Goal: Task Accomplishment & Management: Manage account settings

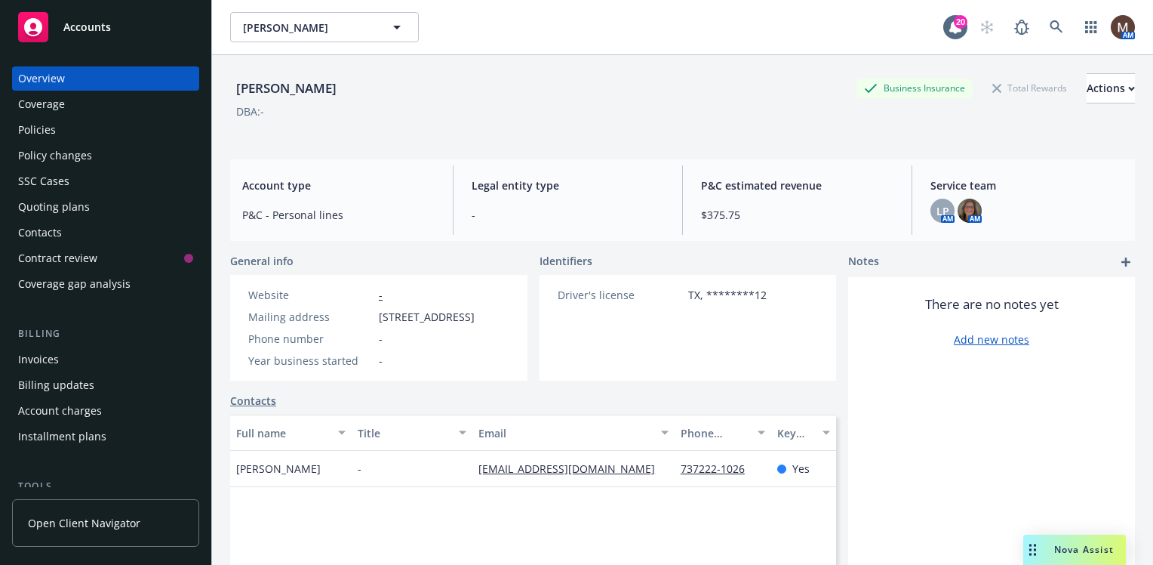
scroll to position [75, 0]
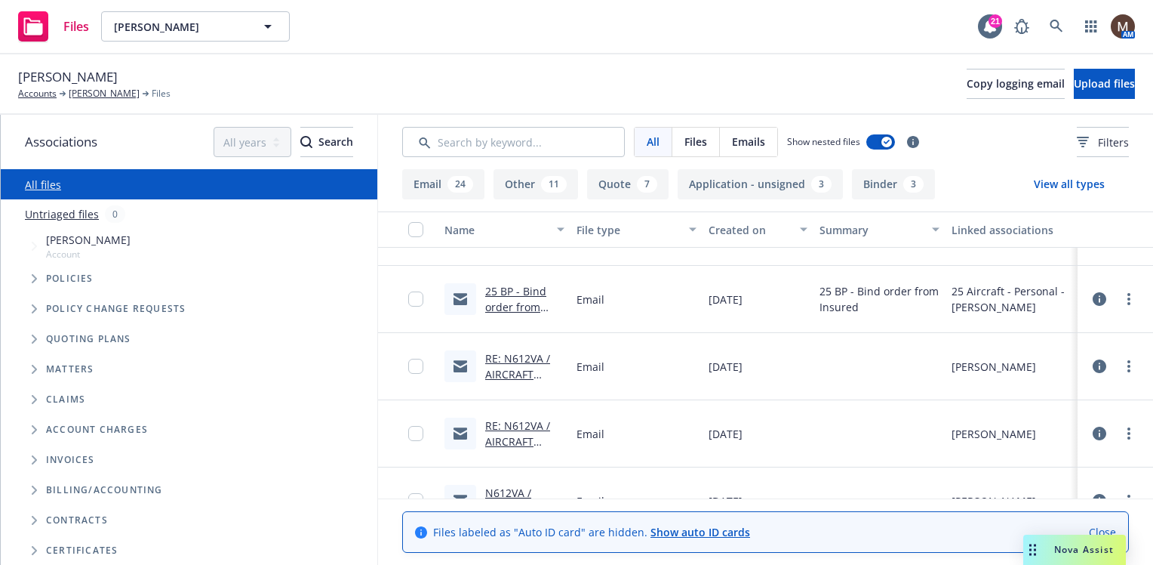
scroll to position [75, 0]
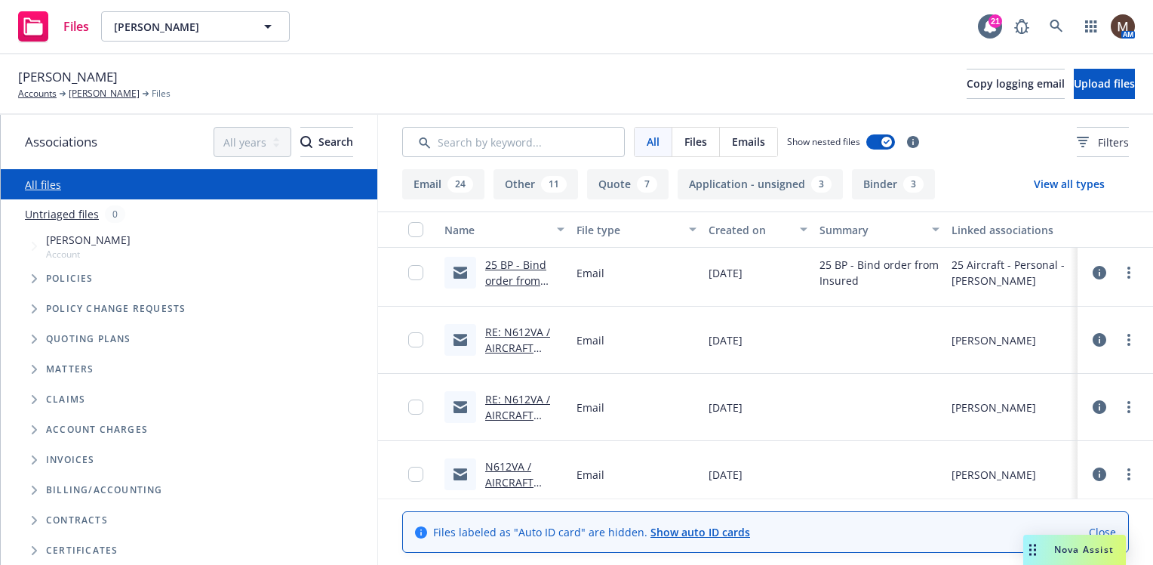
click at [534, 330] on link "RE: N612VA / AIRCRAFT QUOTES / Lee Boatright" at bounding box center [522, 364] width 75 height 78
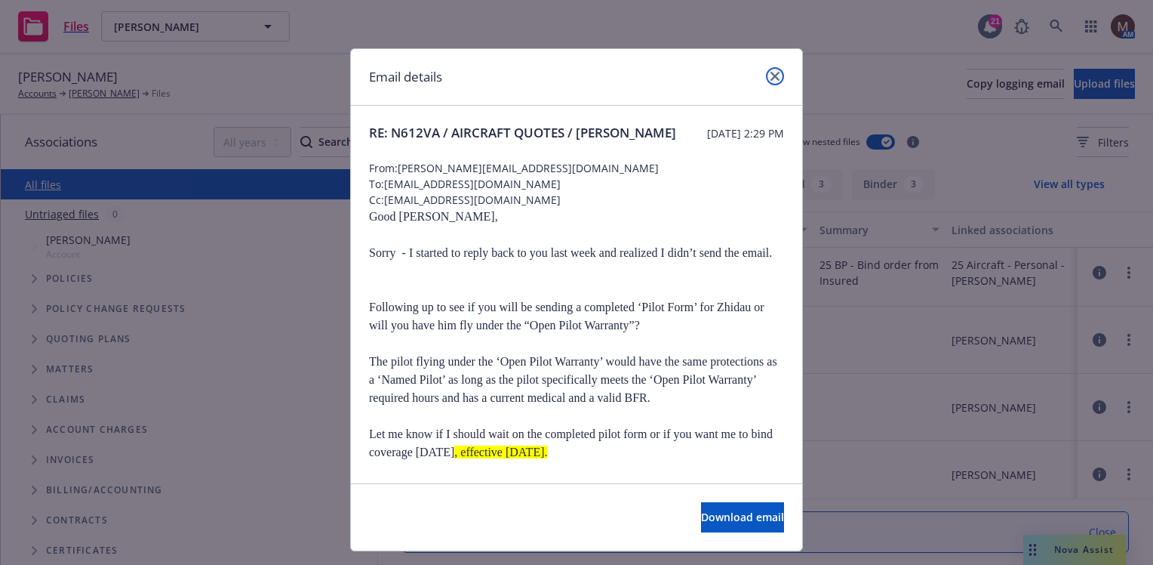
click at [771, 75] on icon "close" at bounding box center [775, 76] width 9 height 9
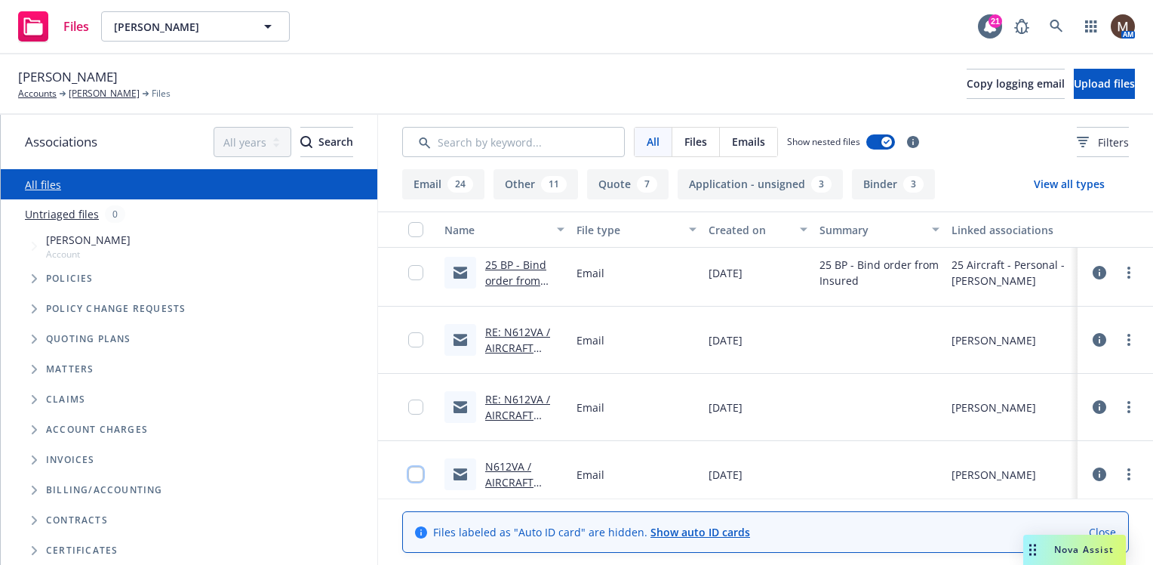
click at [414, 474] on input "checkbox" at bounding box center [415, 473] width 15 height 15
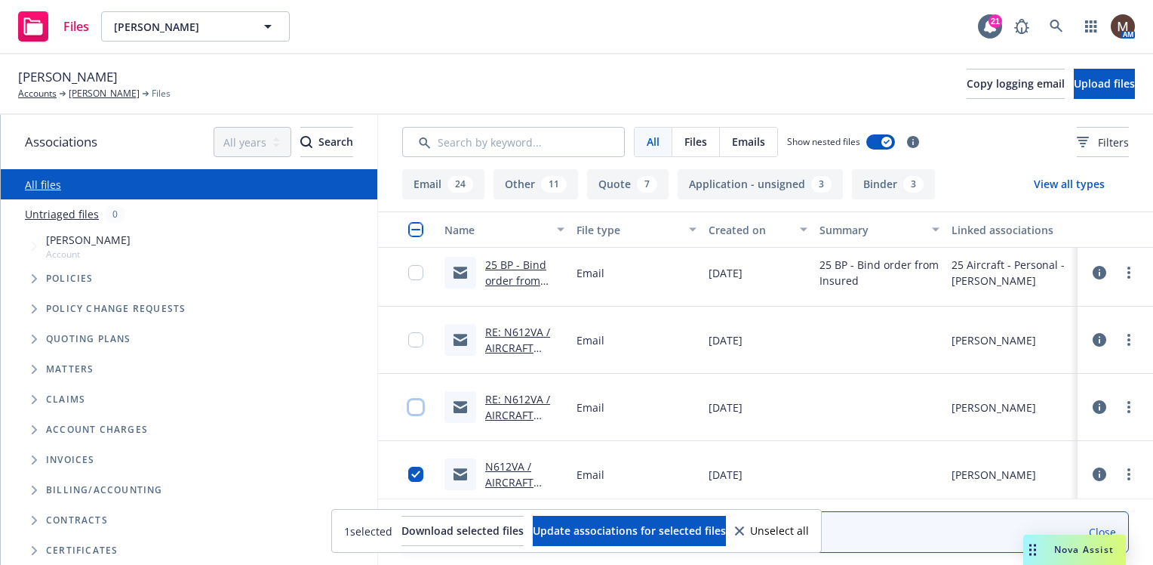
click at [412, 406] on input "checkbox" at bounding box center [415, 406] width 15 height 15
click at [409, 338] on input "checkbox" at bounding box center [415, 339] width 15 height 15
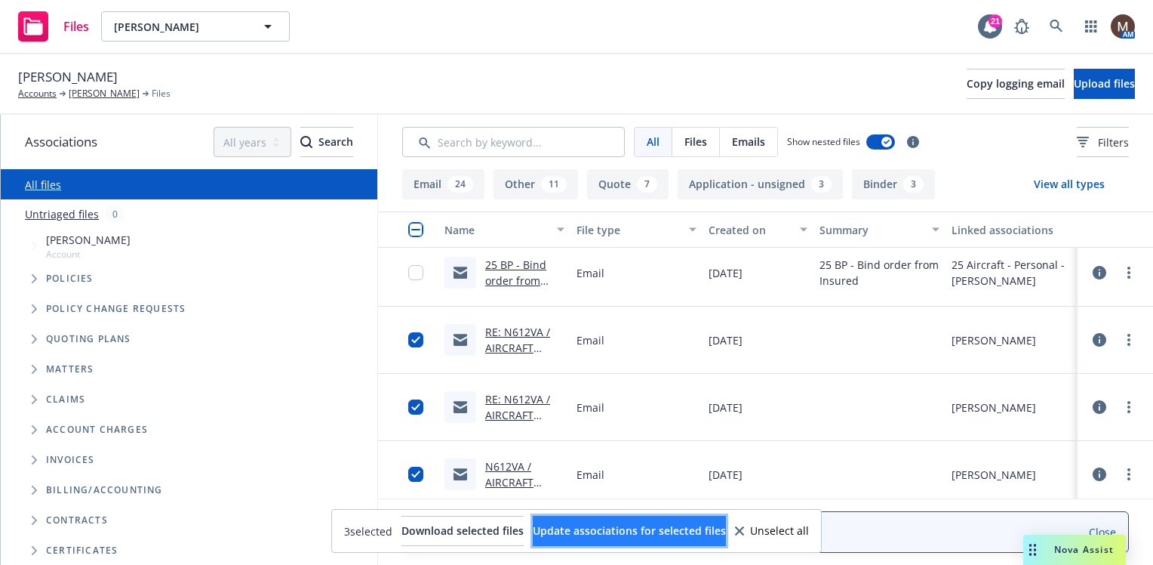
click at [630, 527] on span "Update associations for selected files" at bounding box center [629, 530] width 193 height 14
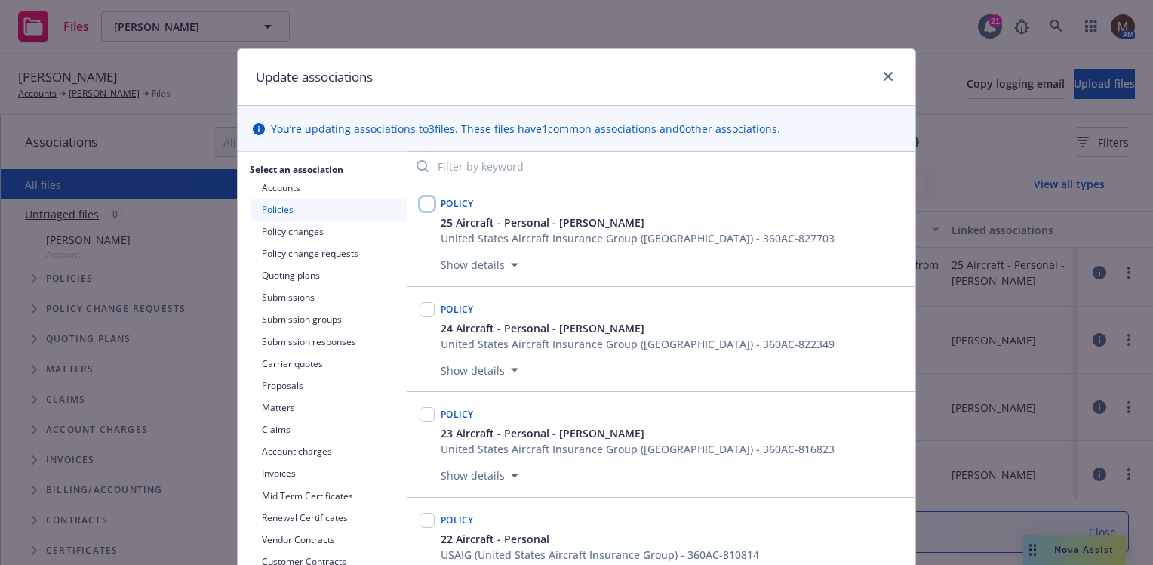
click at [420, 203] on input "checkbox" at bounding box center [427, 203] width 15 height 15
checkbox input "true"
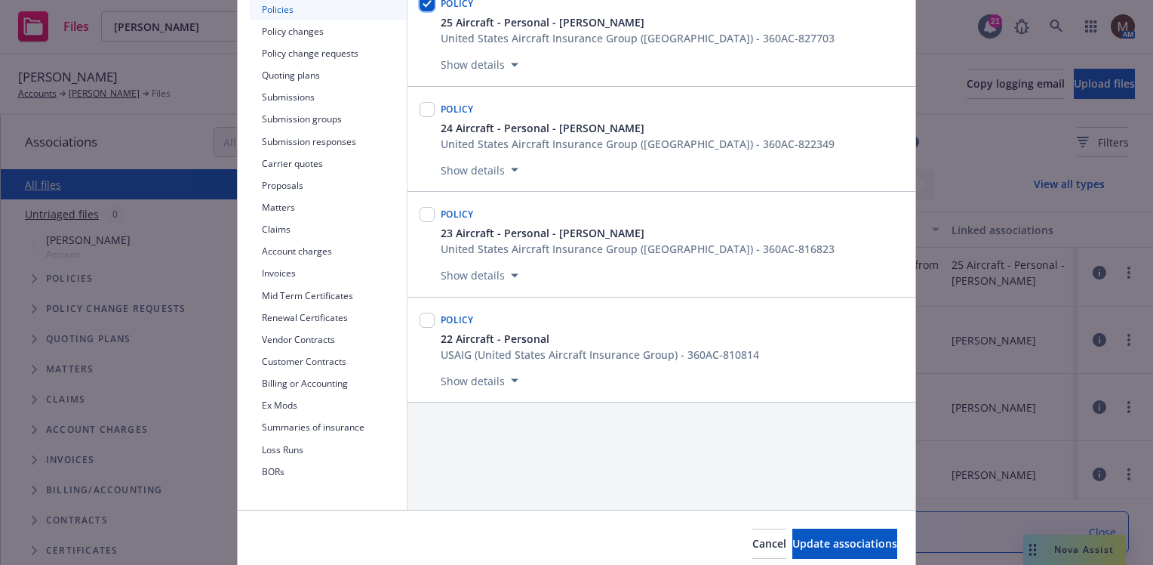
scroll to position [226, 0]
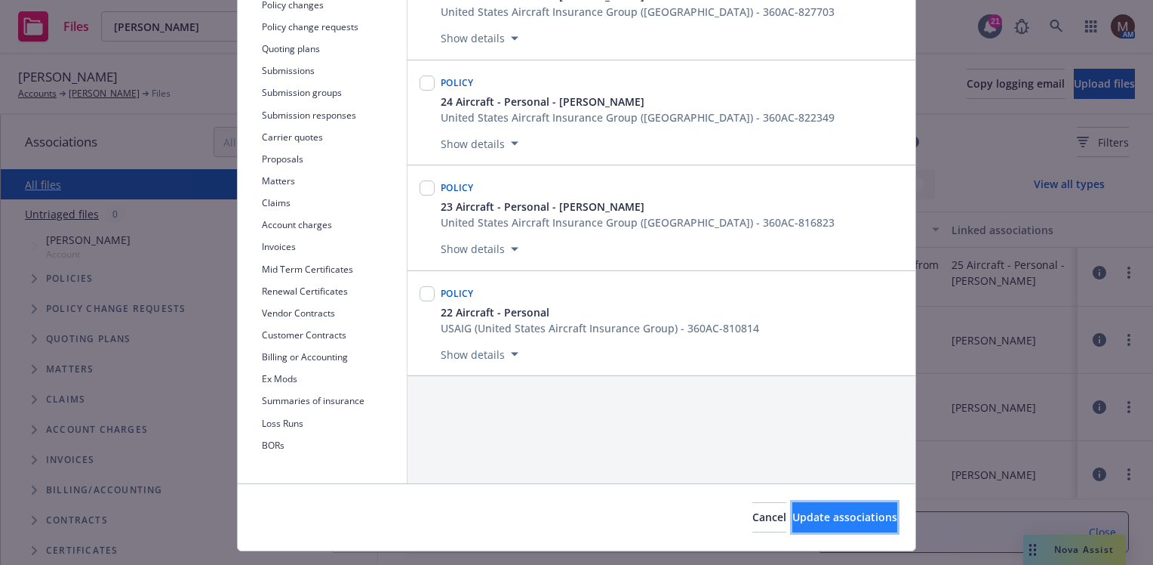
click at [821, 512] on span "Update associations" at bounding box center [845, 516] width 105 height 14
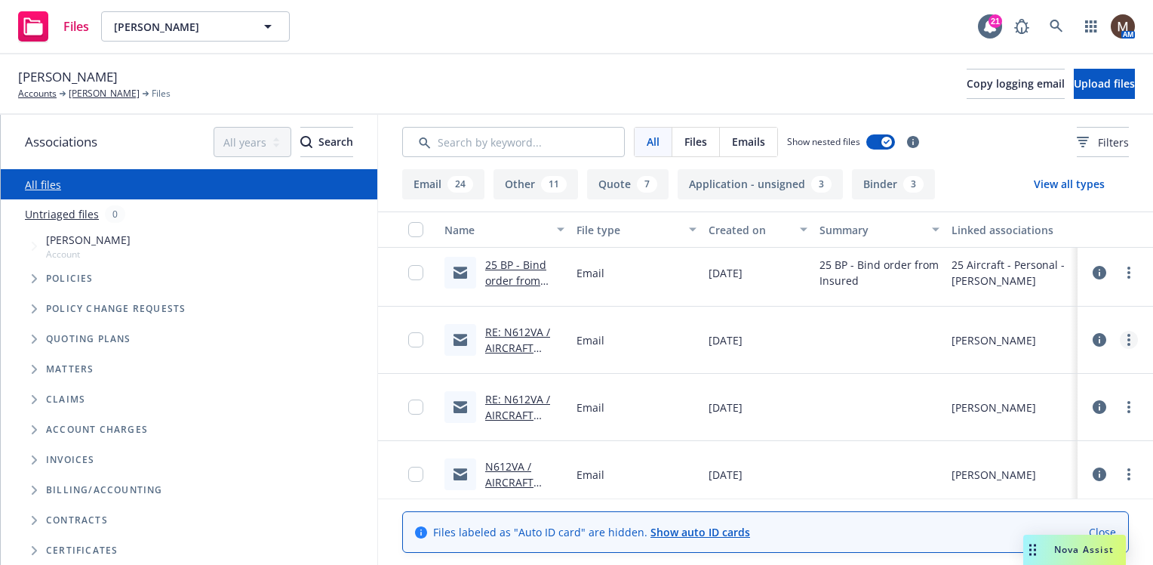
click at [1128, 337] on icon "more" at bounding box center [1129, 340] width 3 height 12
click at [1018, 422] on link "Edit" at bounding box center [1051, 431] width 150 height 30
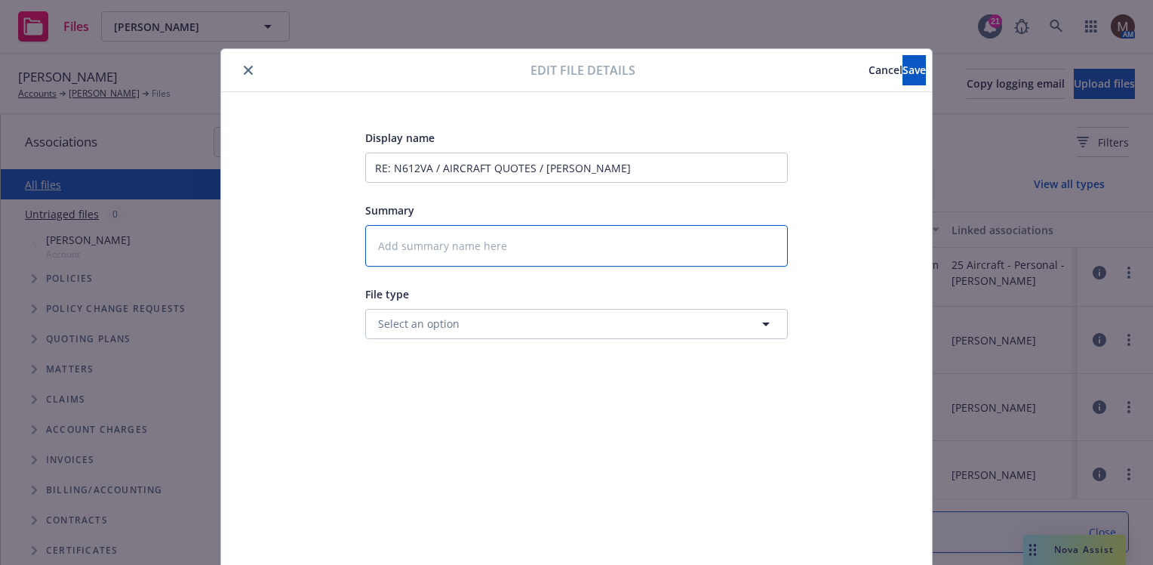
click at [402, 248] on textarea at bounding box center [576, 246] width 423 height 42
type textarea "x"
type textarea "2"
type textarea "x"
type textarea "25"
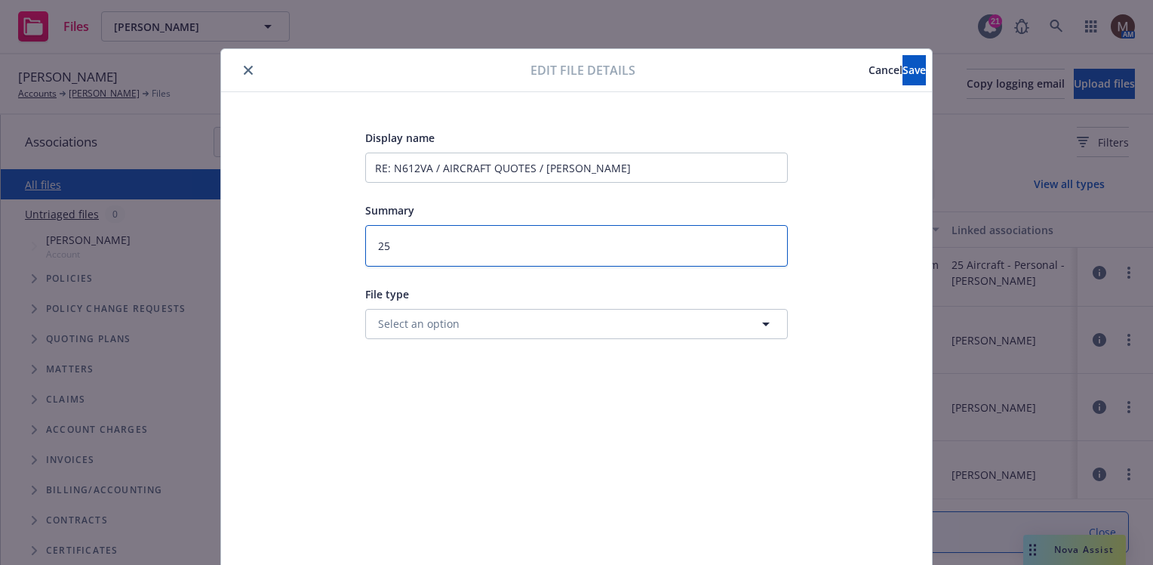
type textarea "x"
type textarea "25"
type textarea "x"
type textarea "25 B"
type textarea "x"
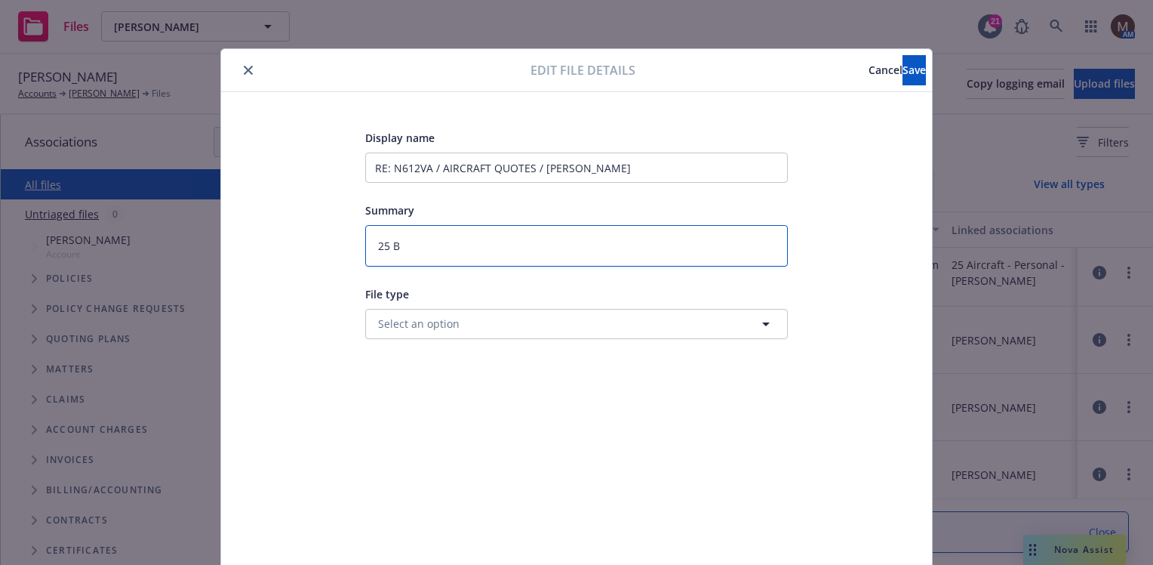
type textarea "25 BP"
type textarea "x"
type textarea "25 BP"
type textarea "x"
type textarea "25 BP -"
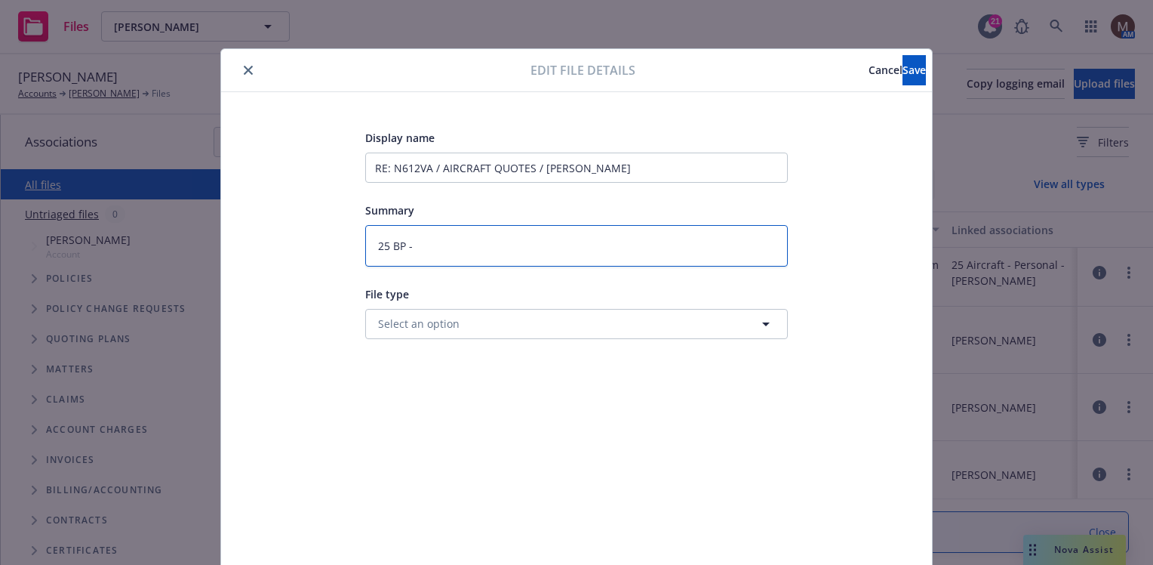
type textarea "x"
type textarea "25 BP -"
type textarea "x"
type textarea "25 BP - F"
type textarea "x"
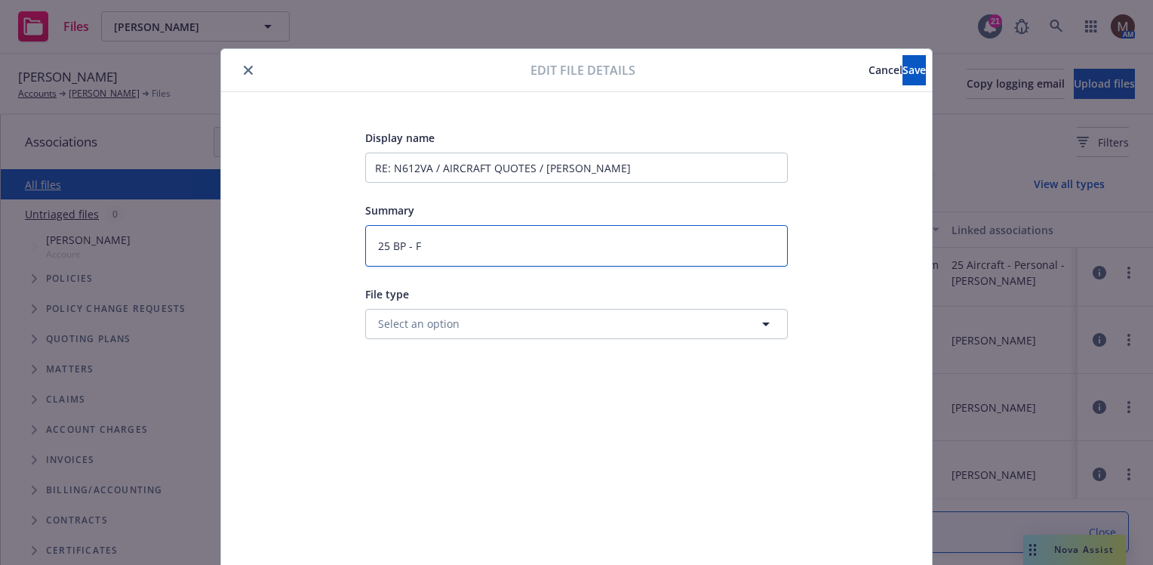
type textarea "25 BP - F/"
type textarea "x"
type textarea "25 BP - F/Y"
type textarea "x"
type textarea "25 BP - F/Y"
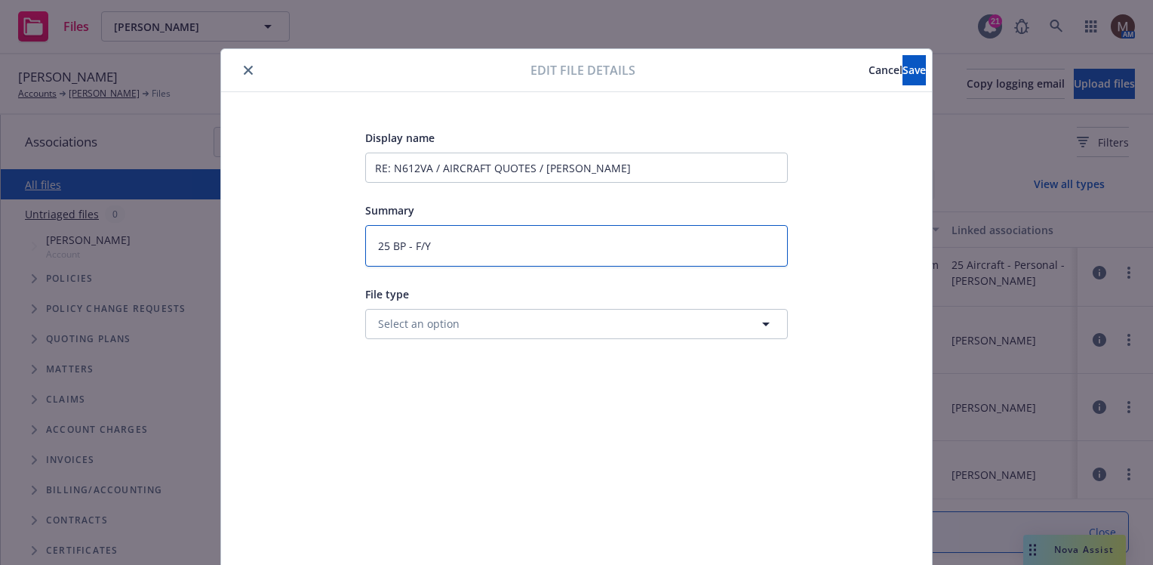
type textarea "x"
type textarea "25 BP - F/Y"
type textarea "x"
type textarea "25 BP - F/"
type textarea "x"
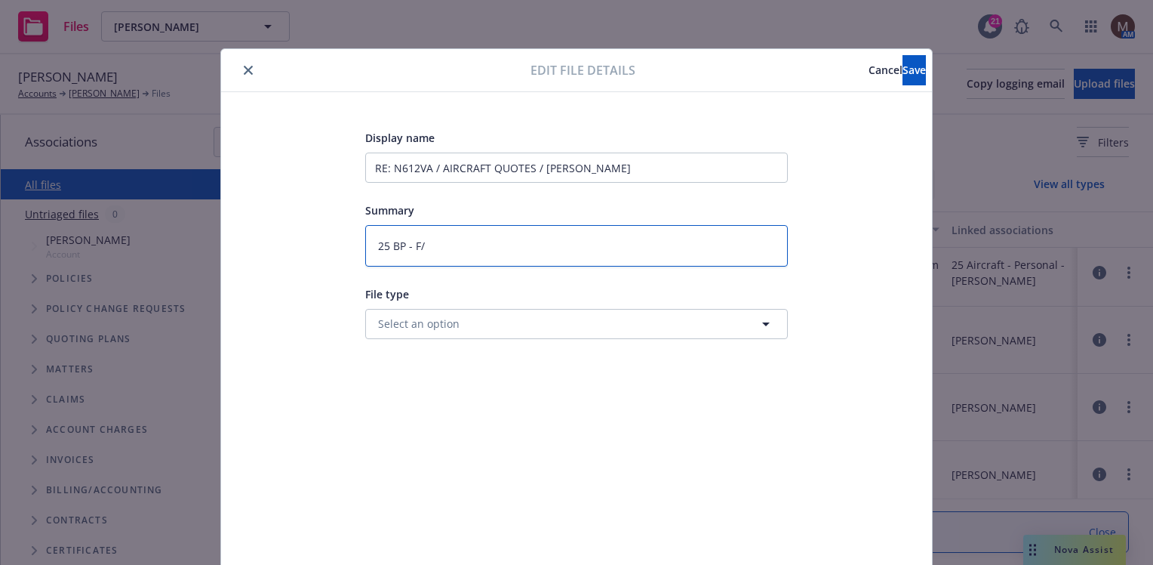
type textarea "25 BP - F/U"
type textarea "x"
type textarea "25 BP - F/U"
type textarea "x"
type textarea "25 BP - F/U t"
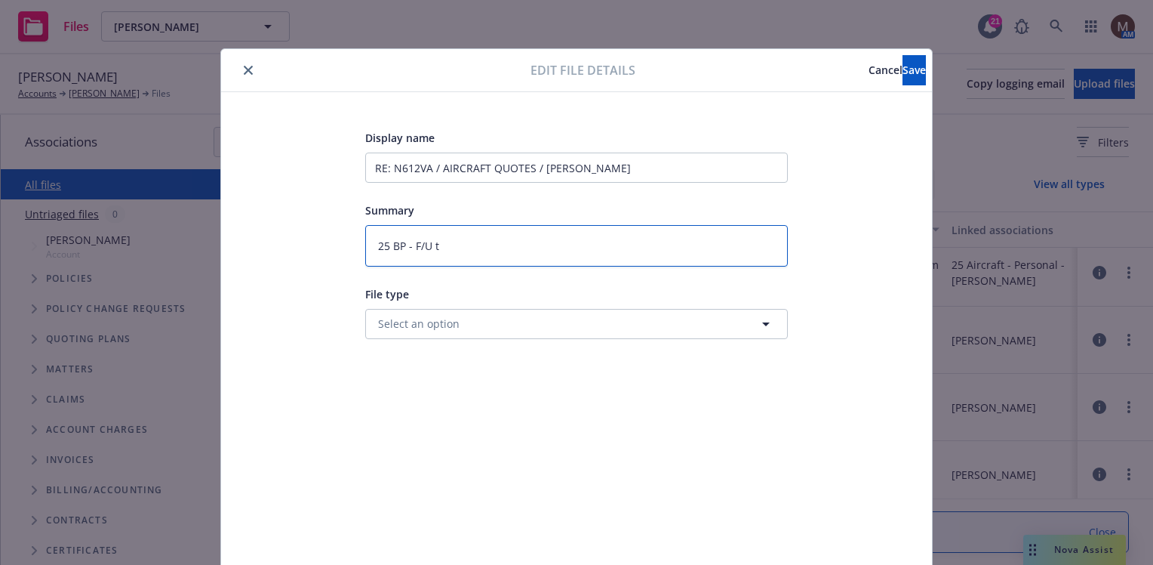
type textarea "x"
type textarea "25 BP - F/U to"
type textarea "x"
type textarea "25 BP - F/U to"
type textarea "x"
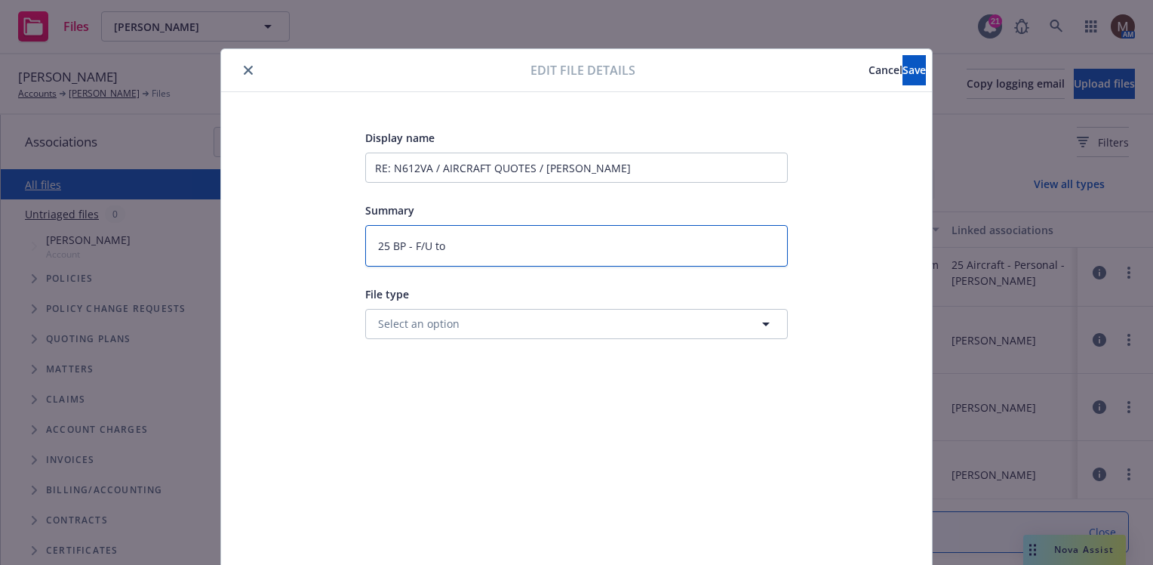
type textarea "25 BP - F/U to i"
type textarea "x"
type textarea "25 BP - F/U to in"
type textarea "x"
type textarea "25 BP - F/U to ins"
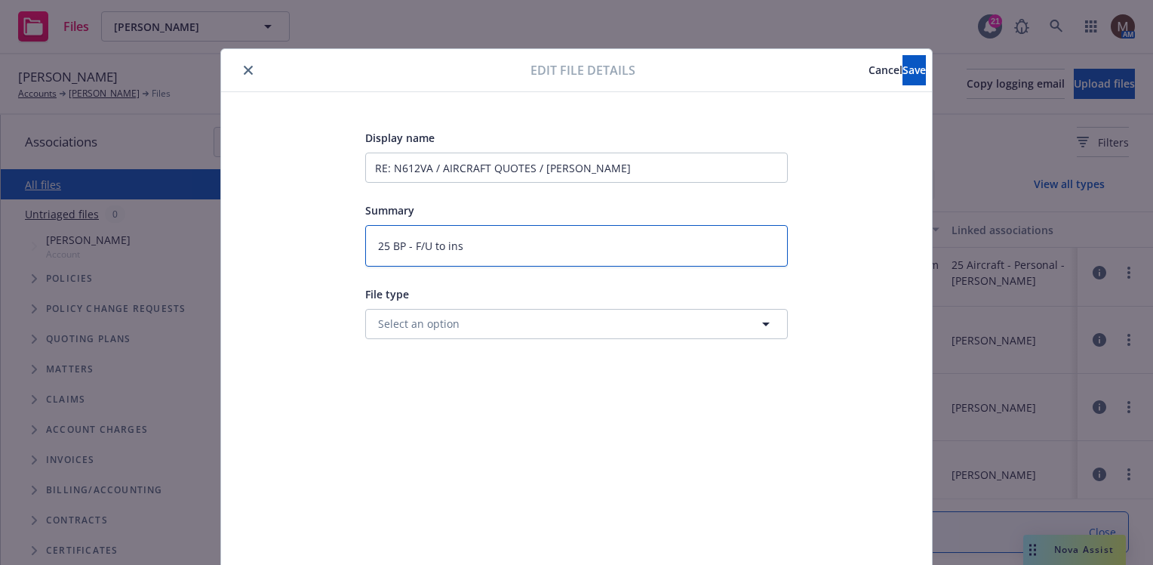
type textarea "x"
type textarea "25 BP - F/U to insu"
type textarea "x"
type textarea "25 BP - F/U to insur"
type textarea "x"
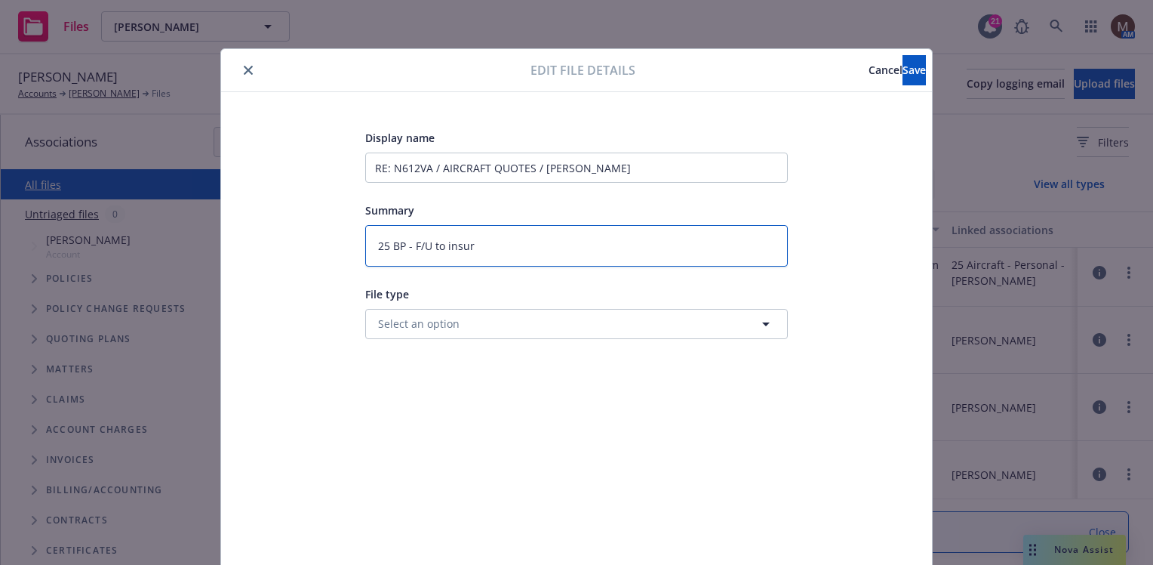
type textarea "25 BP - F/U to insure"
type textarea "x"
type textarea "25 BP - F/U to insured"
type textarea "x"
type textarea "25 BP - F/U to insured"
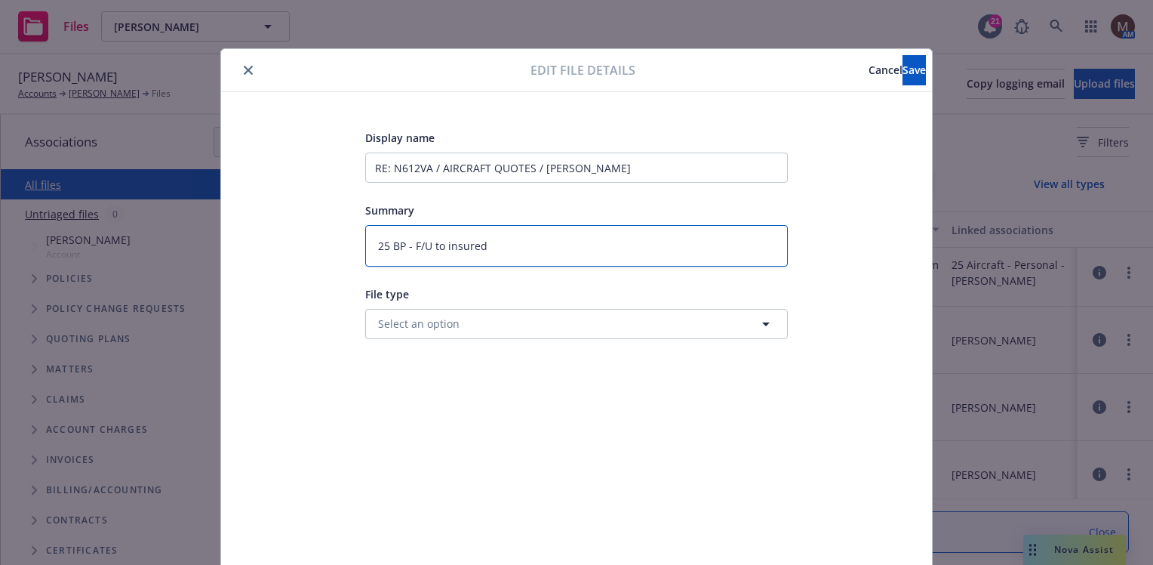
type textarea "x"
type textarea "25 BP - F/U to insured to"
type textarea "x"
type textarea "25 BP - F/U to insured to"
type textarea "x"
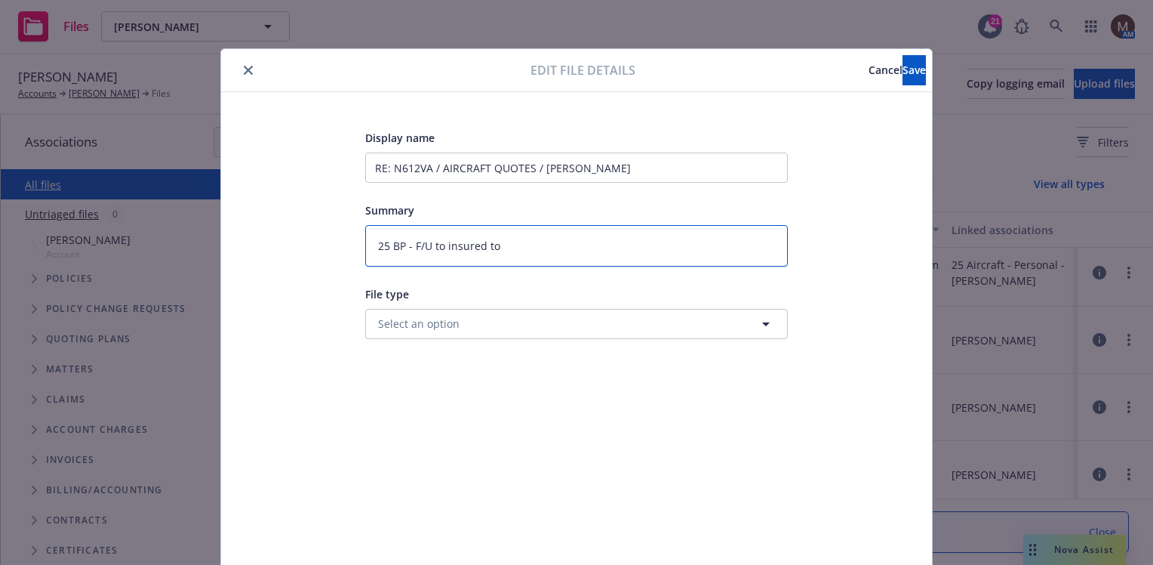
type textarea "25 BP - F/U to insured to s"
type textarea "x"
type textarea "25 BP - F/U to insured to se"
type textarea "x"
type textarea "25 BP - F/U to insured to see"
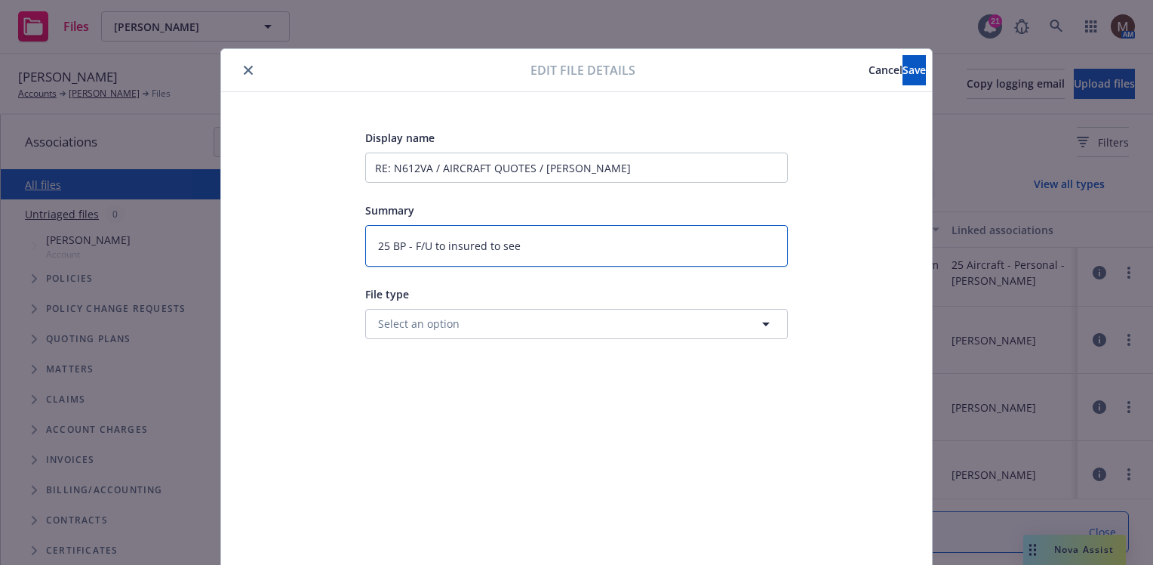
type textarea "x"
type textarea "25 BP - F/U to insured to see"
type textarea "x"
type textarea "25 BP - F/U to insured to see o"
type textarea "x"
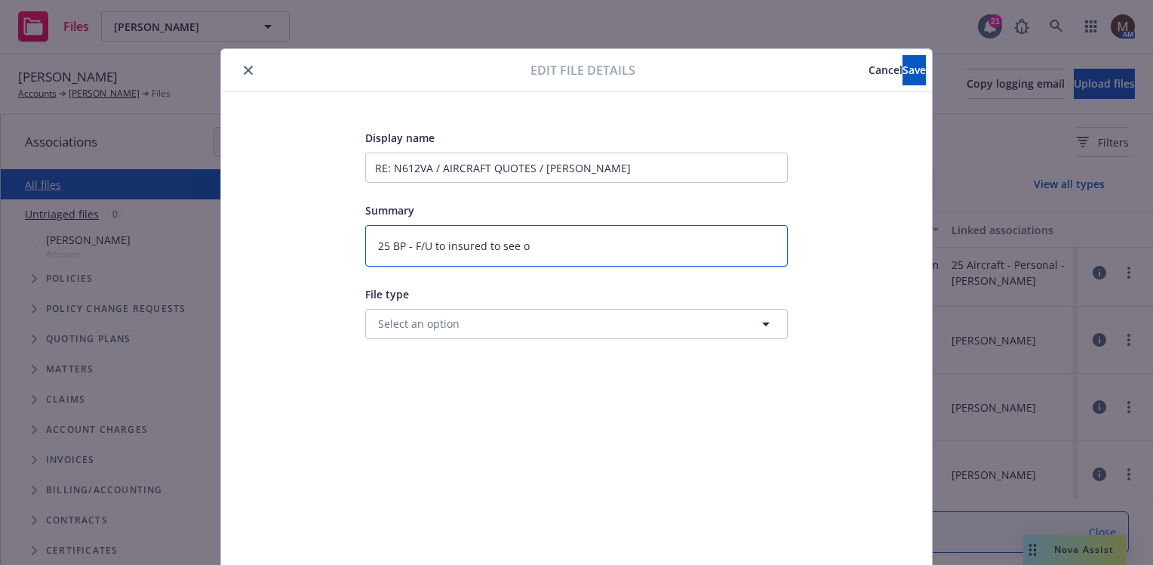
type textarea "25 BP - F/U to insured to see of"
type textarea "x"
type textarea "25 BP - F/U to insured to see of"
type textarea "x"
type textarea "25 BP - F/U to insured to see of p"
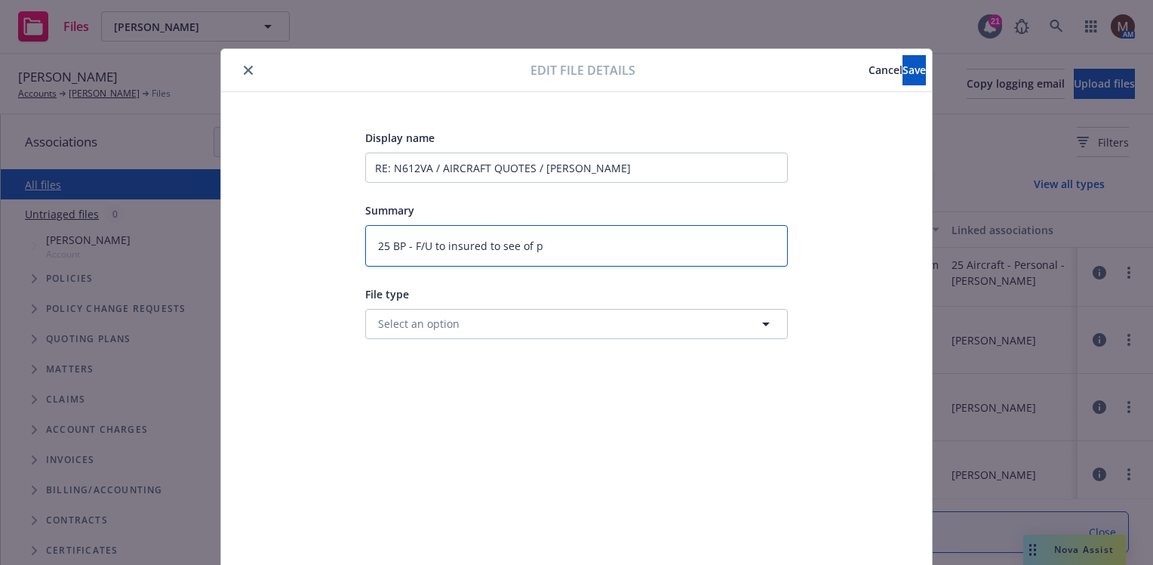
type textarea "x"
type textarea "25 BP - F/U to insured to see of"
type textarea "x"
type textarea "25 BP - F/U to insured to see of b"
type textarea "x"
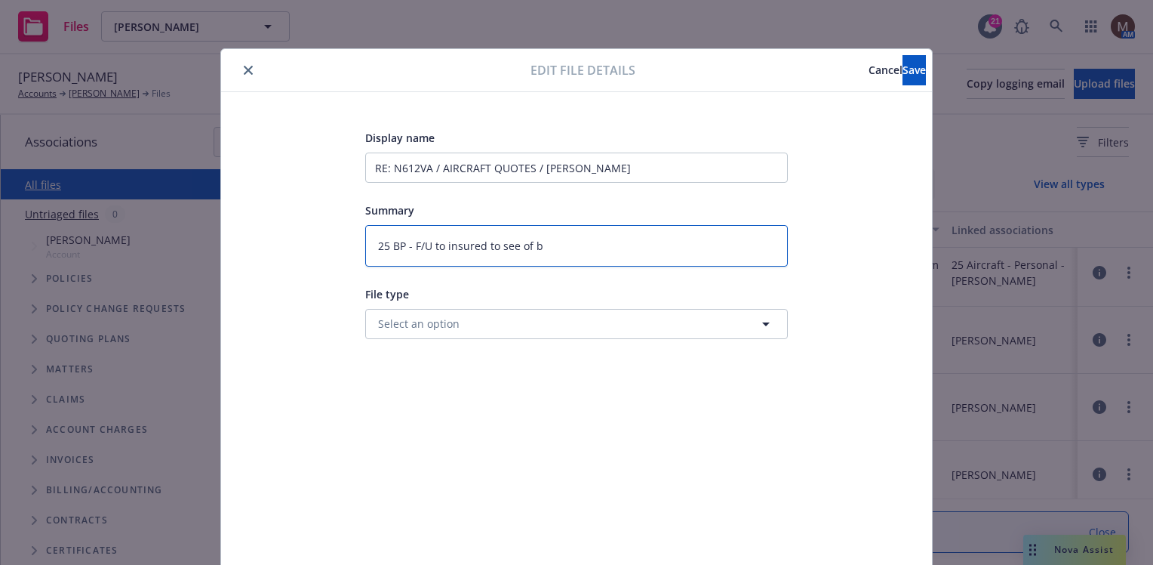
type textarea "25 BP - F/U to insured to see of bi"
type textarea "x"
type textarea "25 BP - F/U to insured to see of bin"
type textarea "x"
type textarea "25 BP - F/U to insured to see of bind"
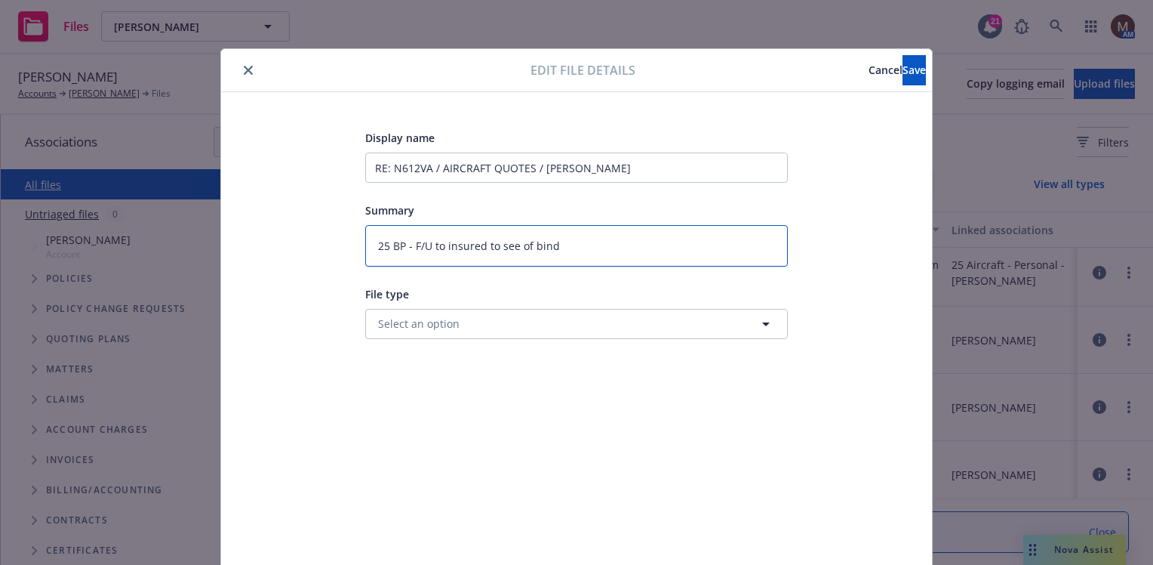
type textarea "x"
type textarea "25 BP - F/U to insured to see of bind;"
type textarea "x"
type textarea "25 BP - F/U to insured to see of bind;"
type textarea "x"
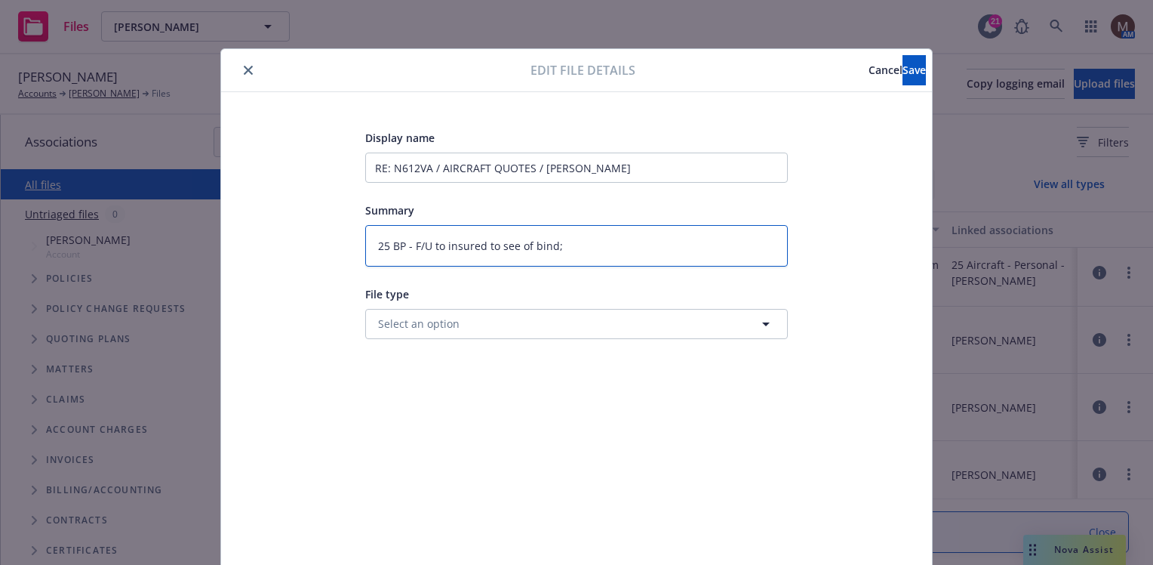
type textarea "25 BP - F/U to insured to see of bind; a"
type textarea "x"
type textarea "25 BP - F/U to insured to see of bind; ad"
type textarea "x"
type textarea "25 BP - F/U to insured to see of bind; add"
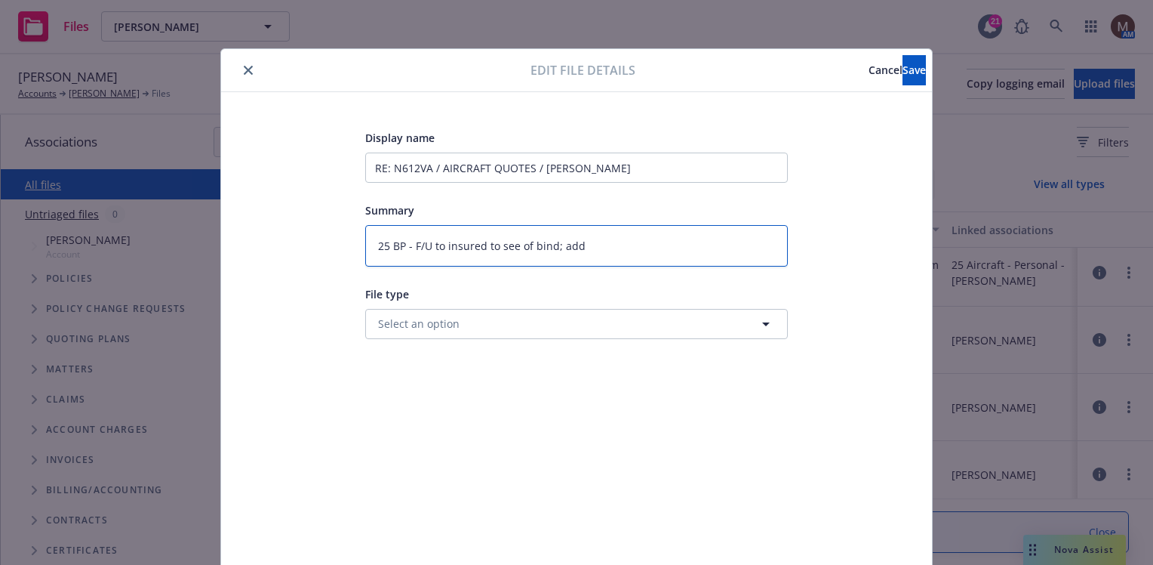
type textarea "x"
type textarea "25 BP - F/U to insured to see of bind; adde"
type textarea "x"
type textarea "25 BP - F/U to insured to see of bind; added"
type textarea "x"
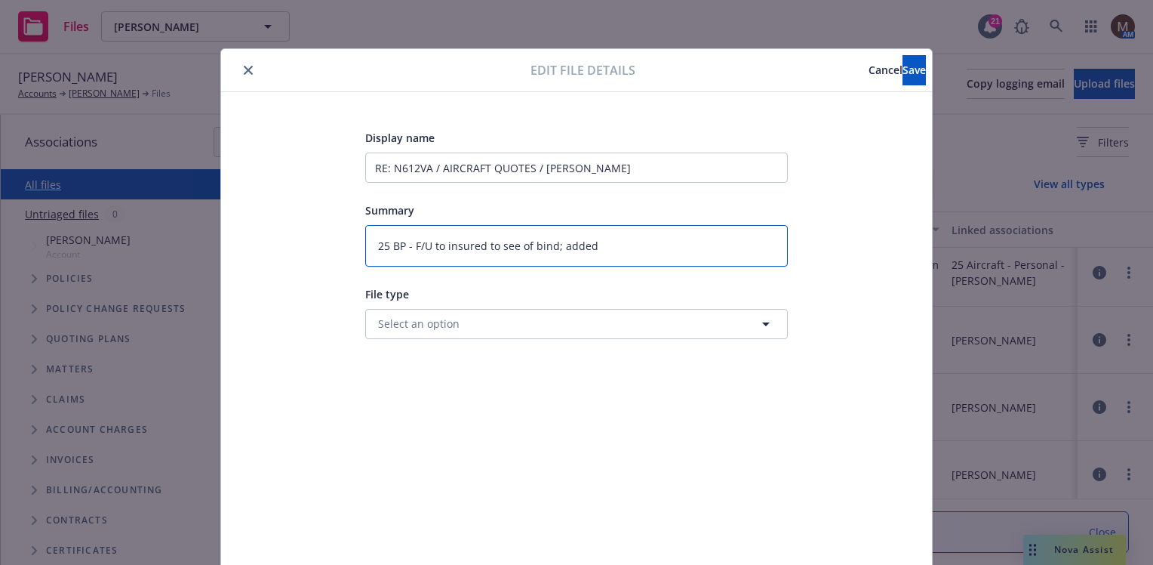
type textarea "25 BP - F/U to insured to see of bind; added"
type textarea "x"
type textarea "25 BP - F/U to insured to see of bind; added i"
type textarea "x"
type textarea "25 BP - F/U to insured to see of bind; added in"
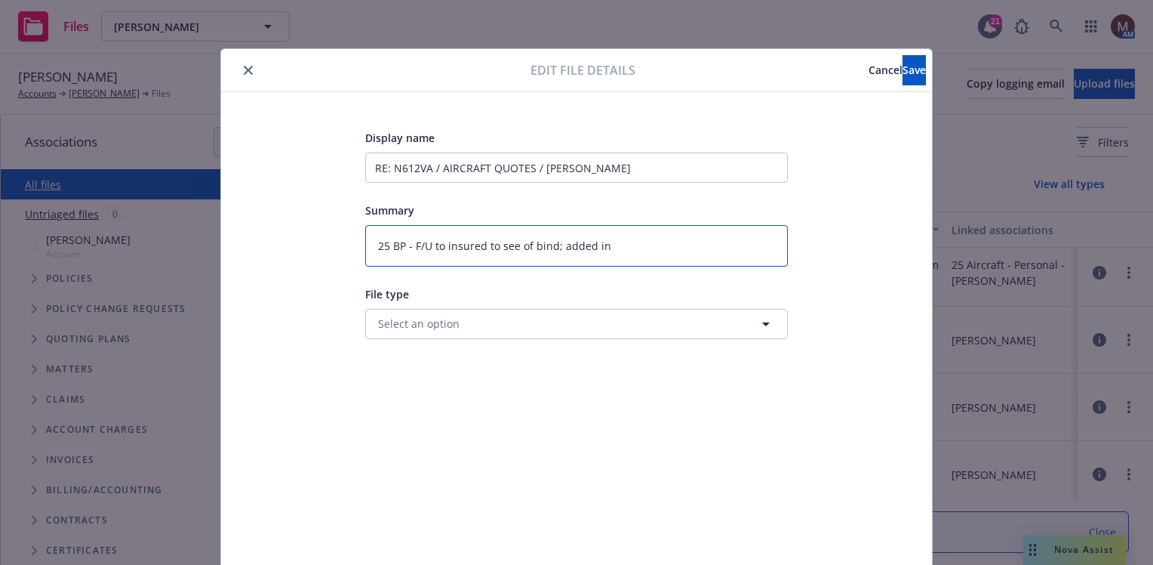
type textarea "x"
type textarea "25 BP - F/U to insured to see of bind; added inf"
type textarea "x"
type textarea "25 BP - F/U to insured to see of bind; added info"
type textarea "x"
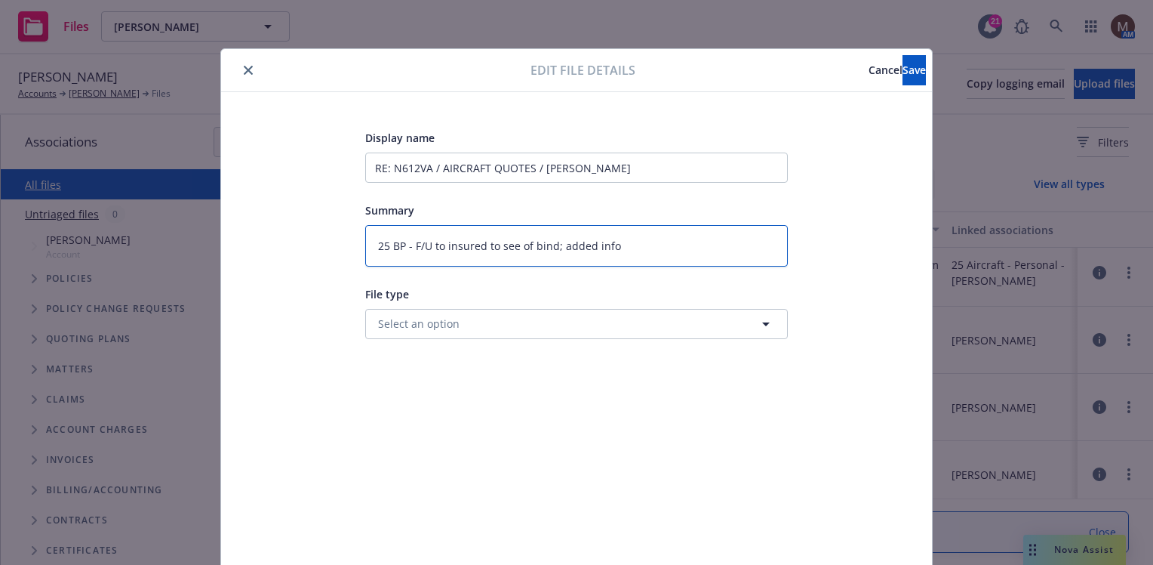
type textarea "25 BP - F/U to insured to see of bind; added infor"
type textarea "x"
type textarea "25 BP - F/U to insured to see of bind; added infor"
type textarea "x"
type textarea "25 BP - F/U to insured to see of bind; added infor"
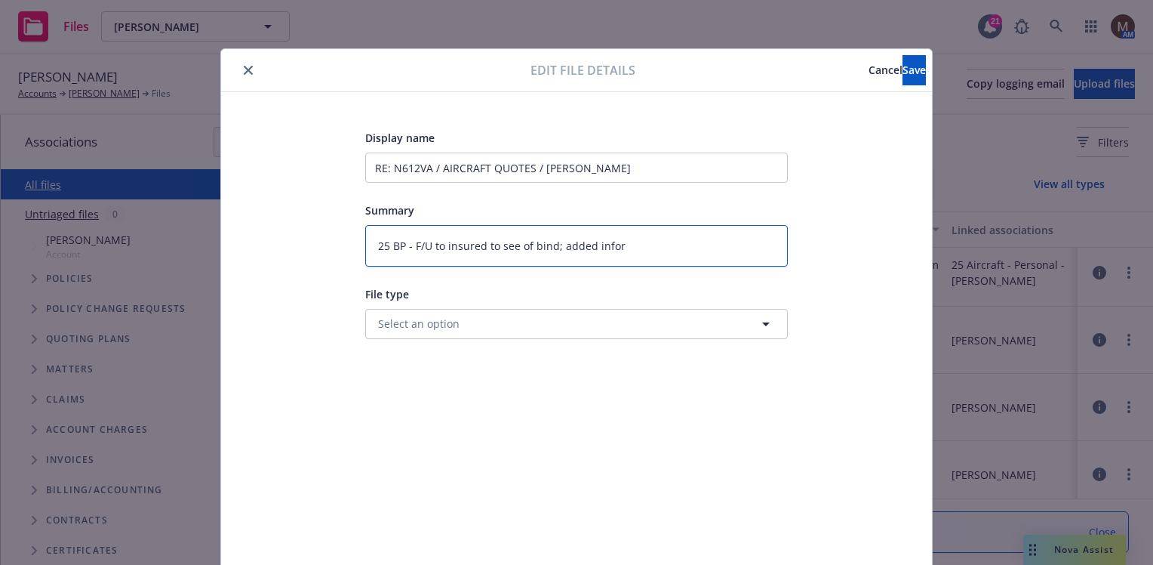
type textarea "x"
type textarea "25 BP - F/U to insured to see of bind; added info"
type textarea "x"
type textarea "25 BP - F/U to insured to see of bind; added info"
type textarea "x"
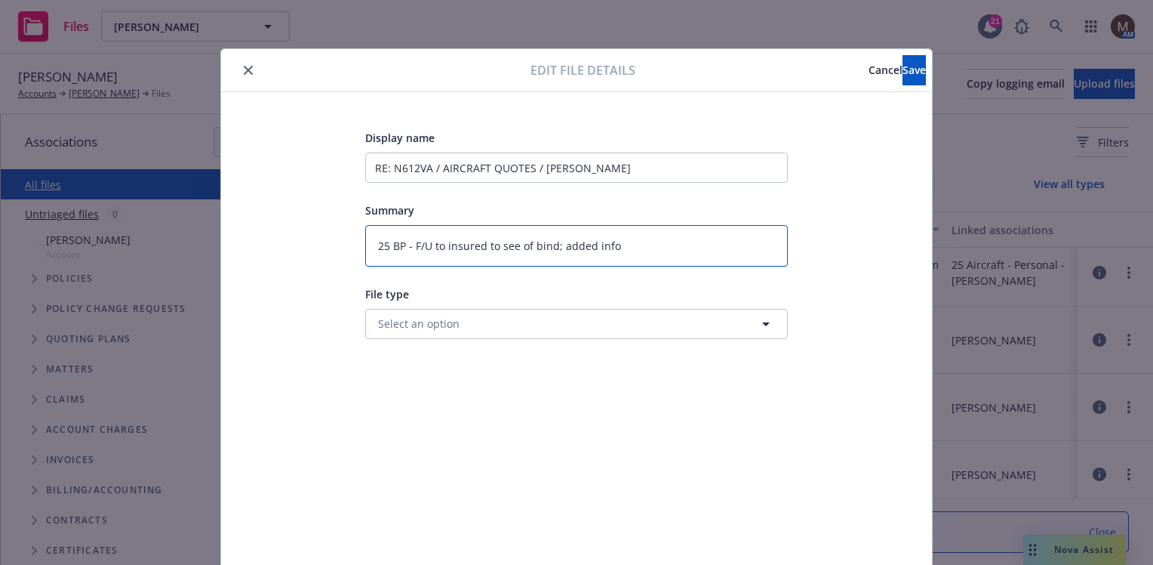
type textarea "25 BP - F/U to insured to see of bind; added info o"
type textarea "x"
type textarea "25 BP - F/U to insured to see of bind; added info on"
type textarea "x"
type textarea "25 BP - F/U to insured to see of bind; added info on"
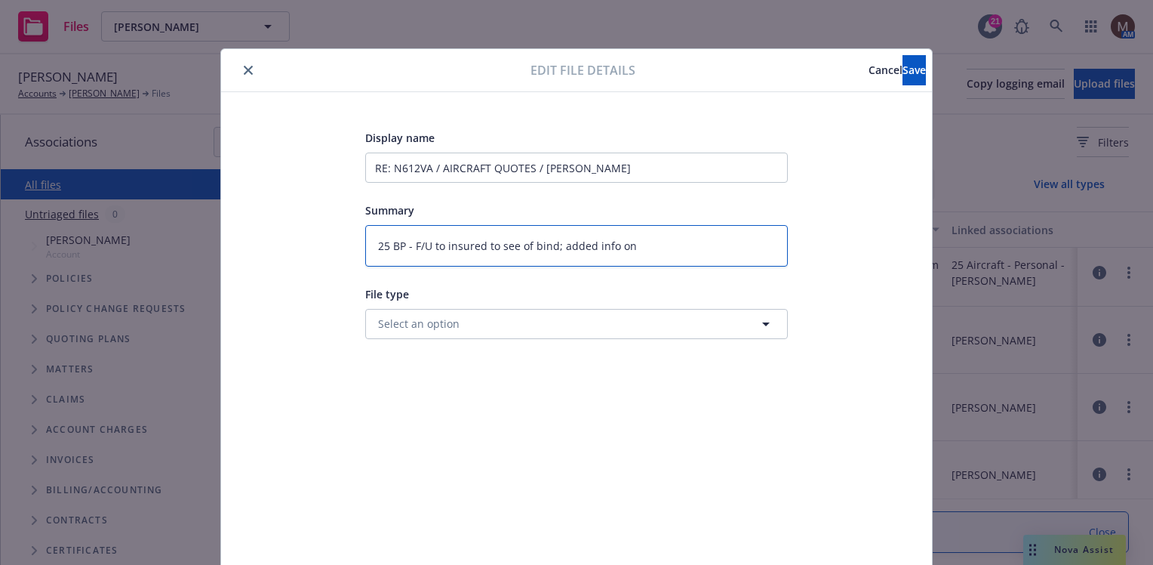
type textarea "x"
type textarea "25 BP - F/U to insured to see of bind; added info on O"
type textarea "x"
type textarea "25 BP - F/U to insured to see of bind; added info on OP"
type textarea "x"
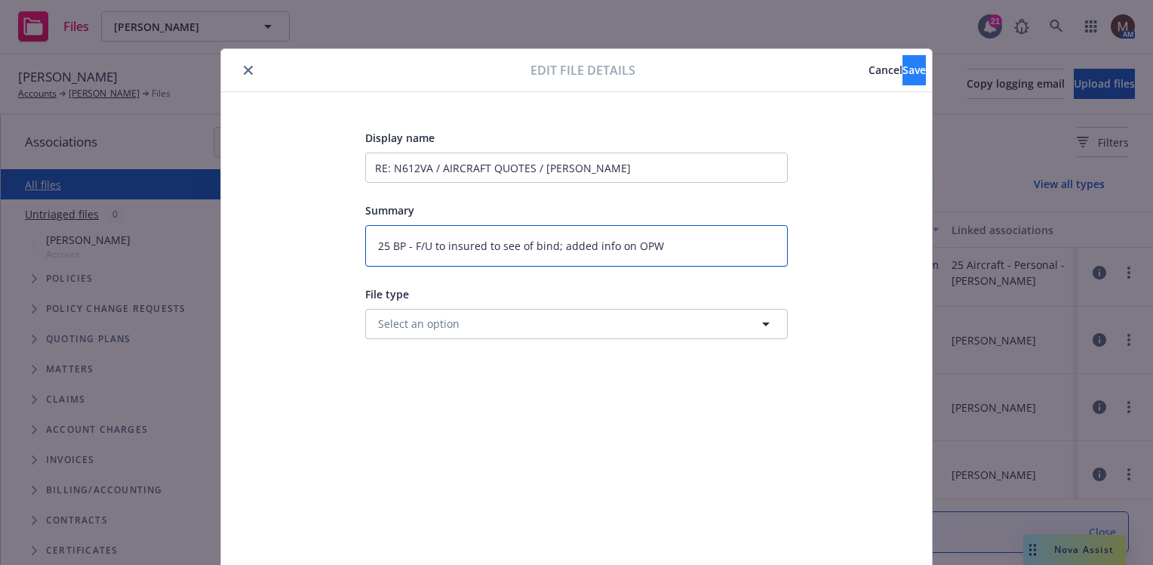
type textarea "25 BP - F/U to insured to see of bind; added info on OPW"
click at [903, 72] on span "Save" at bounding box center [914, 70] width 23 height 14
type textarea "x"
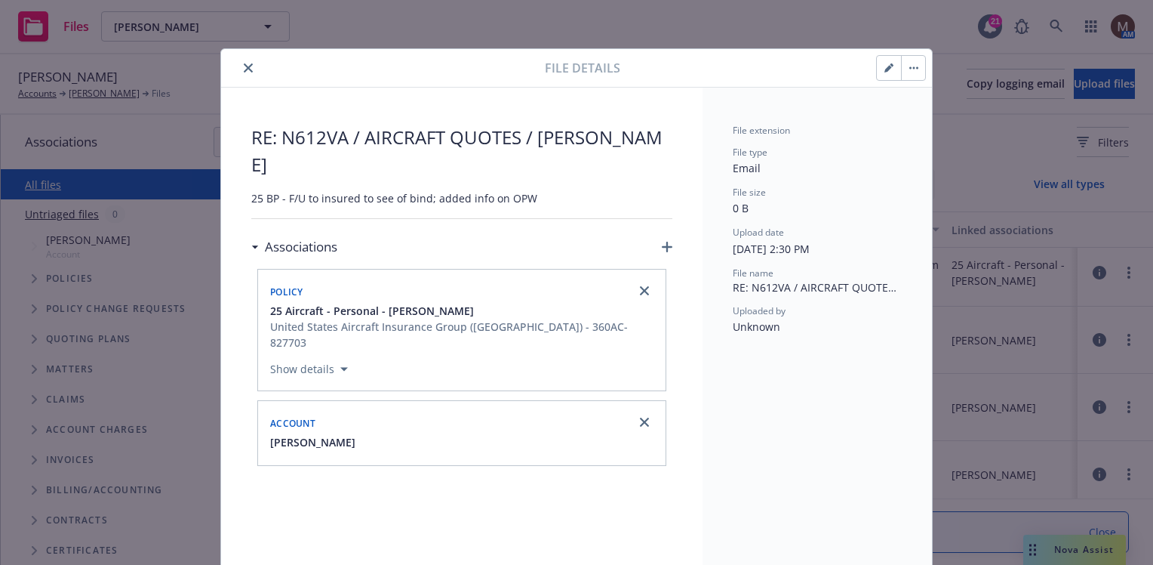
click at [244, 68] on icon "close" at bounding box center [248, 67] width 9 height 9
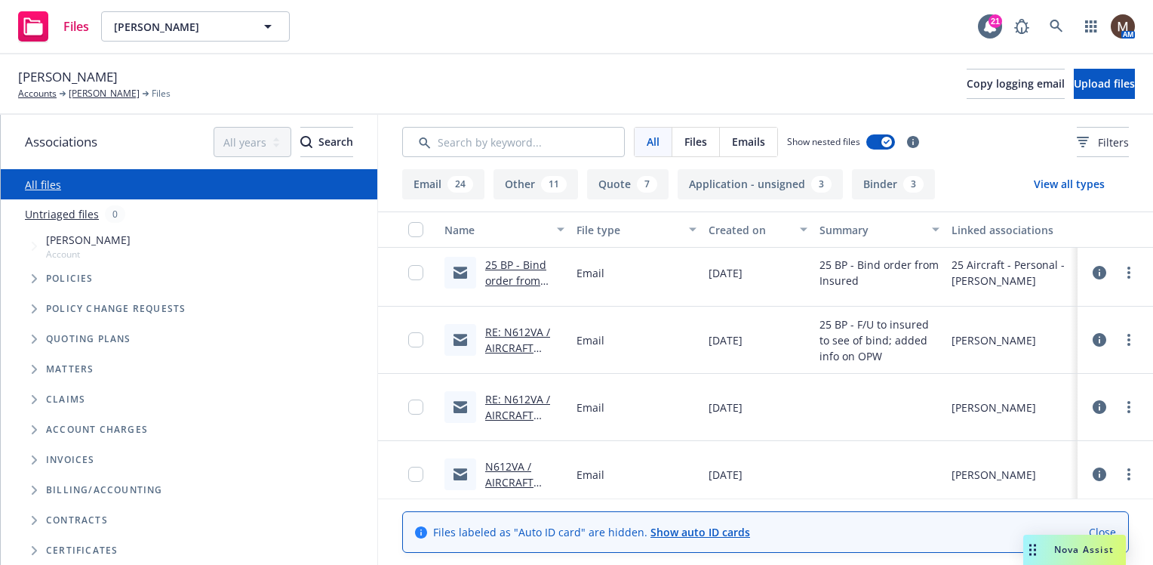
click at [522, 396] on link "RE: N612VA / AIRCRAFT QUOTES / Lee Boatright" at bounding box center [522, 431] width 75 height 78
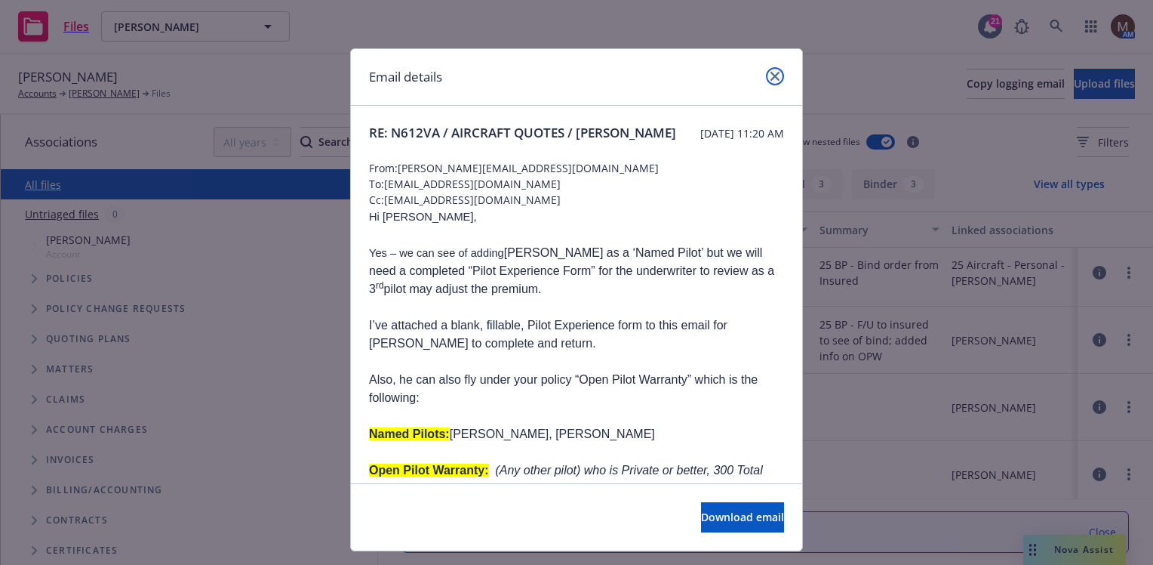
click at [772, 77] on icon "close" at bounding box center [775, 76] width 9 height 9
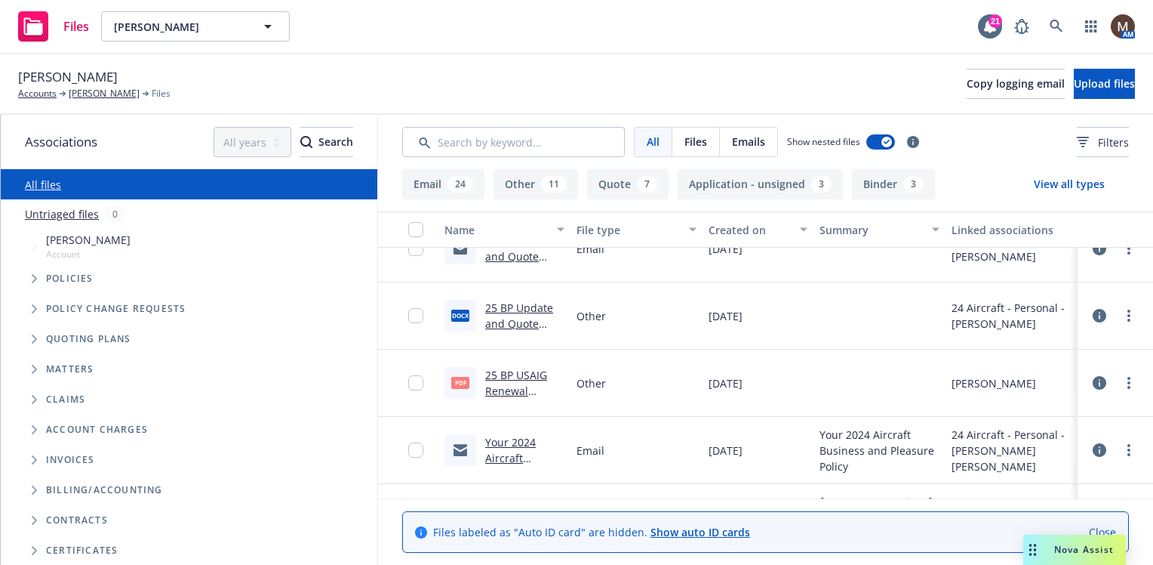
scroll to position [755, 0]
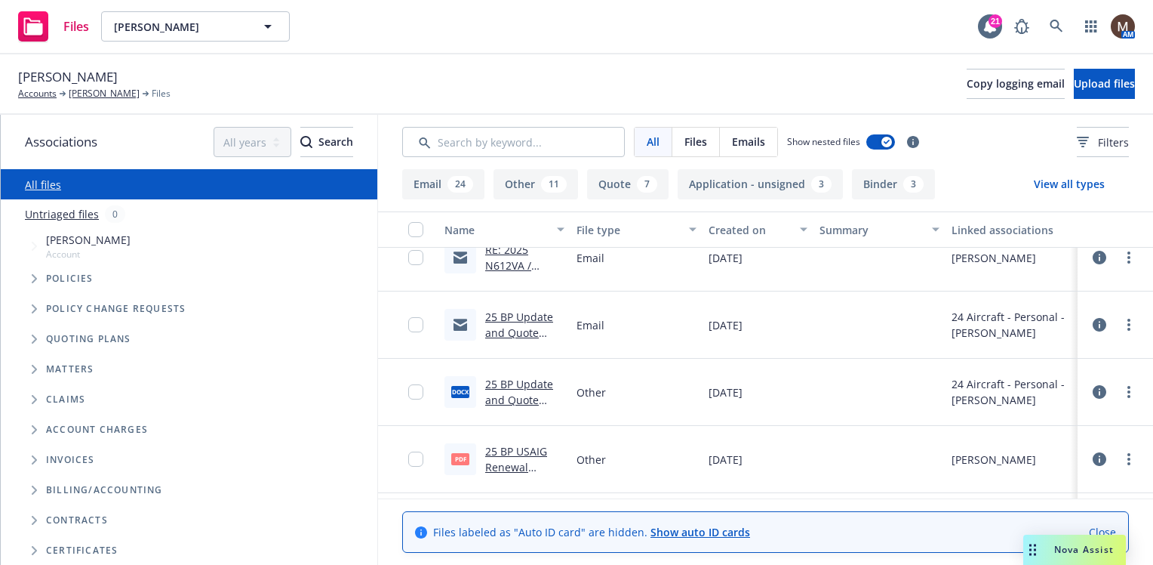
click at [507, 451] on link "25 BP USAIG Renewal Letter.pdf" at bounding box center [516, 467] width 62 height 46
drag, startPoint x: 415, startPoint y: 457, endPoint x: 417, endPoint y: 420, distance: 37.8
click at [414, 456] on input "checkbox" at bounding box center [415, 458] width 15 height 15
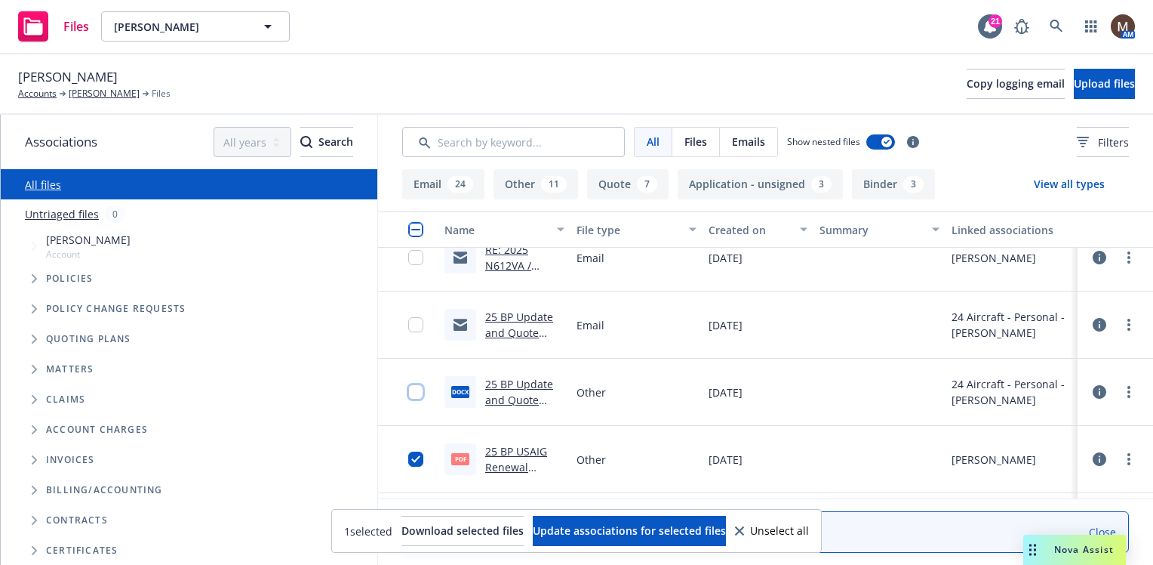
click at [421, 389] on input "checkbox" at bounding box center [415, 391] width 15 height 15
click at [418, 325] on input "checkbox" at bounding box center [415, 324] width 15 height 15
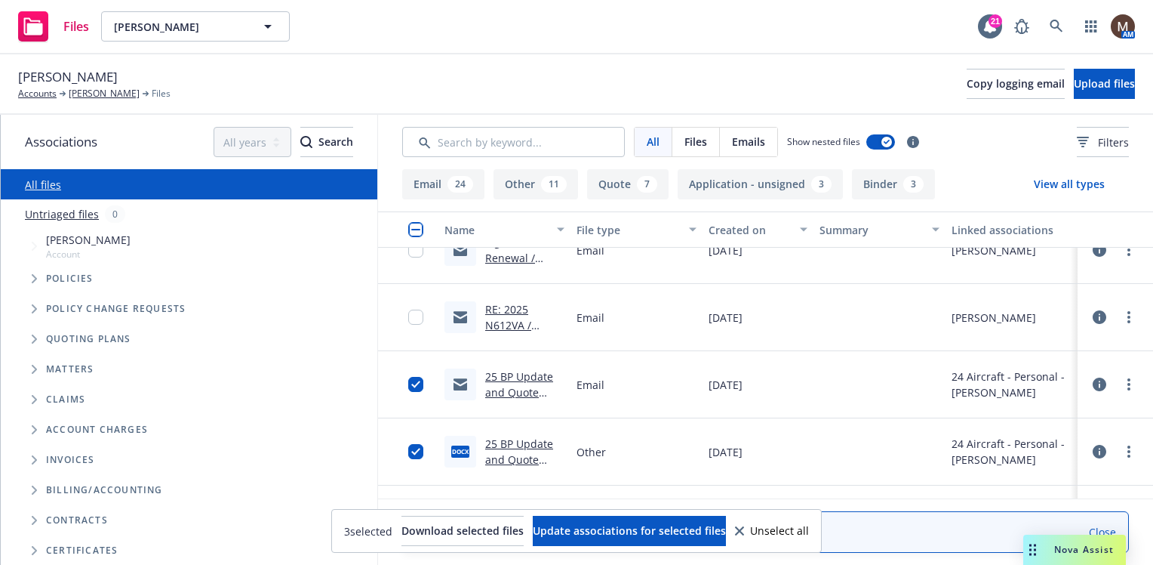
scroll to position [679, 0]
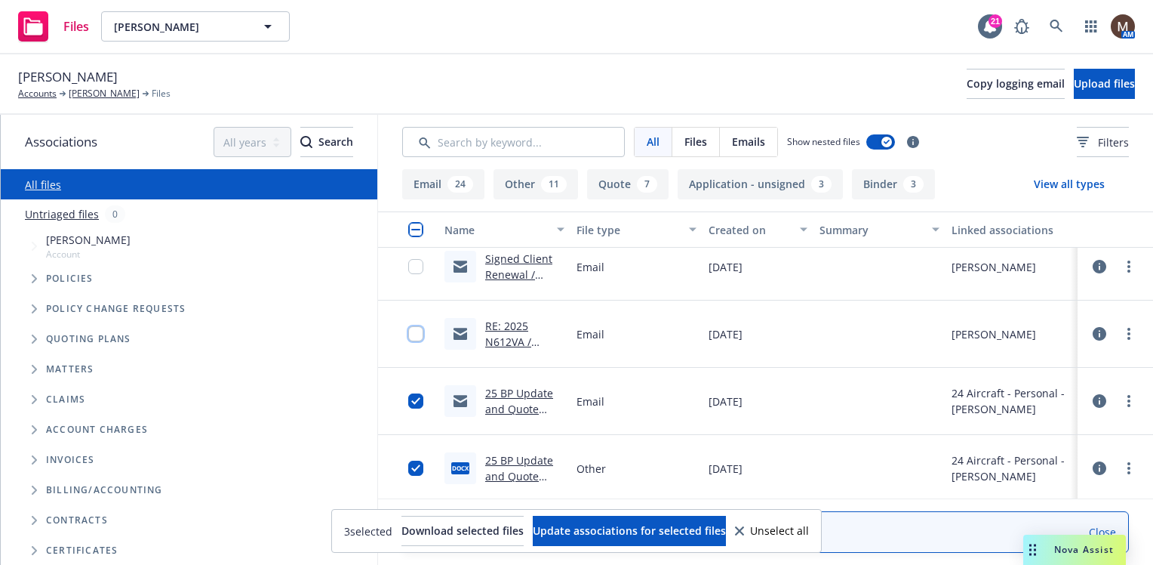
click at [422, 328] on input "checkbox" at bounding box center [415, 333] width 15 height 15
click at [419, 264] on input "checkbox" at bounding box center [415, 266] width 15 height 15
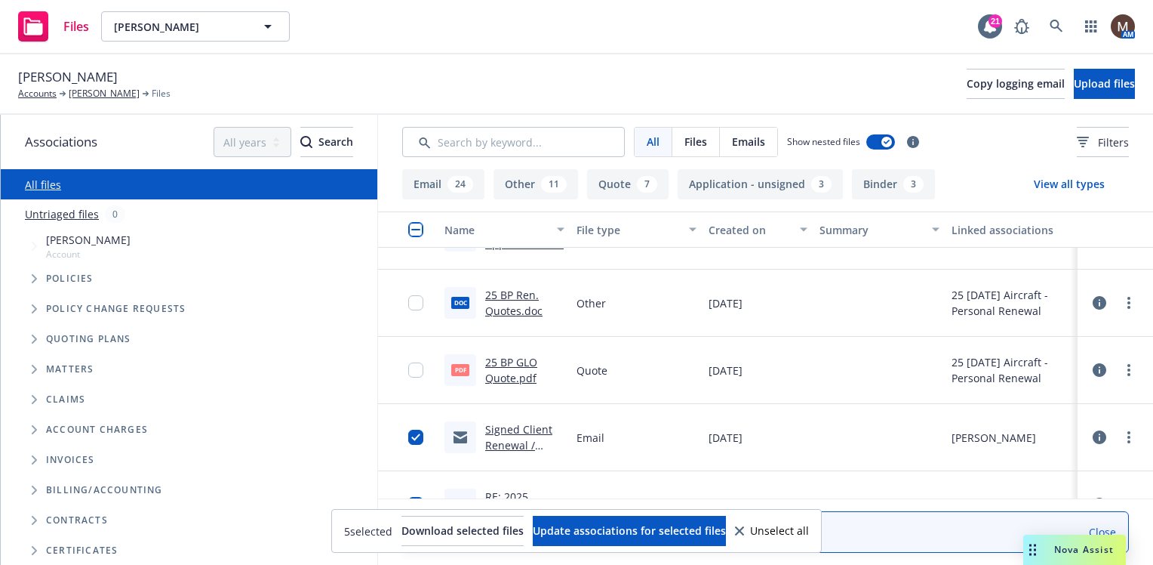
scroll to position [528, 0]
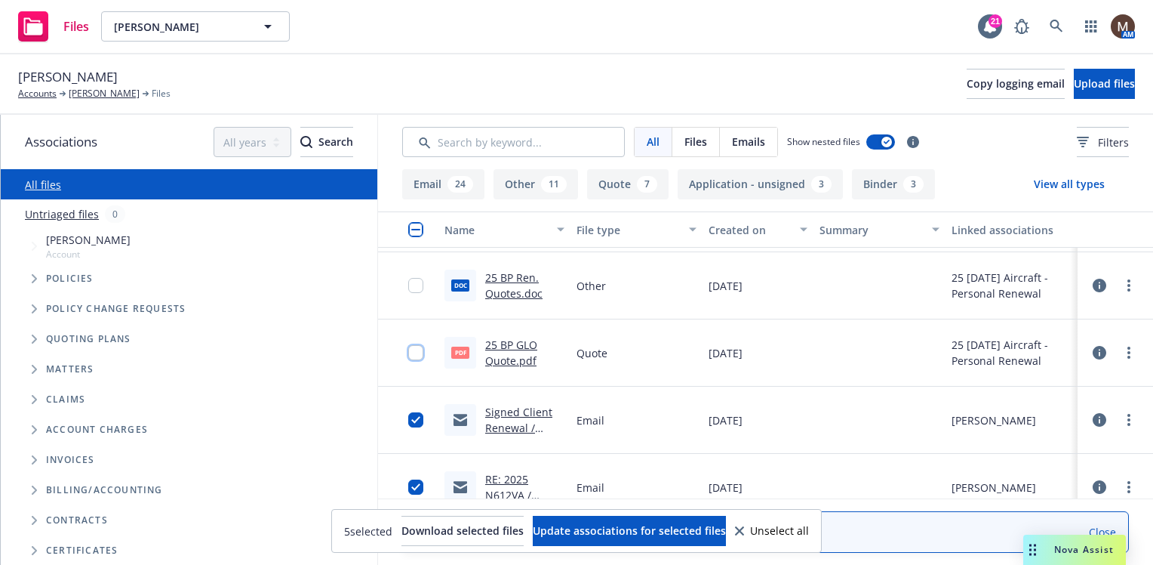
click at [410, 355] on input "checkbox" at bounding box center [415, 352] width 15 height 15
click at [414, 282] on input "checkbox" at bounding box center [415, 285] width 15 height 15
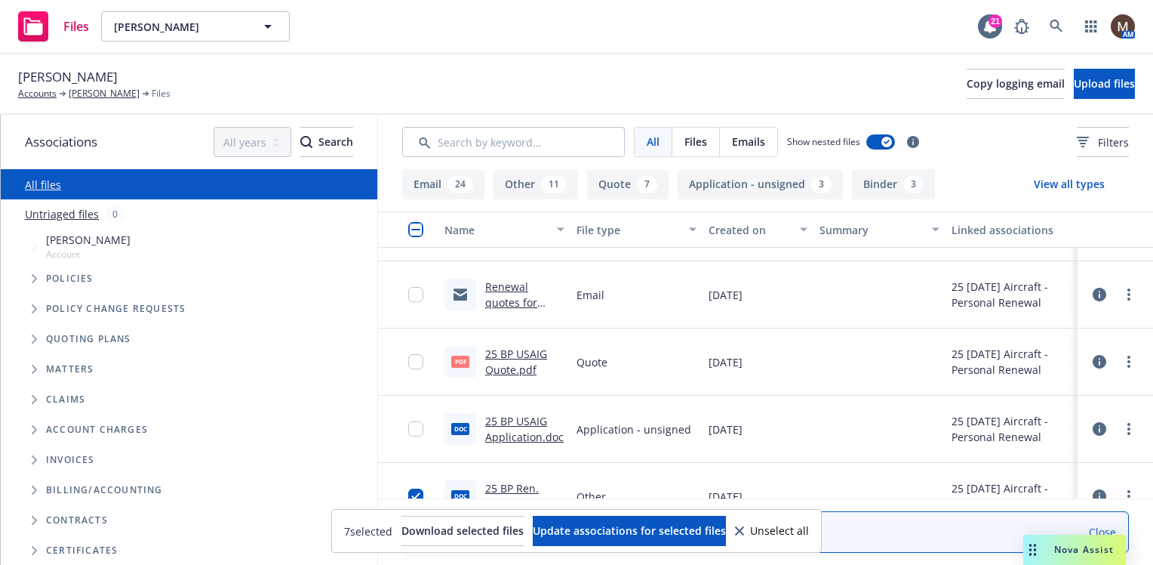
scroll to position [302, 0]
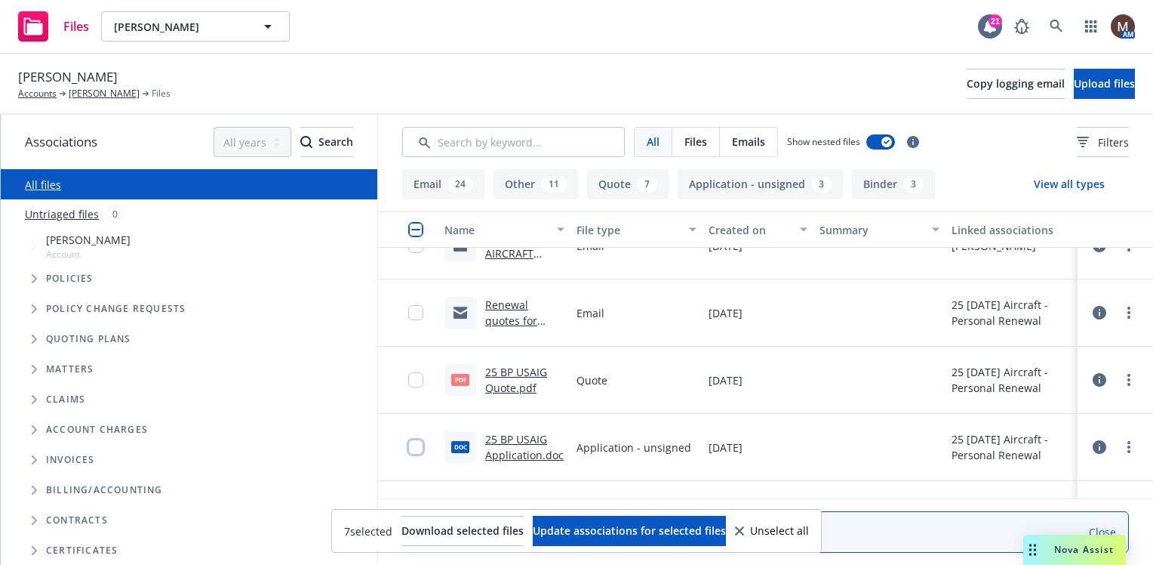
drag, startPoint x: 417, startPoint y: 445, endPoint x: 420, endPoint y: 420, distance: 25.1
click at [417, 445] on input "checkbox" at bounding box center [415, 446] width 15 height 15
click at [421, 380] on input "checkbox" at bounding box center [415, 379] width 15 height 15
click at [414, 308] on input "checkbox" at bounding box center [415, 312] width 15 height 15
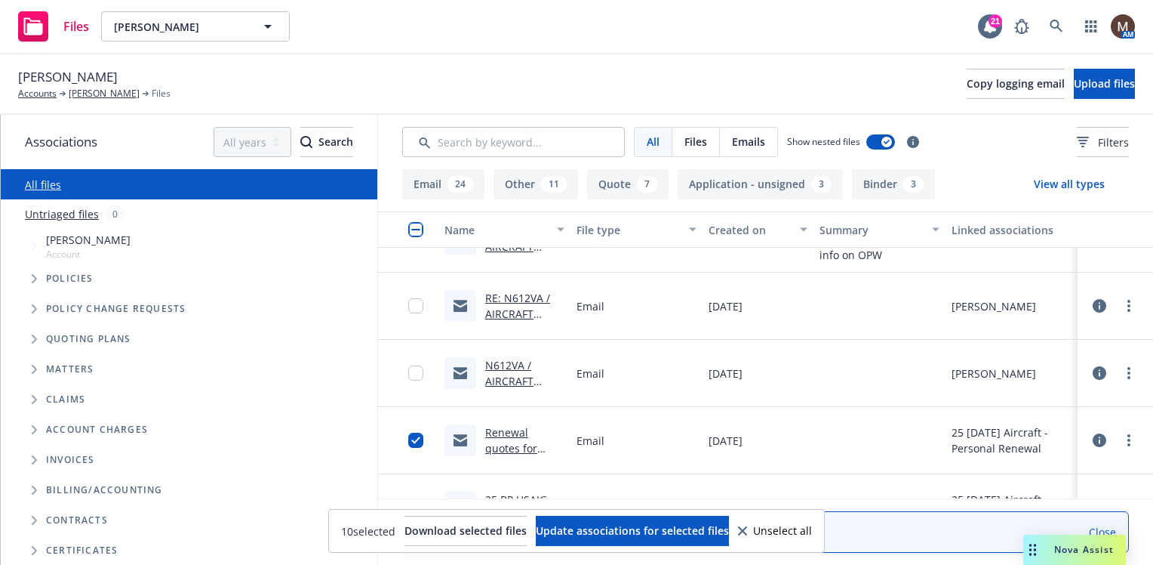
scroll to position [151, 0]
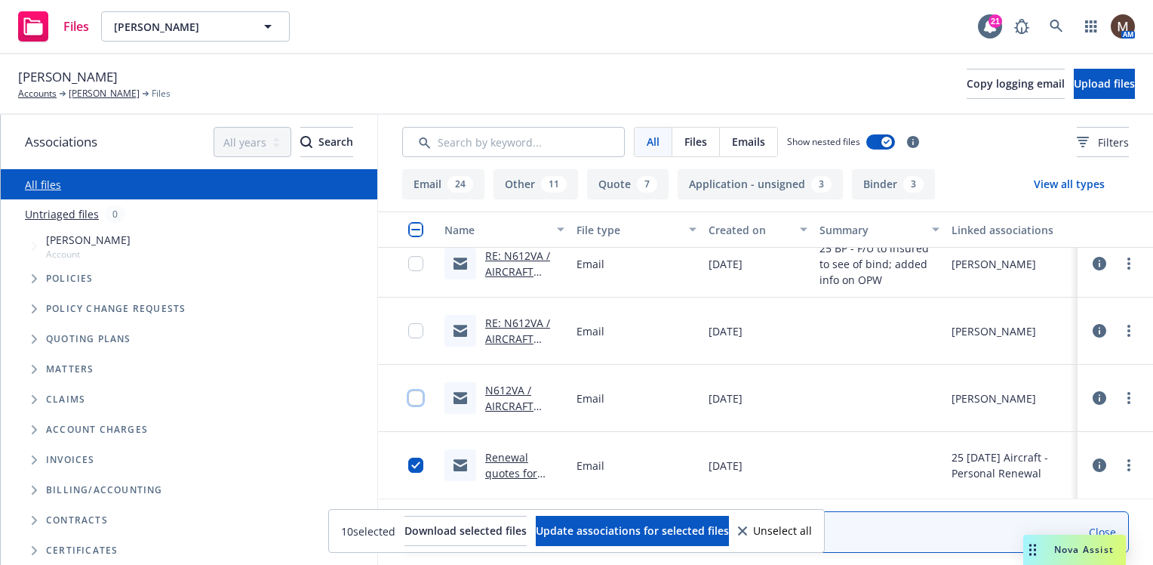
click at [418, 399] on input "checkbox" at bounding box center [415, 397] width 15 height 15
click at [416, 331] on input "checkbox" at bounding box center [415, 330] width 15 height 15
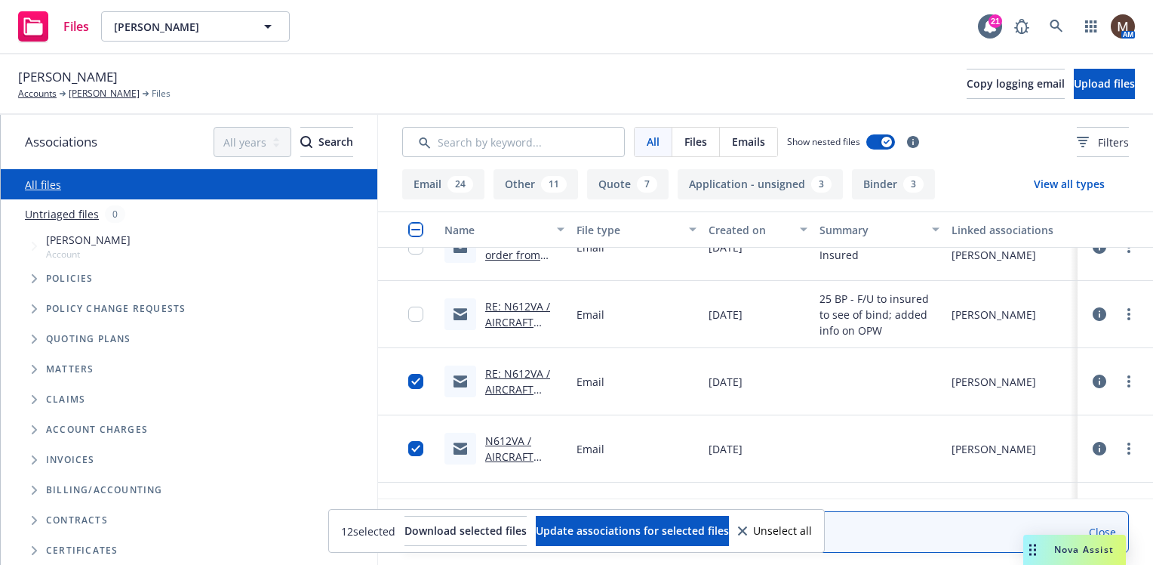
scroll to position [75, 0]
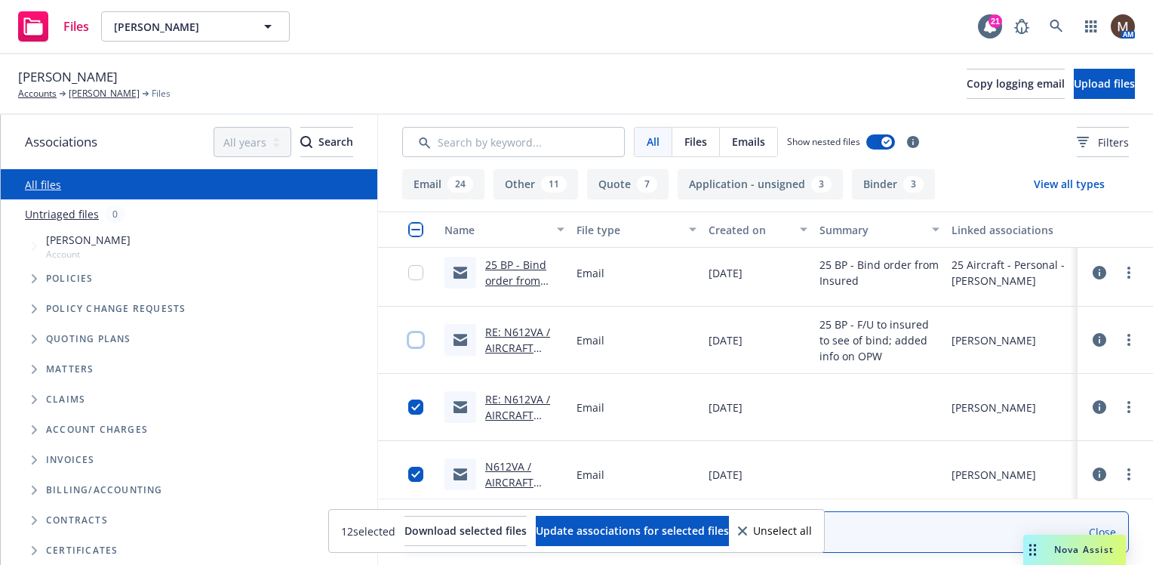
click at [417, 337] on input "checkbox" at bounding box center [415, 339] width 15 height 15
click at [417, 274] on input "checkbox" at bounding box center [415, 272] width 15 height 15
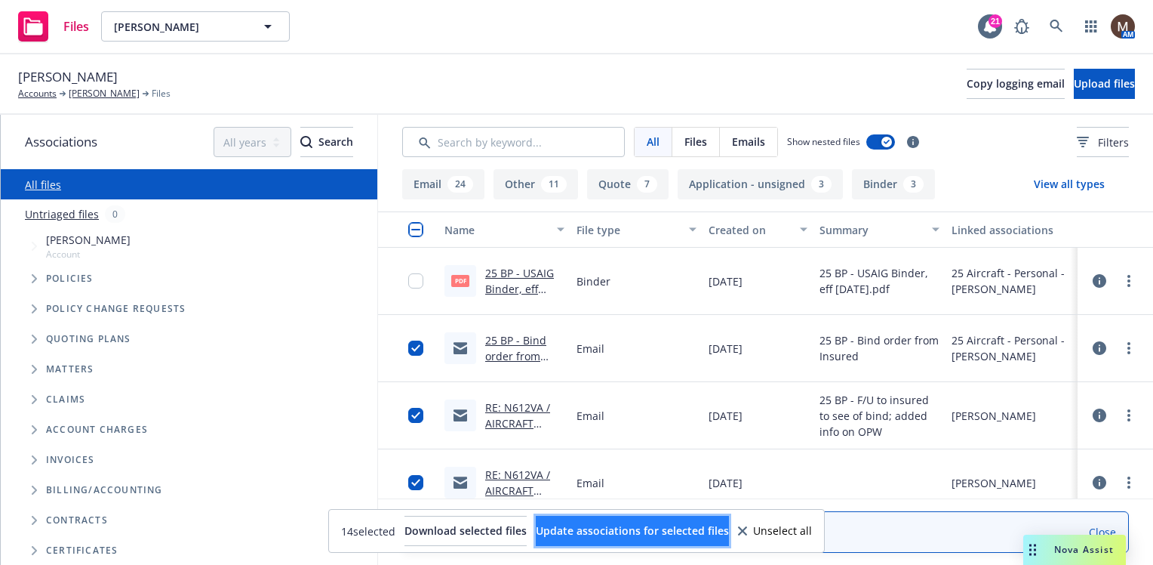
click at [642, 527] on span "Update associations for selected files" at bounding box center [632, 530] width 193 height 14
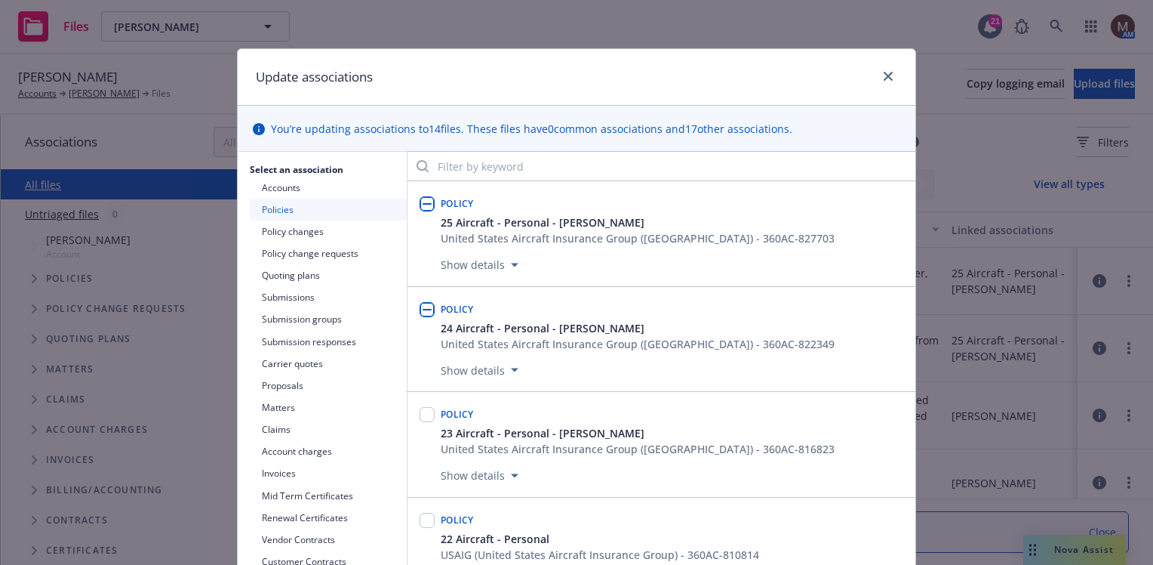
click at [423, 202] on input "checkbox" at bounding box center [427, 203] width 15 height 15
checkbox input "true"
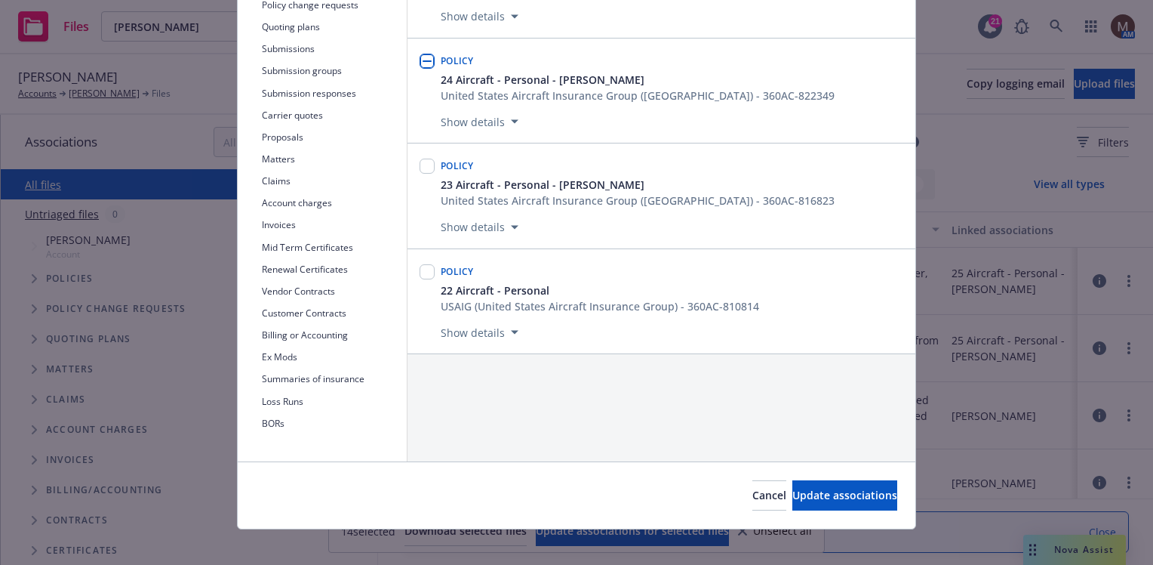
scroll to position [260, 0]
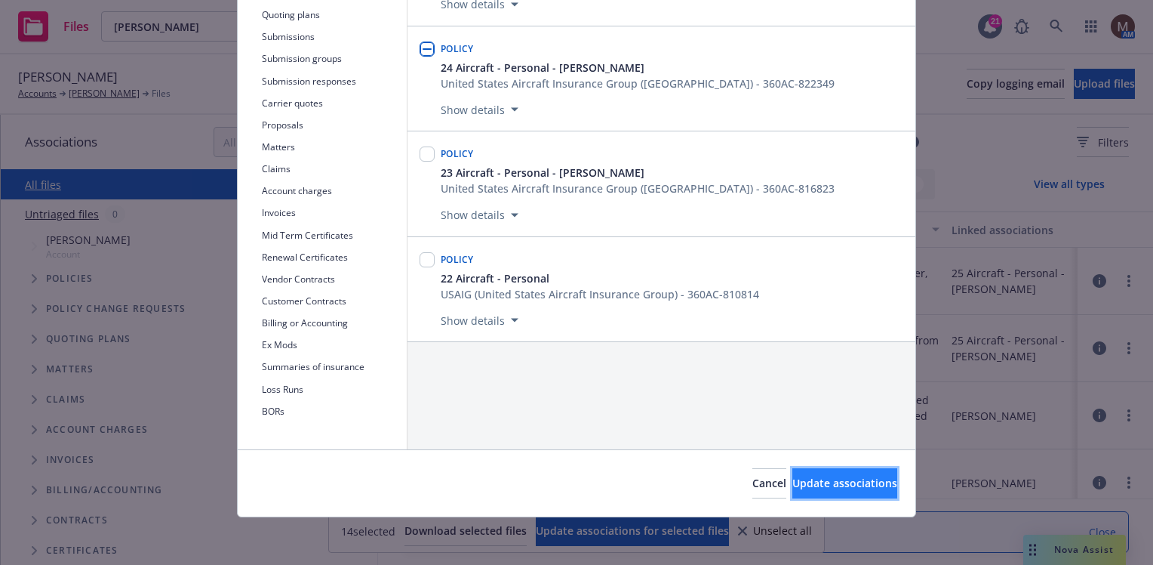
drag, startPoint x: 842, startPoint y: 476, endPoint x: 755, endPoint y: 491, distance: 88.8
click at [842, 476] on span "Update associations" at bounding box center [845, 483] width 105 height 14
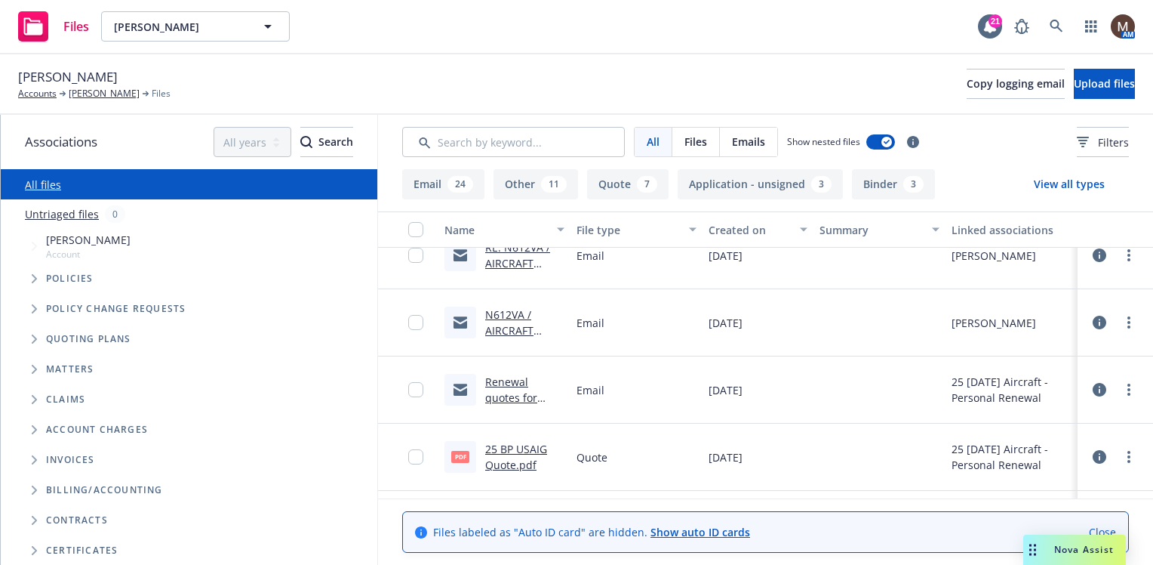
scroll to position [151, 0]
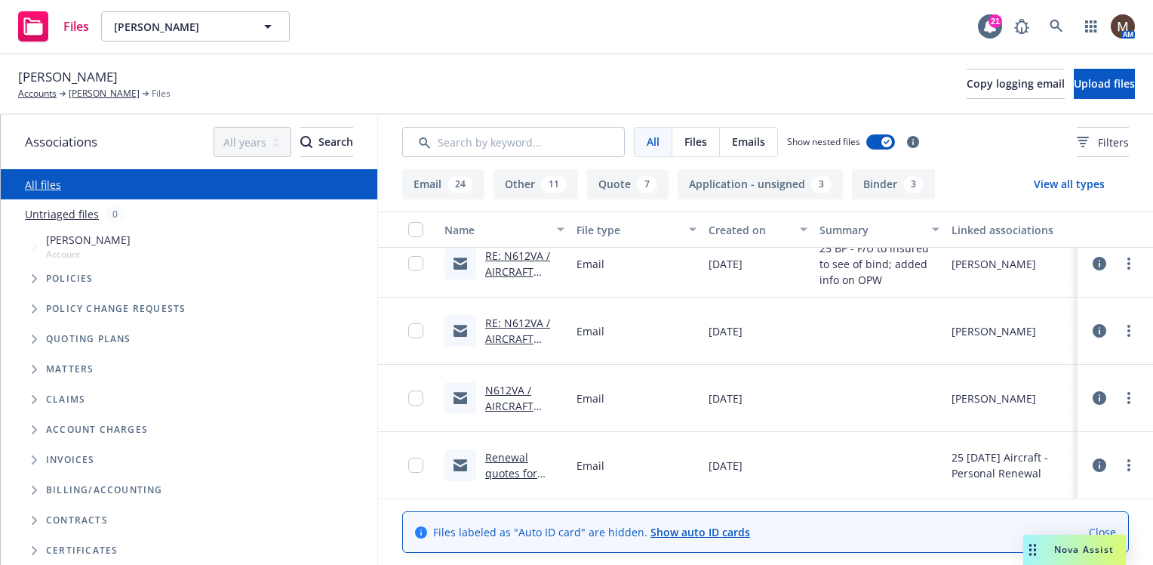
click at [521, 337] on link "RE: N612VA / AIRCRAFT QUOTES / Lee Boatright" at bounding box center [522, 355] width 75 height 78
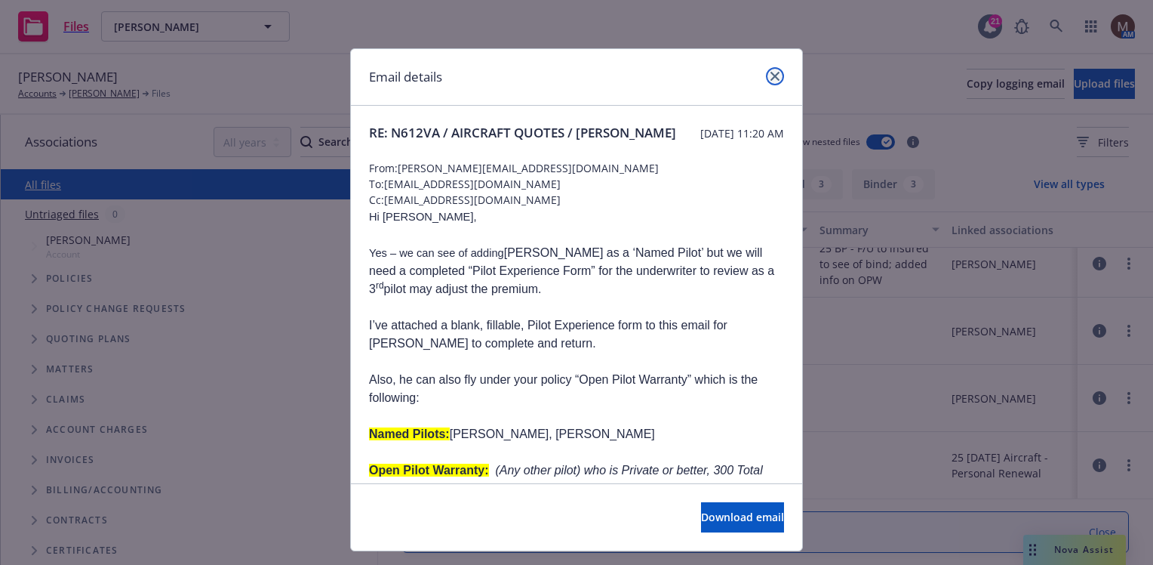
click at [771, 74] on icon "close" at bounding box center [775, 76] width 9 height 9
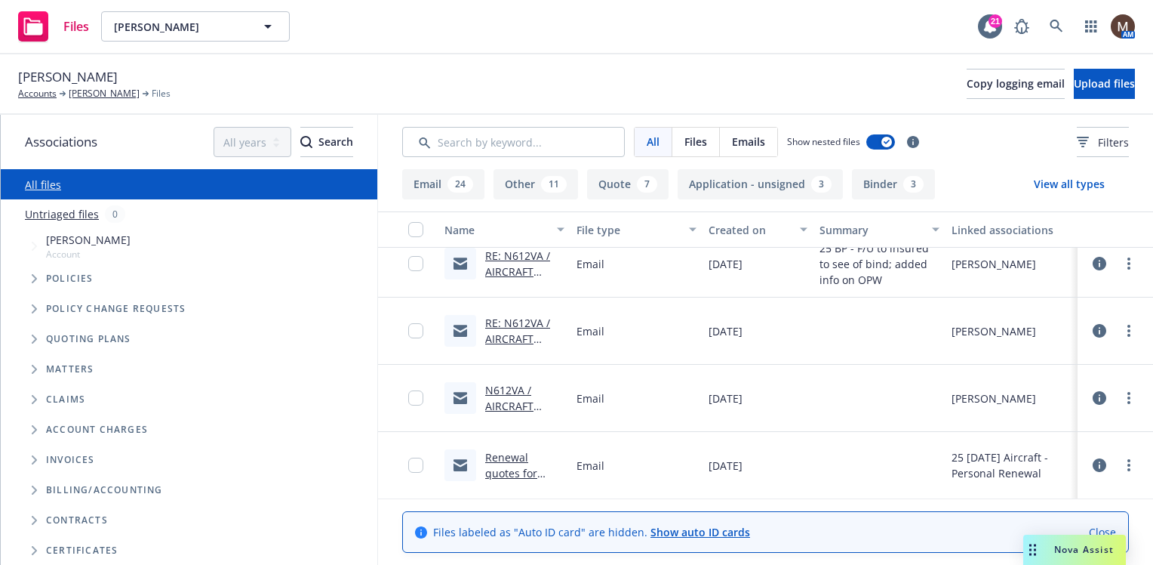
click at [503, 403] on link "N612VA / AIRCRAFT QUOTES / Lee Boatright" at bounding box center [522, 422] width 75 height 78
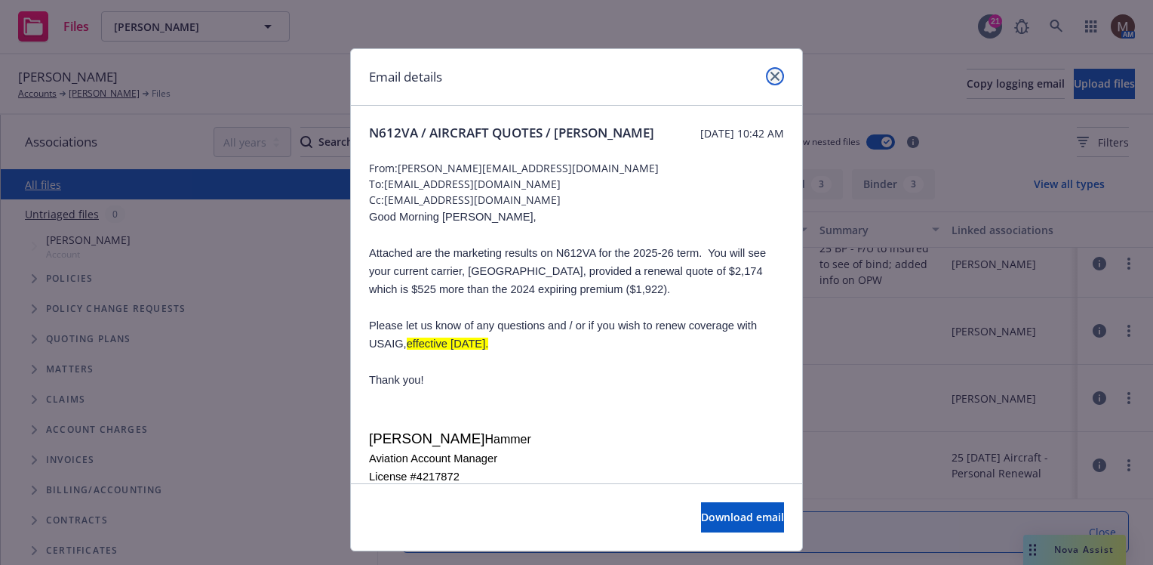
click at [771, 77] on icon "close" at bounding box center [775, 76] width 9 height 9
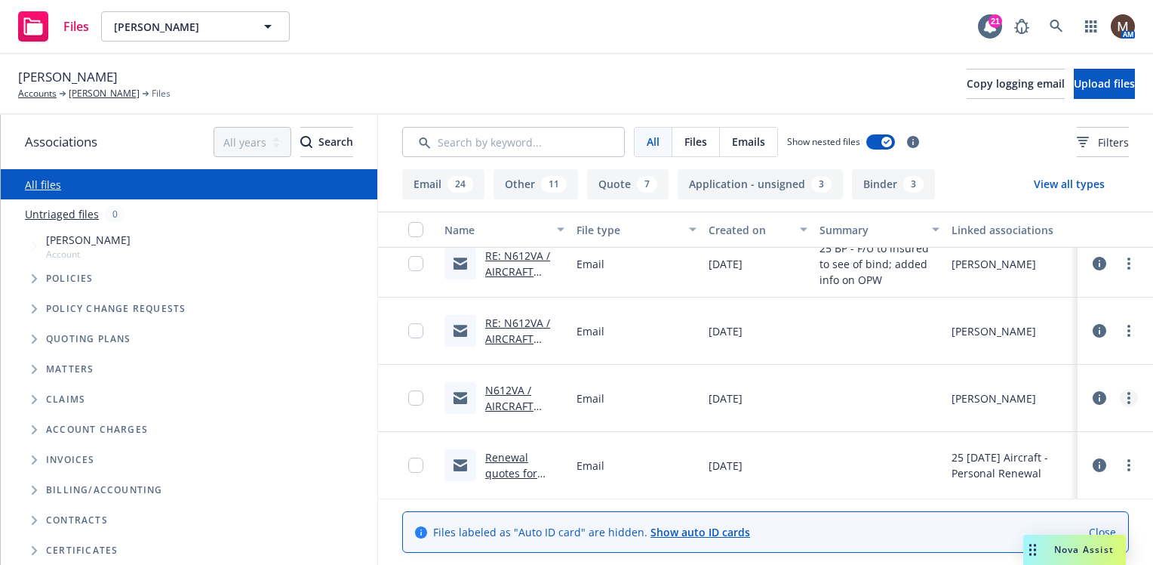
click at [1128, 394] on icon "more" at bounding box center [1129, 398] width 3 height 12
click at [1008, 484] on link "Edit" at bounding box center [1051, 488] width 150 height 30
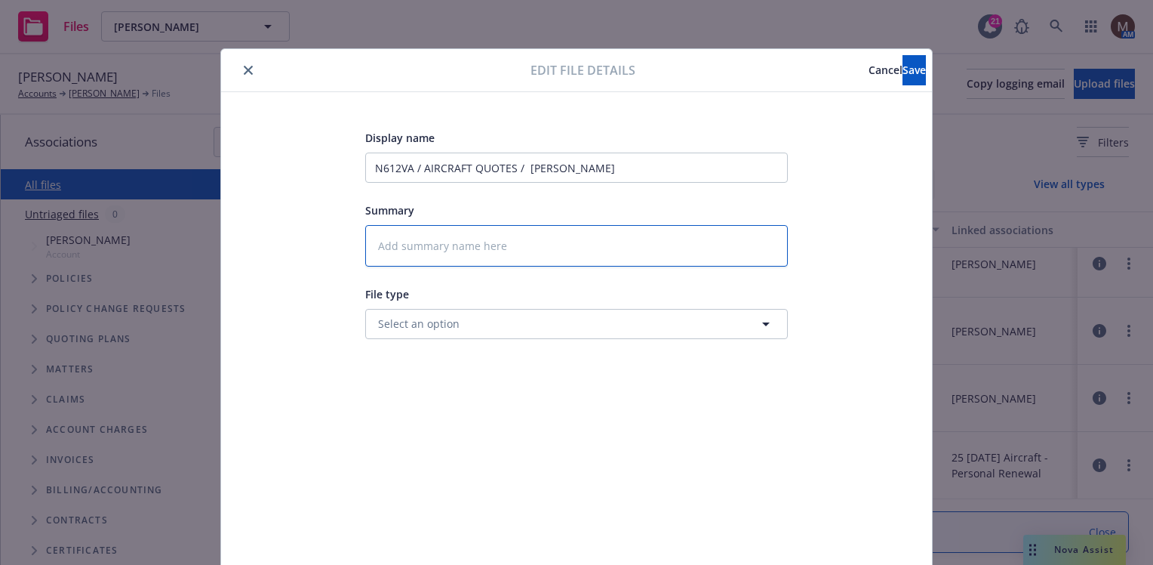
click at [392, 240] on textarea at bounding box center [576, 246] width 423 height 42
type textarea "x"
type textarea "2"
type textarea "x"
type textarea "25"
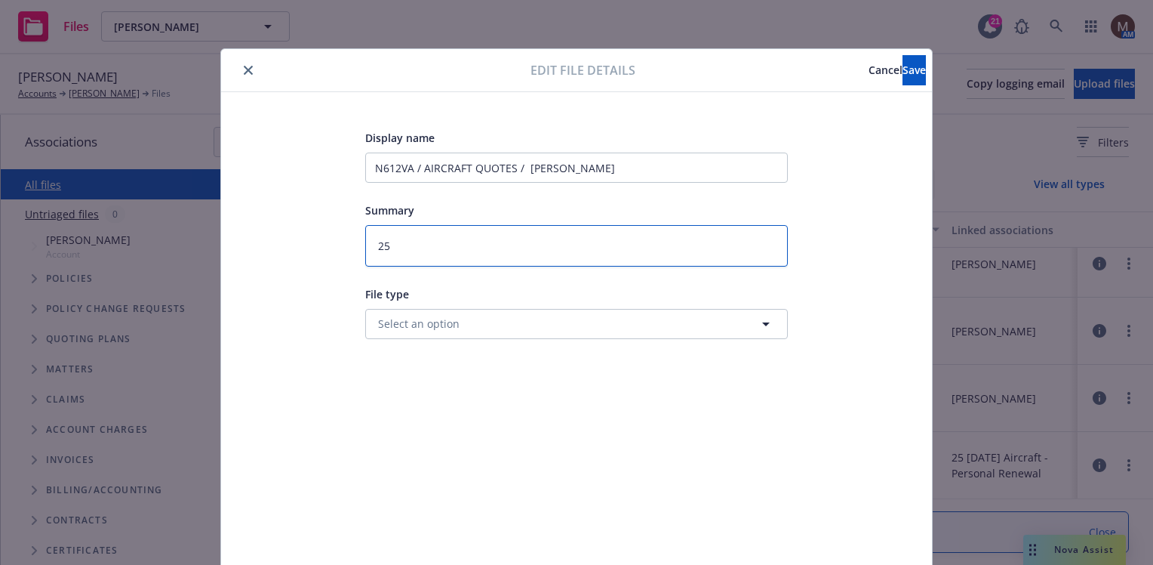
type textarea "x"
type textarea "25"
type textarea "x"
type textarea "25 B"
type textarea "x"
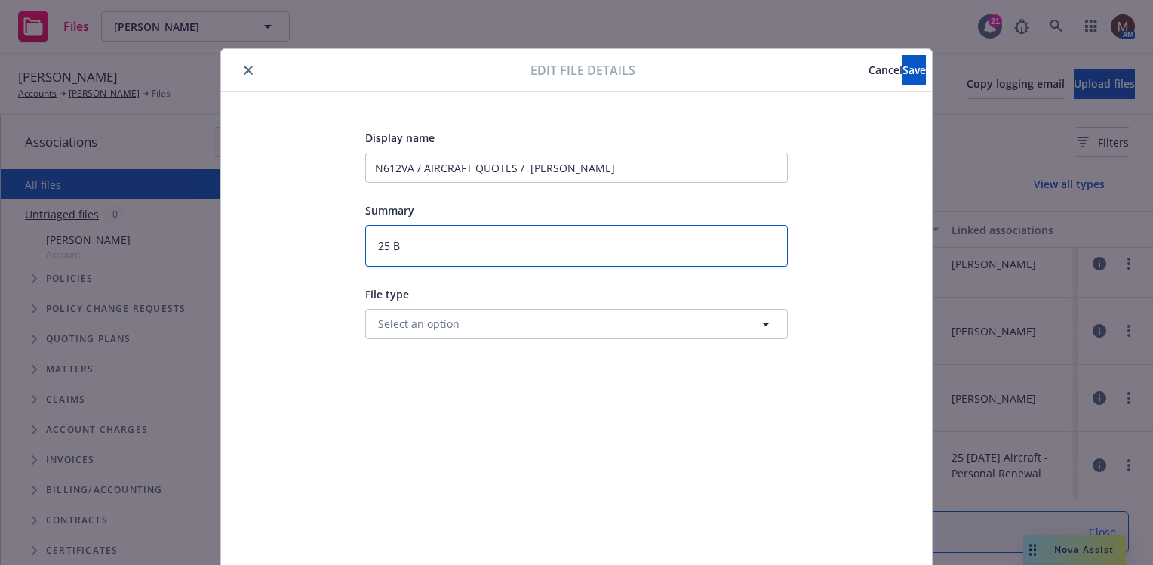
type textarea "25 BP"
type textarea "x"
type textarea "25 BP"
type textarea "x"
type textarea "25 BP -"
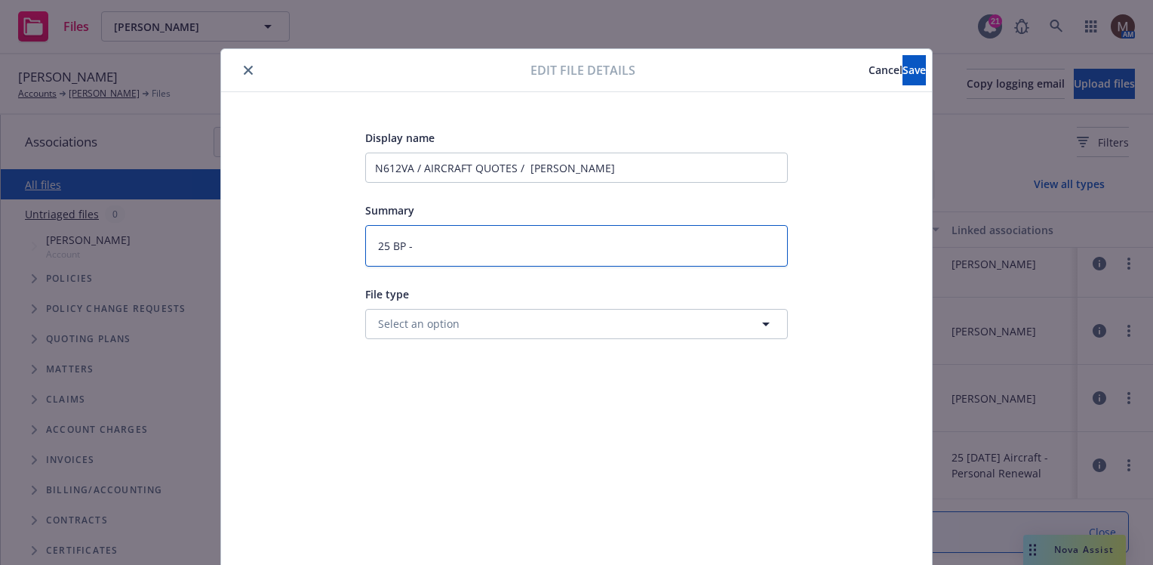
type textarea "x"
type textarea "25 BP -"
type textarea "x"
type textarea "25 BP - Q"
type textarea "x"
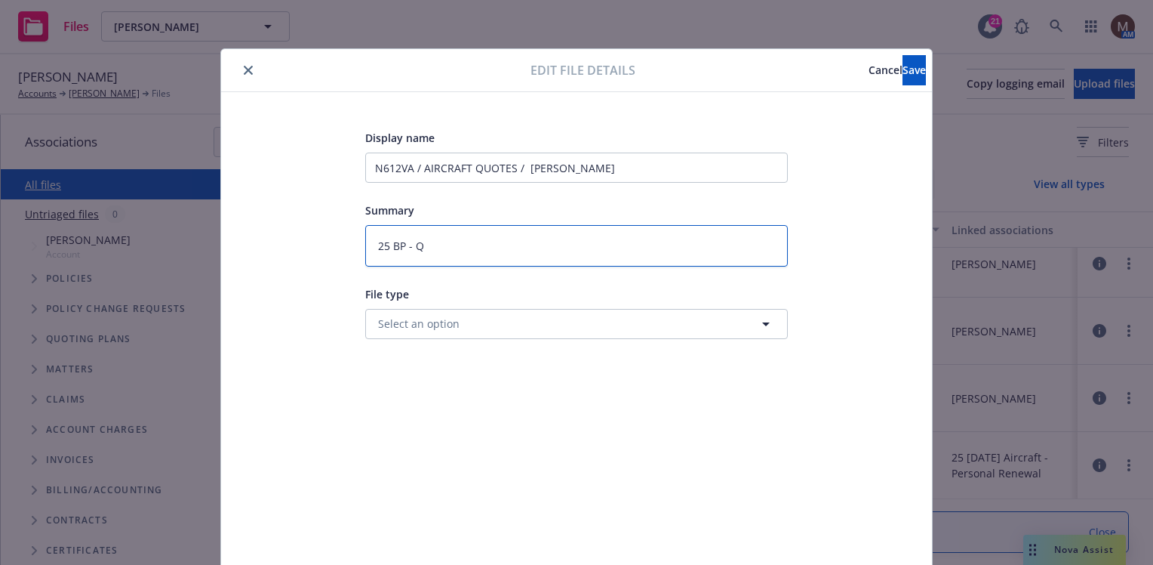
type textarea "25 BP - Qu"
type textarea "x"
type textarea "25 BP - Quo"
type textarea "x"
type textarea "25 BP - Quot"
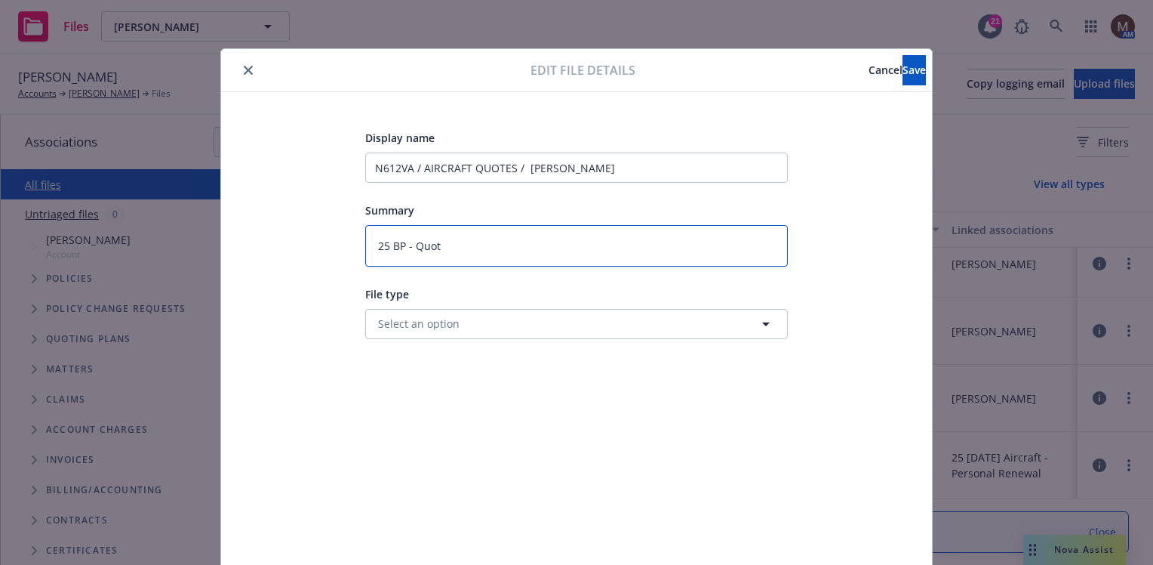
type textarea "x"
type textarea "25 BP - Quote"
type textarea "x"
type textarea "25 BP - Quotes"
type textarea "x"
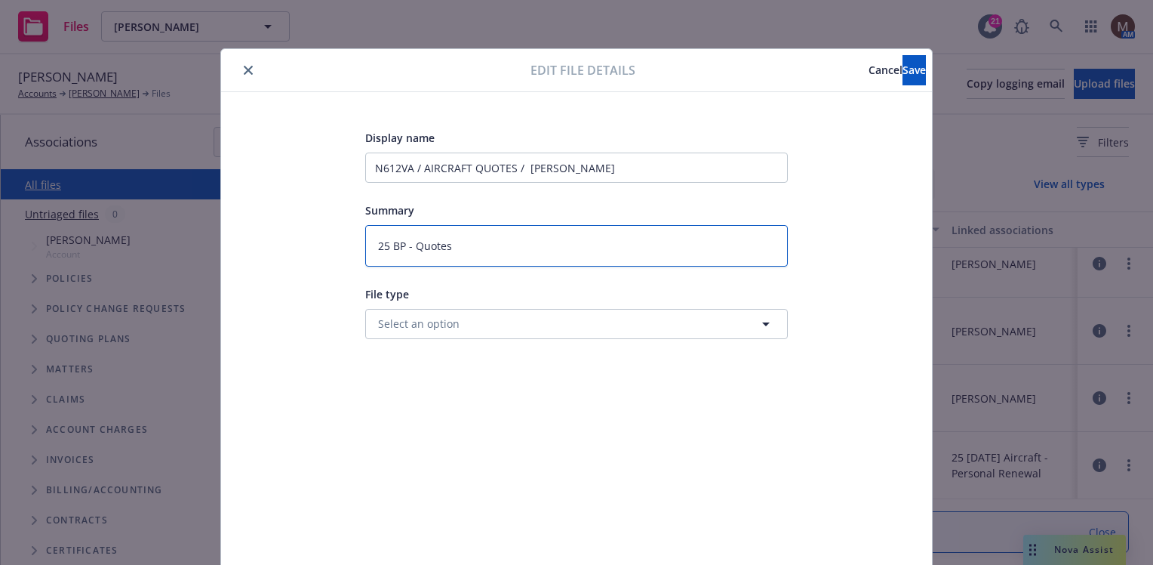
type textarea "25 BP - Quotes"
type textarea "x"
type textarea "25 BP - Quotes t"
type textarea "x"
type textarea "25 BP - Quotes to"
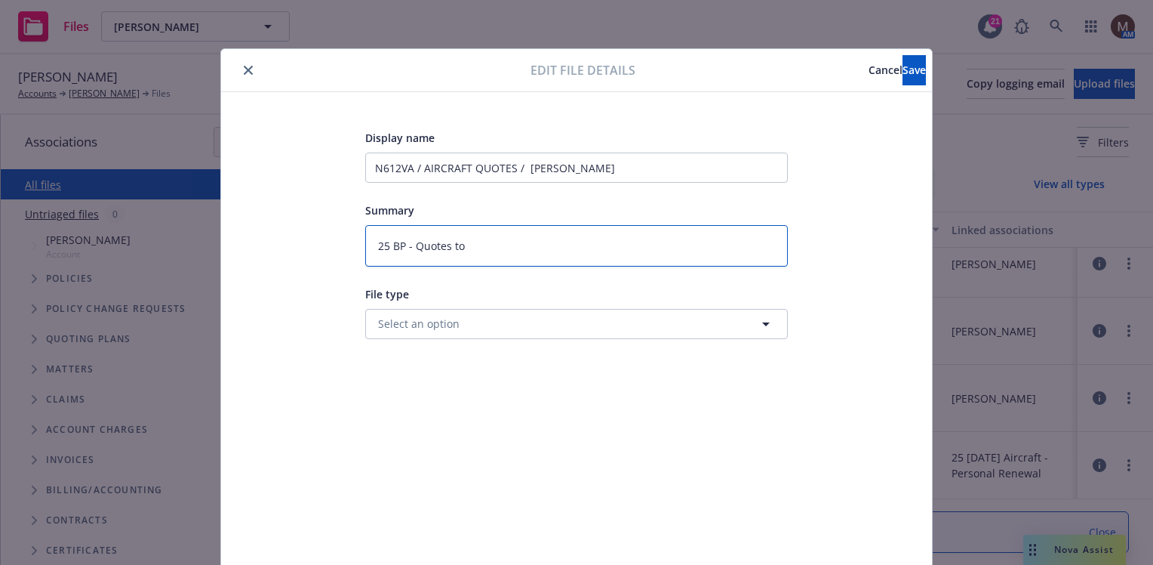
type textarea "x"
type textarea "25 BP - Quotes to"
type textarea "x"
type textarea "25 BP - Quotes to i"
type textarea "x"
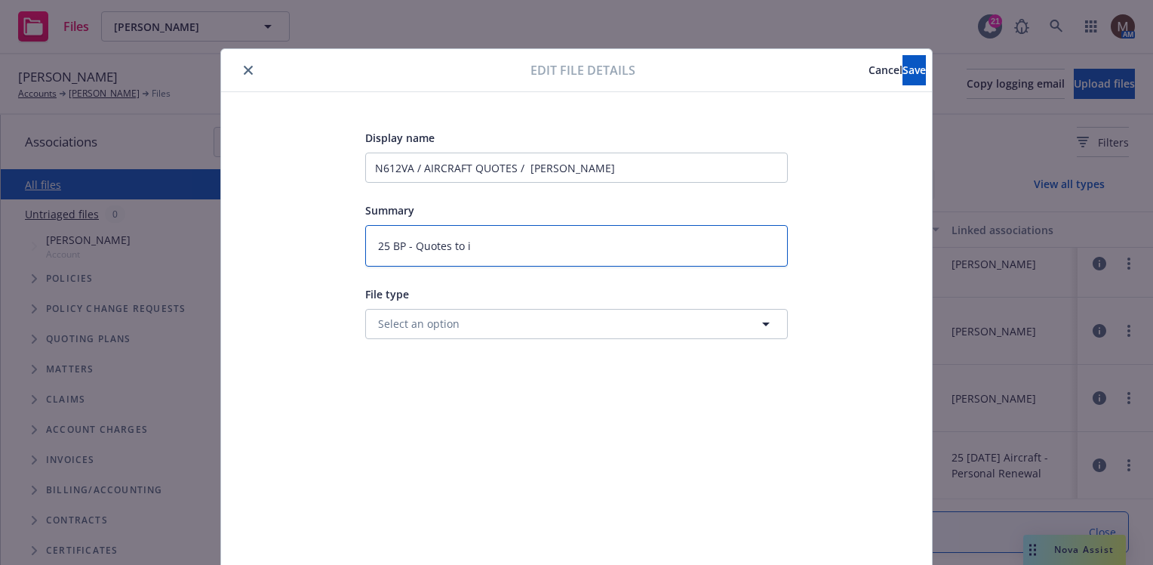
type textarea "25 BP - Quotes to in"
type textarea "x"
type textarea "25 BP - Quotes to ins"
type textarea "x"
type textarea "25 BP - Quotes to insu"
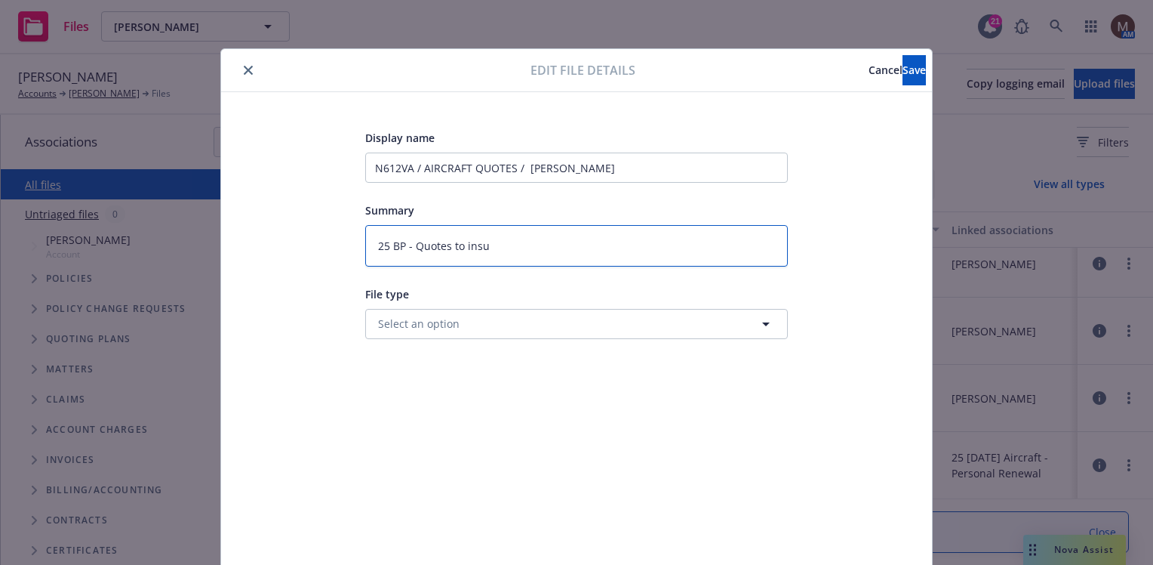
type textarea "x"
type textarea "25 BP - Quotes to insur"
type textarea "x"
type textarea "25 BP - Quotes to insured"
type textarea "x"
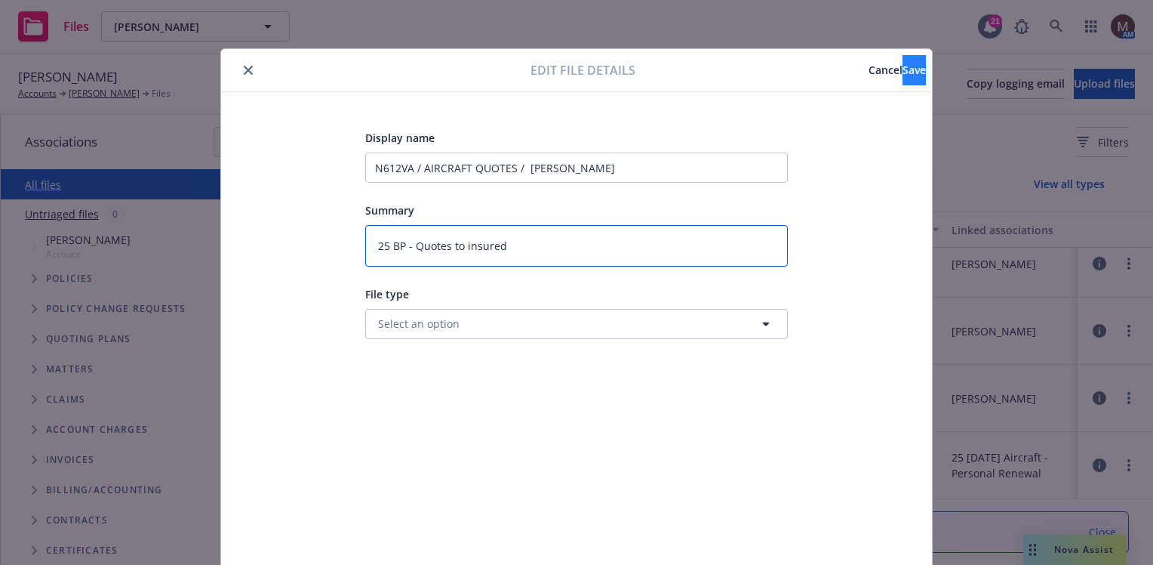
type textarea "25 BP - Quotes to insured"
click at [903, 61] on button "Save" at bounding box center [914, 70] width 23 height 30
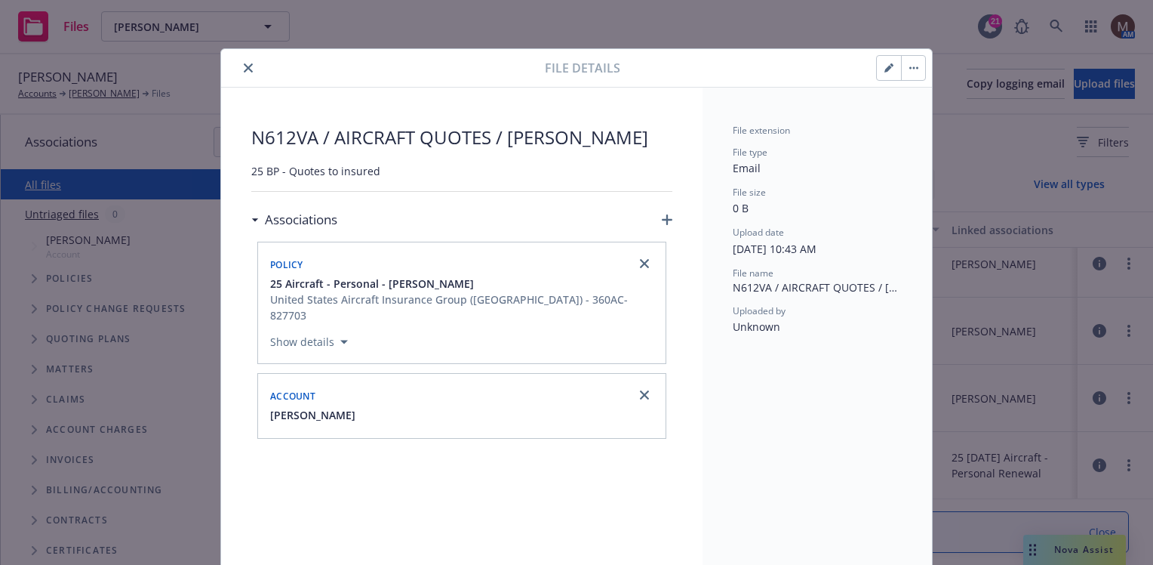
click at [244, 65] on icon "close" at bounding box center [248, 67] width 9 height 9
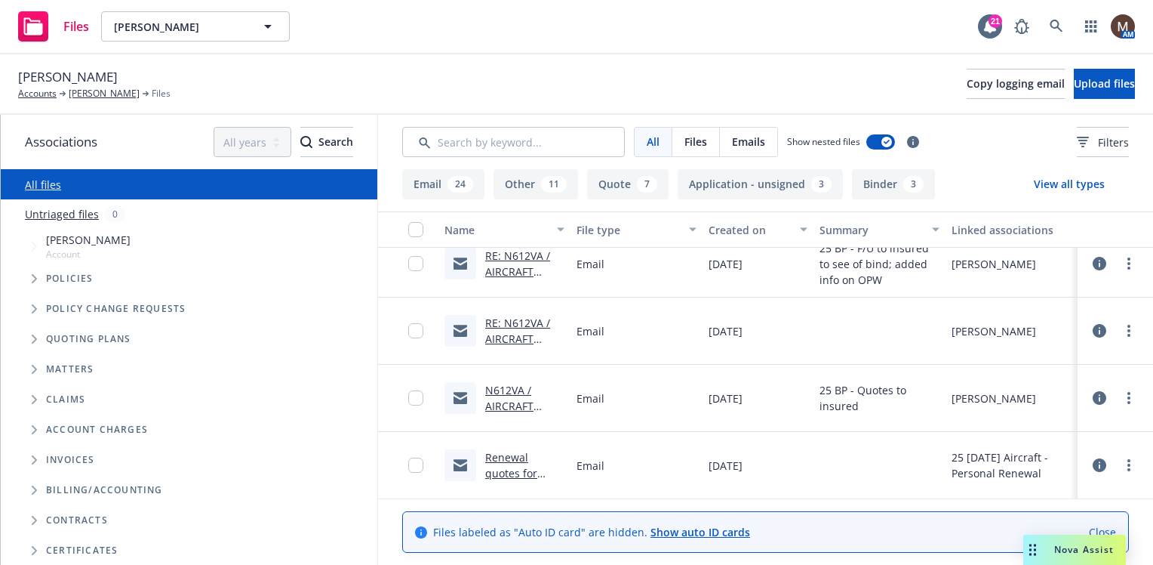
click at [516, 322] on link "RE: N612VA / AIRCRAFT QUOTES / Lee Boatright" at bounding box center [522, 355] width 75 height 78
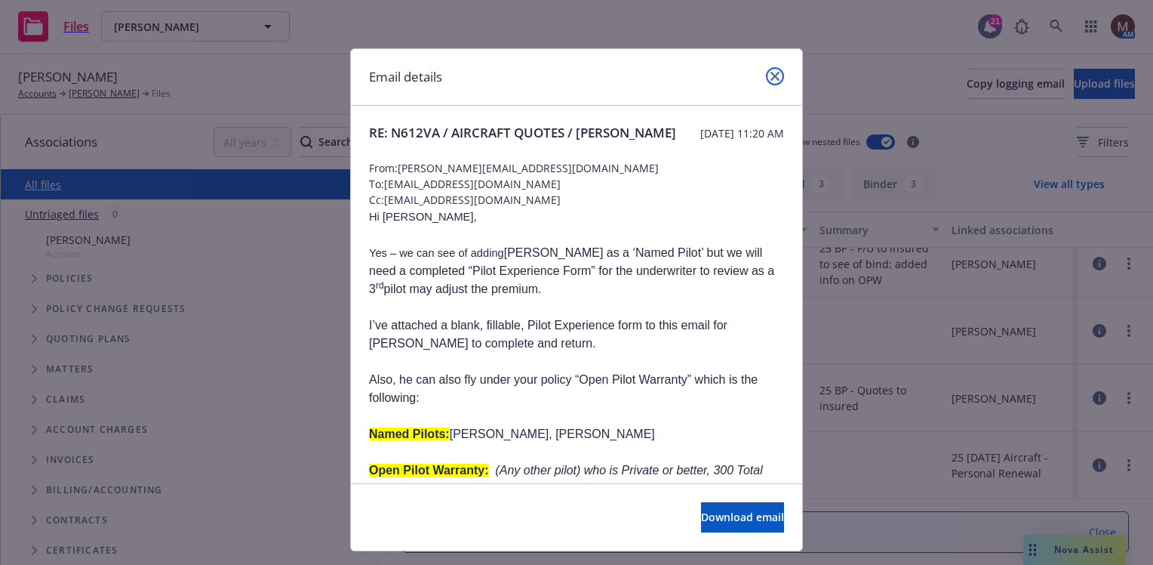
click at [771, 73] on icon "close" at bounding box center [775, 76] width 9 height 9
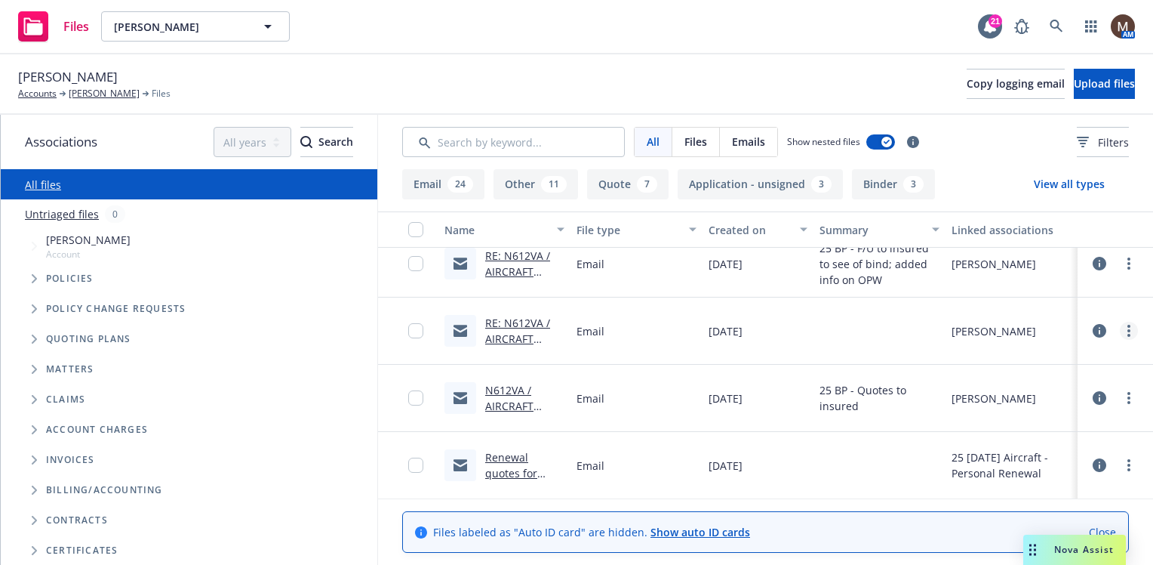
click at [1128, 327] on circle "more" at bounding box center [1129, 326] width 3 height 3
click at [1013, 415] on link "Edit" at bounding box center [1051, 422] width 150 height 30
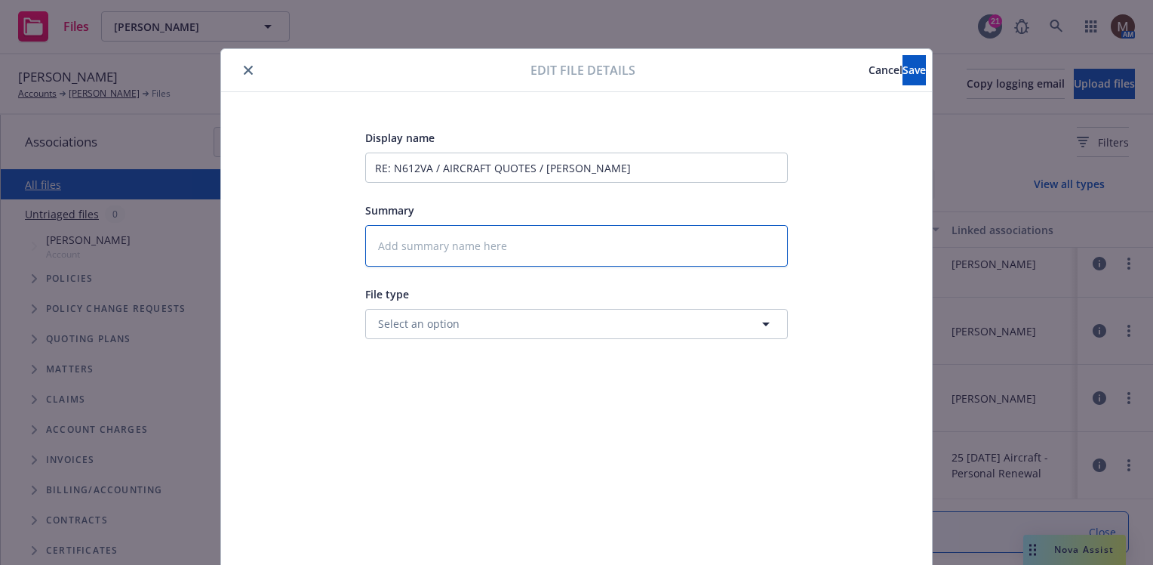
click at [408, 231] on textarea at bounding box center [576, 246] width 423 height 42
type textarea "x"
type textarea "2"
type textarea "x"
type textarea "25"
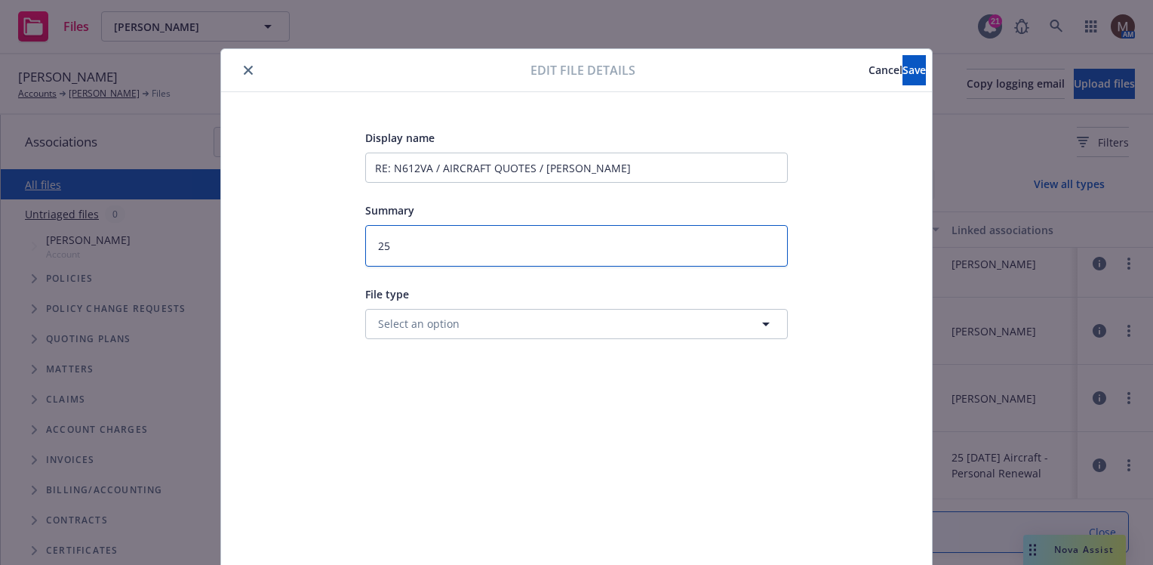
type textarea "x"
type textarea "25"
type textarea "x"
type textarea "25 B"
type textarea "x"
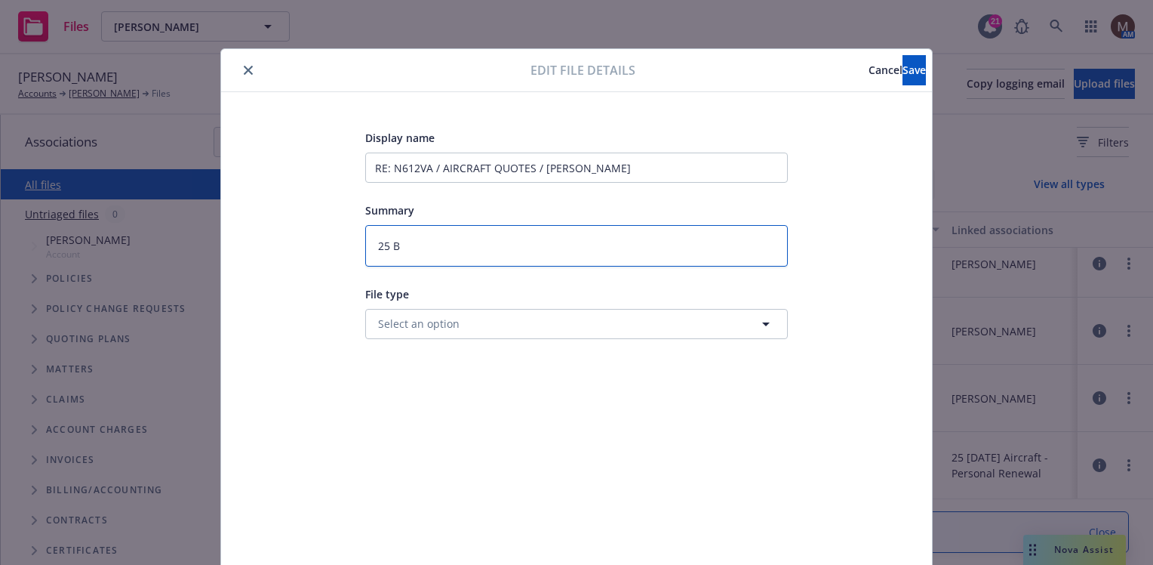
type textarea "25 BP"
type textarea "x"
type textarea "25 BP"
type textarea "x"
type textarea "25 BP -"
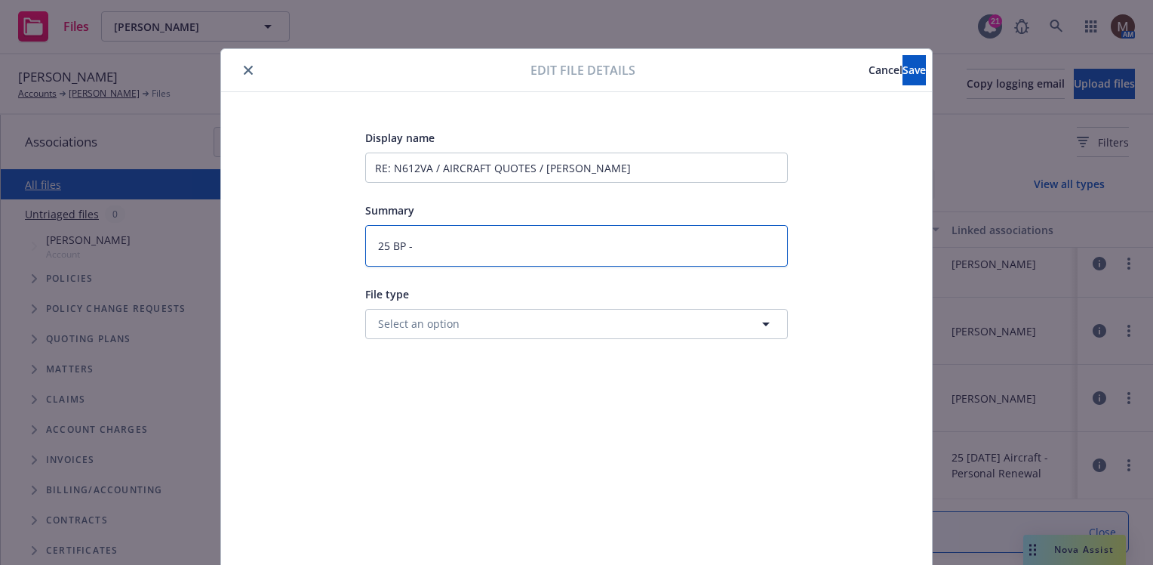
type textarea "x"
type textarea "25 BP -"
type textarea "x"
drag, startPoint x: 879, startPoint y: 72, endPoint x: 854, endPoint y: 74, distance: 24.3
click at [903, 71] on span "Save" at bounding box center [914, 70] width 23 height 14
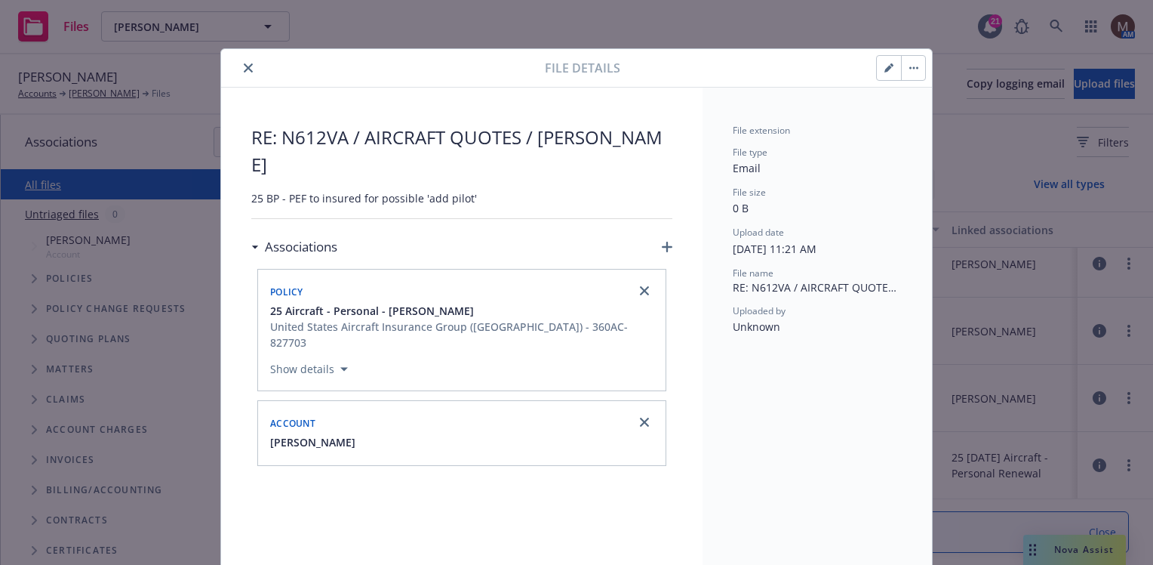
click at [244, 64] on icon "close" at bounding box center [248, 67] width 9 height 9
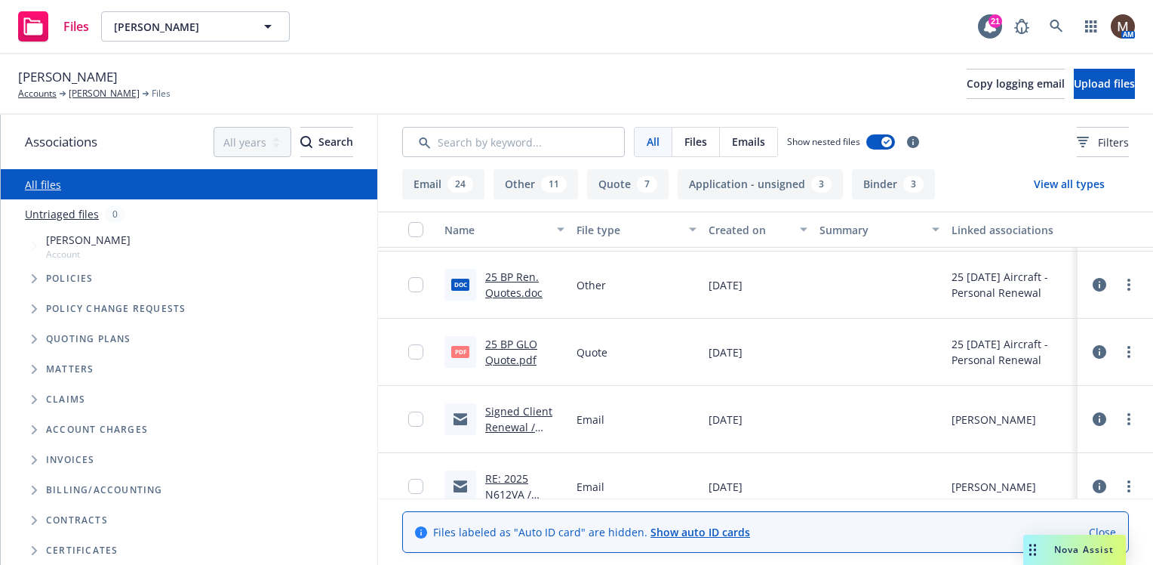
scroll to position [604, 0]
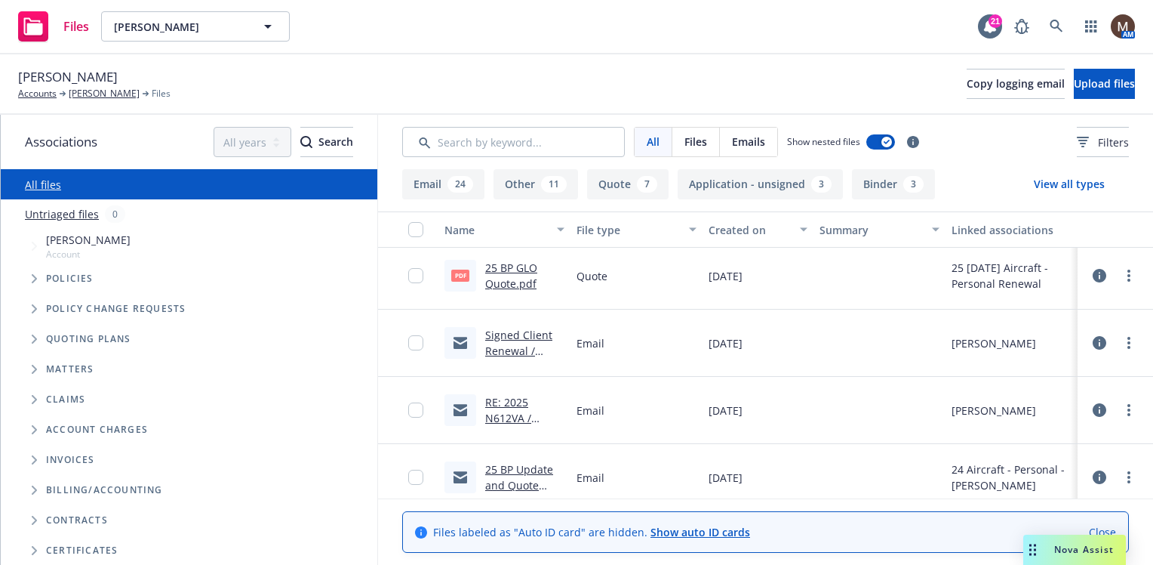
click at [519, 348] on link "Signed Client Renewal / Lee Boatright / 10.26.2025" at bounding box center [522, 359] width 75 height 62
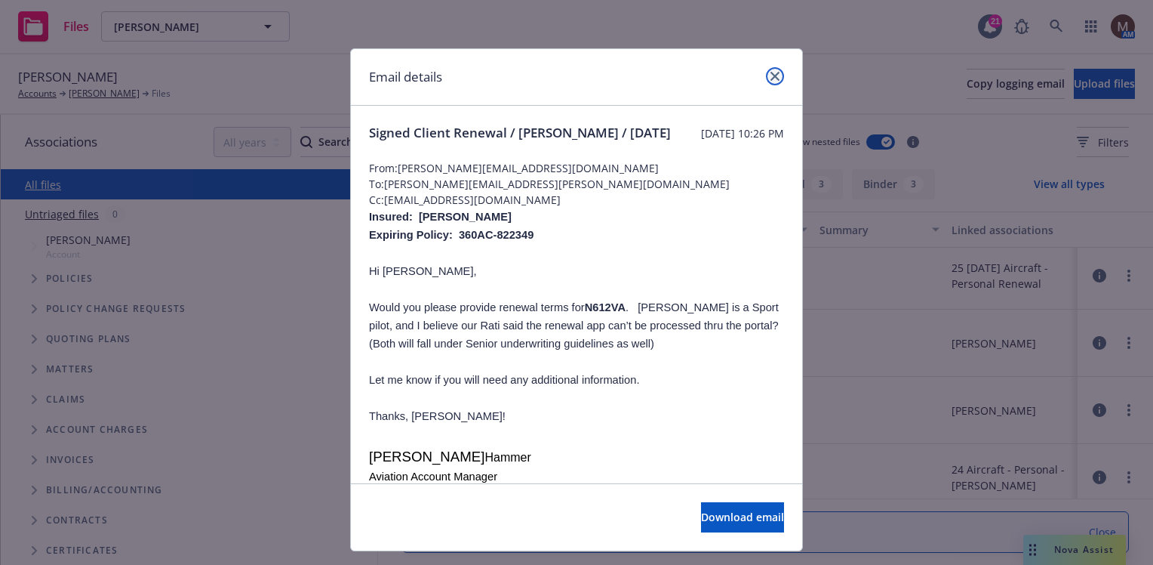
click at [771, 75] on icon "close" at bounding box center [775, 76] width 9 height 9
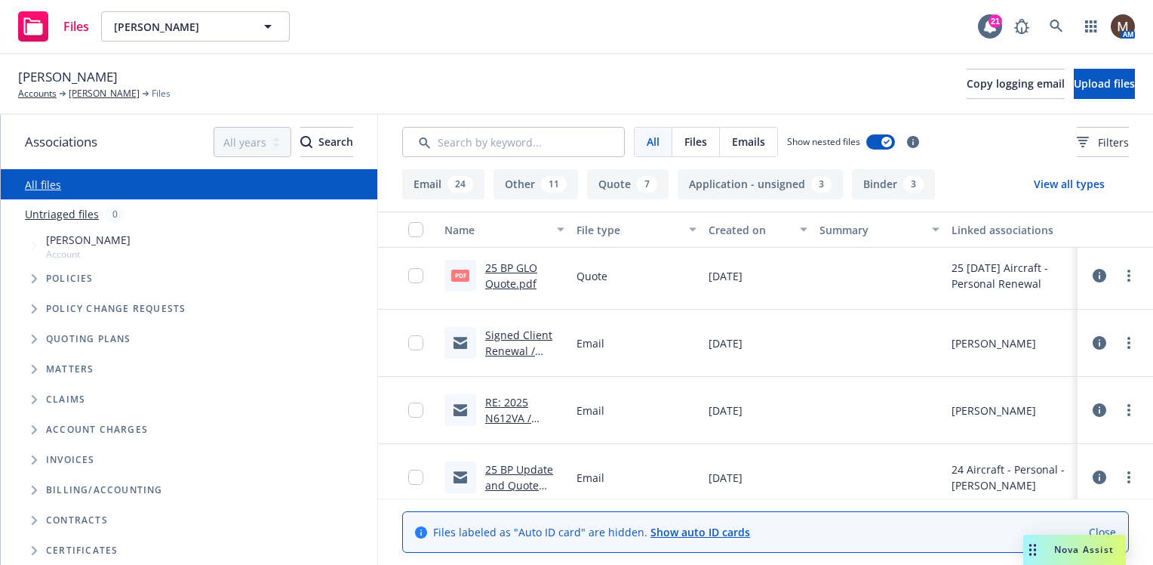
click at [511, 337] on link "Signed Client Renewal / Lee Boatright / 10.26.2025" at bounding box center [522, 359] width 75 height 62
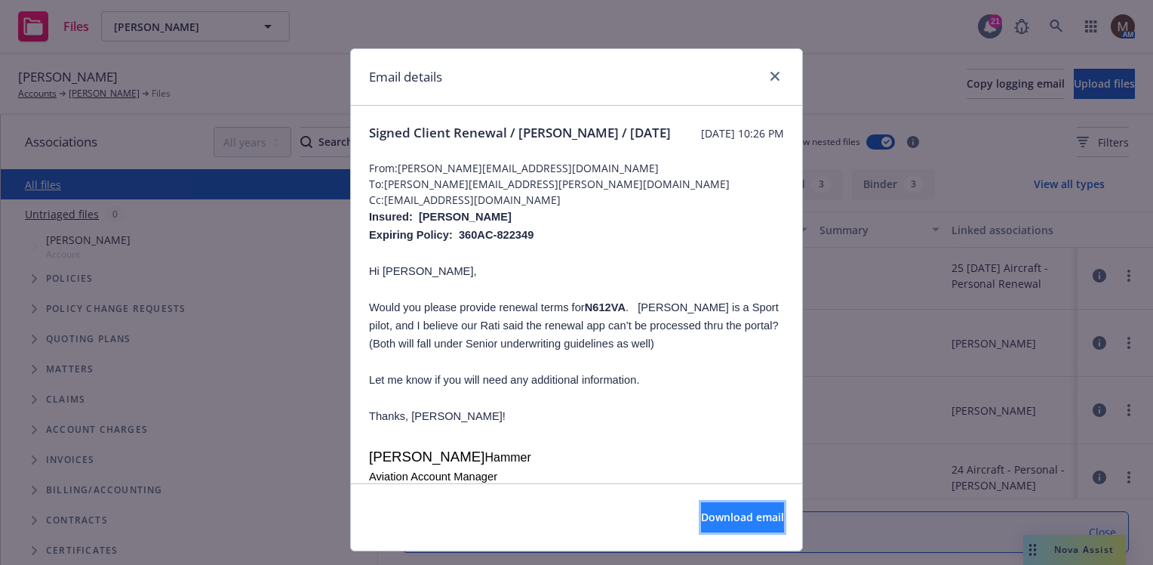
click at [716, 512] on span "Download email" at bounding box center [742, 516] width 83 height 14
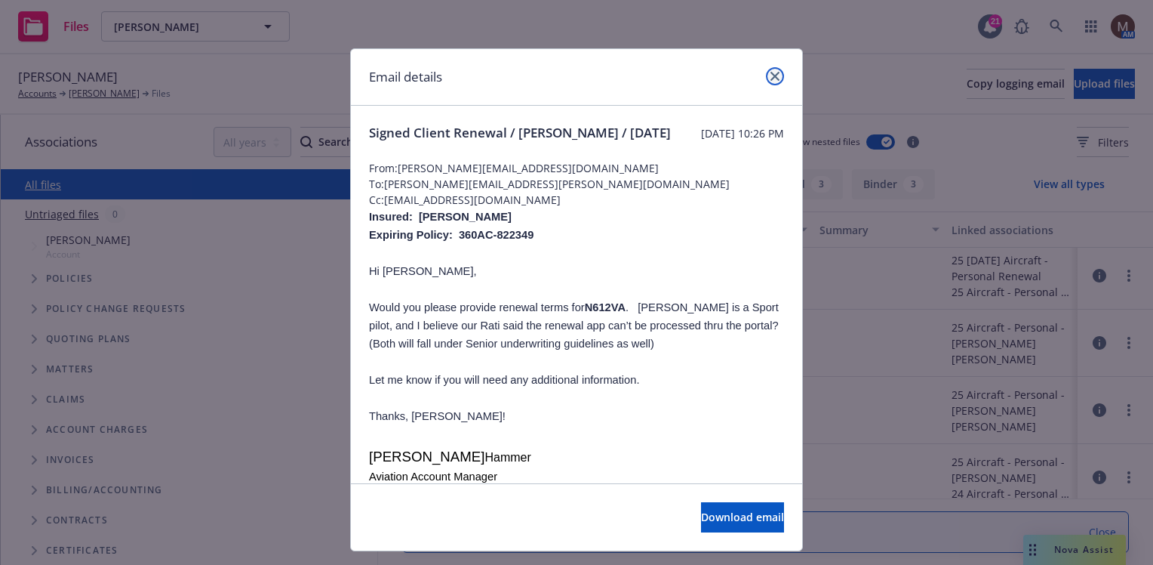
click at [771, 72] on icon "close" at bounding box center [775, 76] width 9 height 9
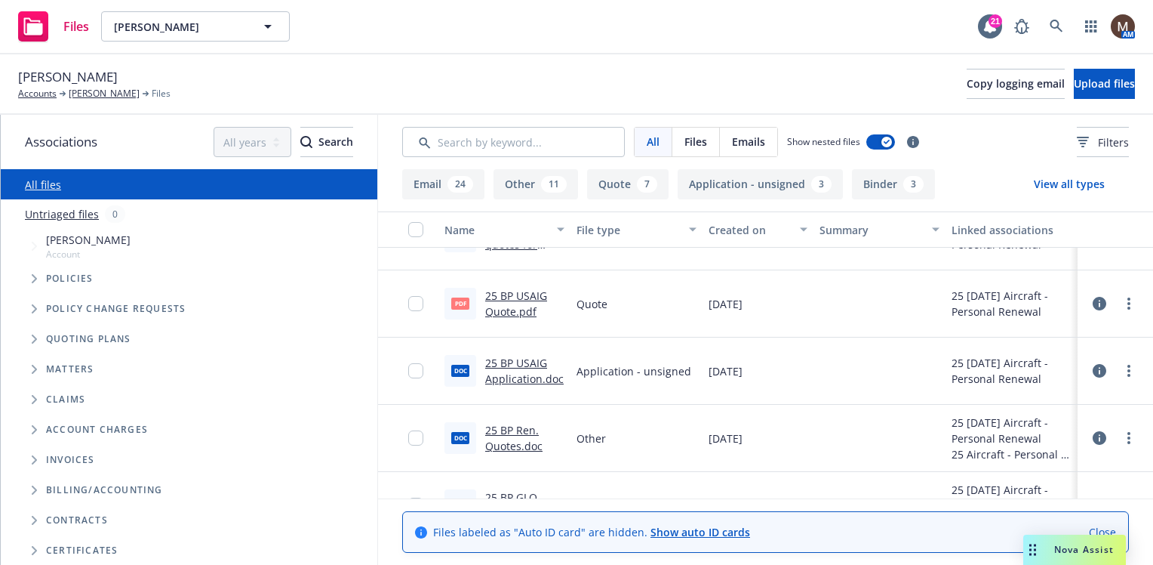
scroll to position [302, 0]
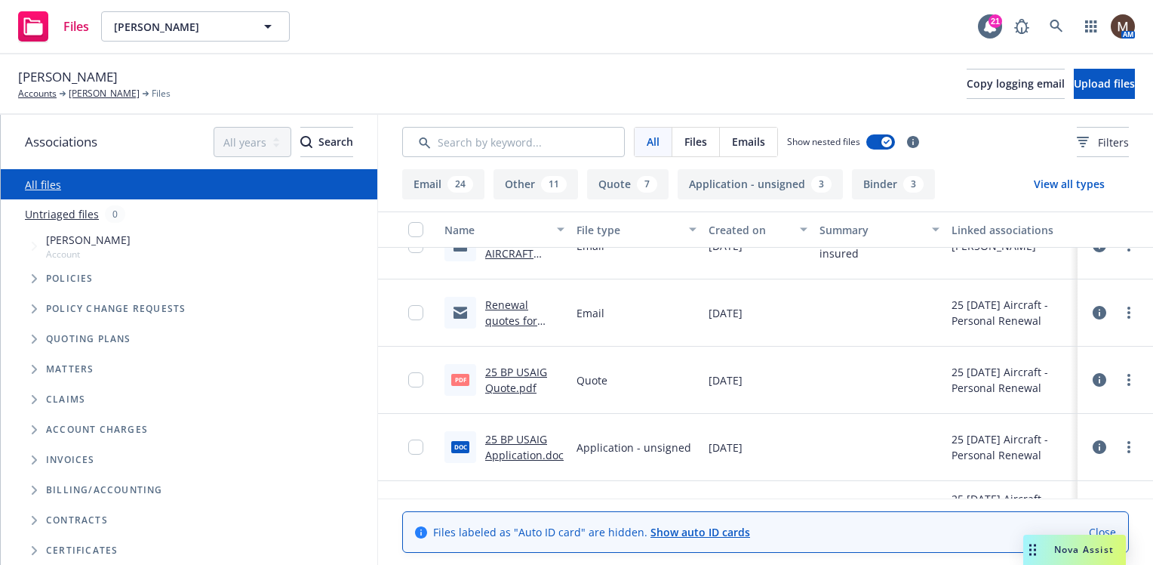
click at [516, 321] on link "Renewal quotes for Lee Boatright" at bounding box center [522, 328] width 75 height 62
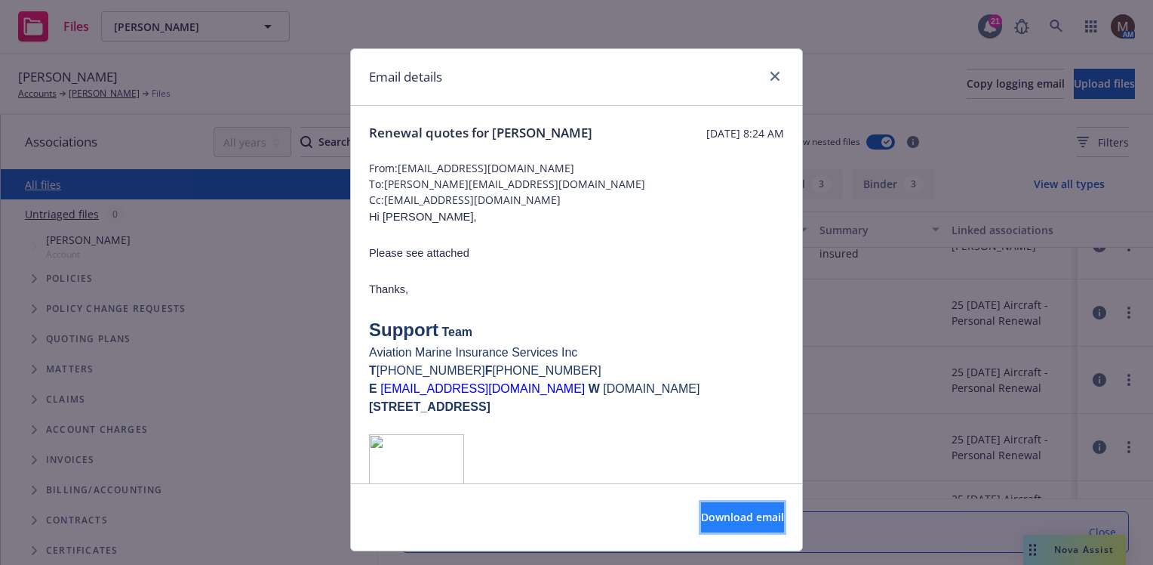
click at [716, 515] on span "Download email" at bounding box center [742, 516] width 83 height 14
drag, startPoint x: 772, startPoint y: 75, endPoint x: 731, endPoint y: 82, distance: 42.1
click at [772, 75] on icon "close" at bounding box center [775, 76] width 9 height 9
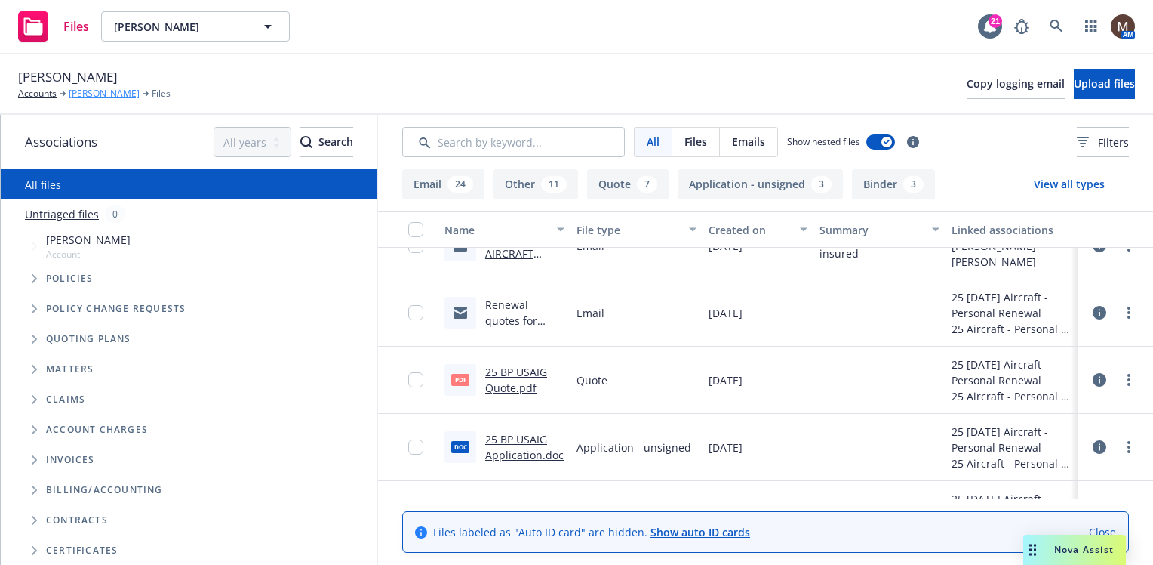
click at [91, 92] on link "[PERSON_NAME]" at bounding box center [104, 94] width 71 height 14
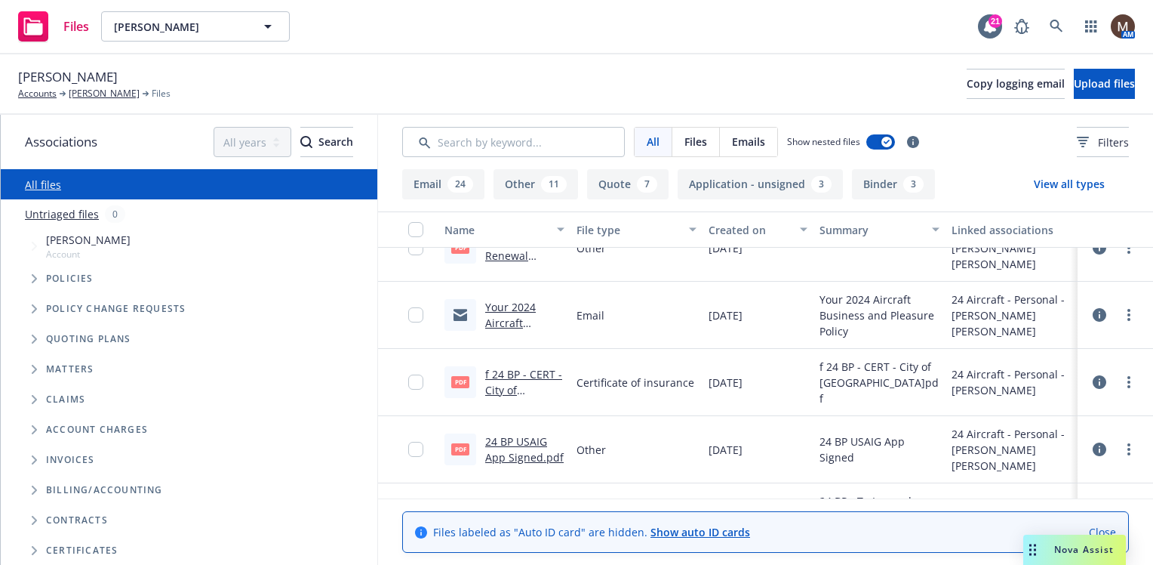
scroll to position [1057, 0]
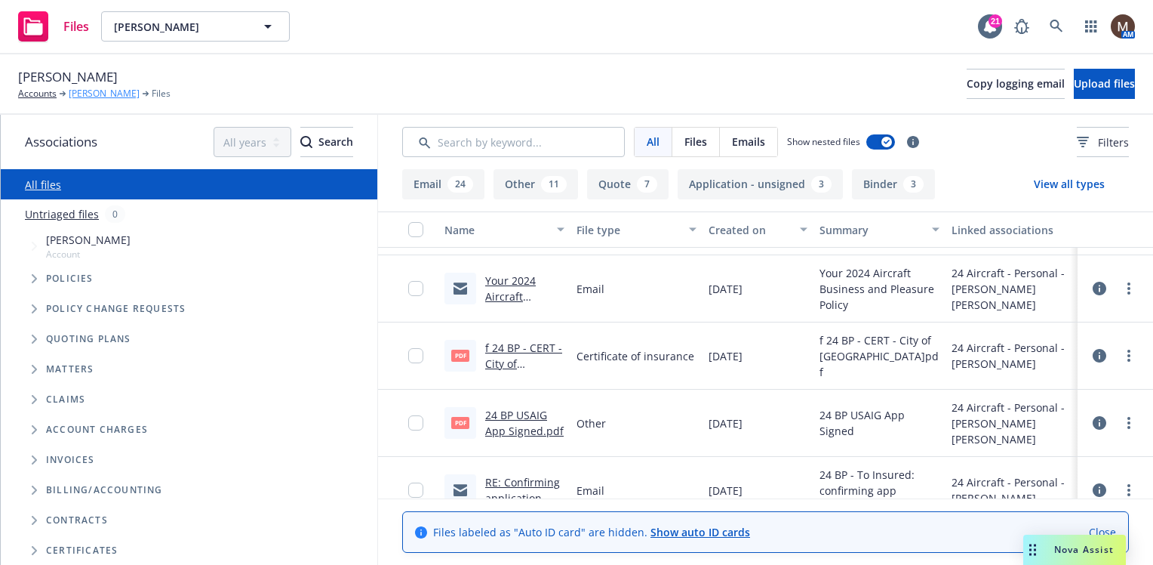
click at [101, 95] on link "Lee Boatright" at bounding box center [104, 94] width 71 height 14
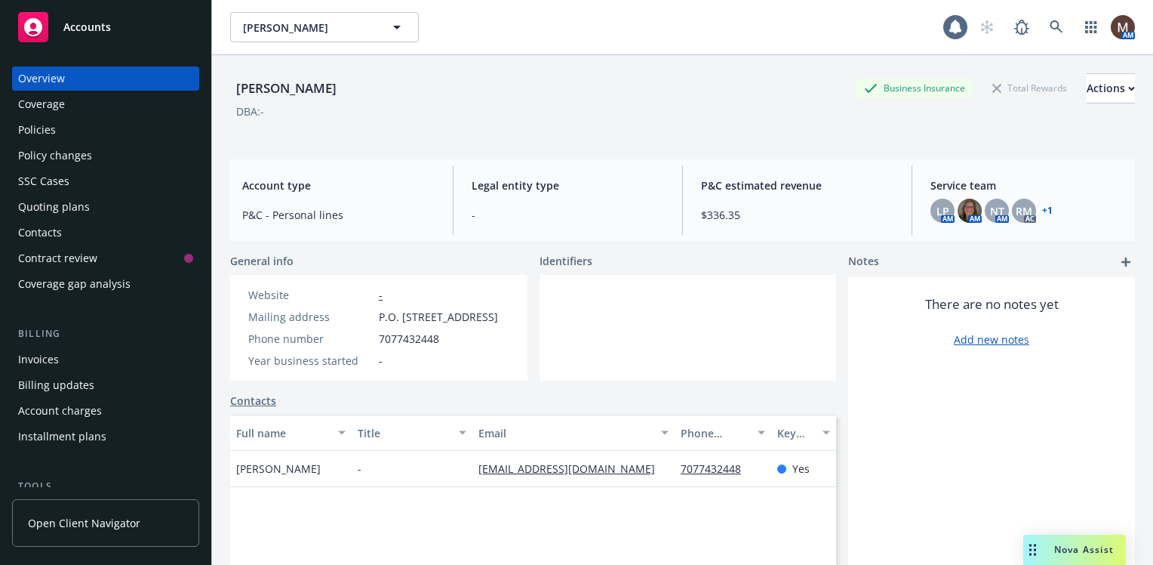
click at [45, 125] on div "Policies" at bounding box center [37, 130] width 38 height 24
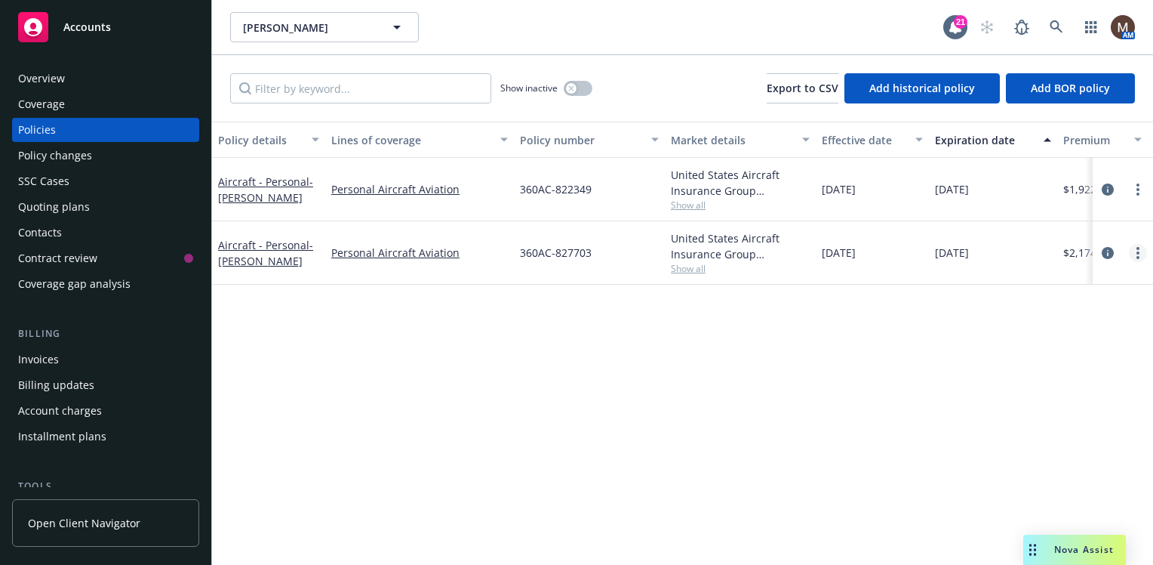
click at [1134, 251] on link "more" at bounding box center [1138, 253] width 18 height 18
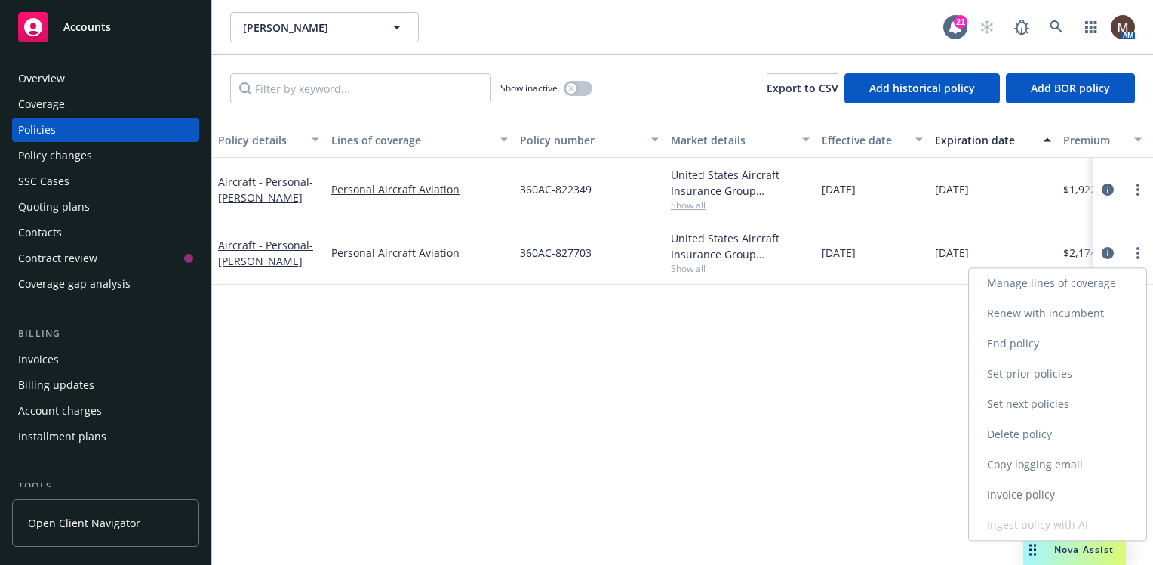
click at [1042, 460] on link "Copy logging email" at bounding box center [1057, 464] width 177 height 30
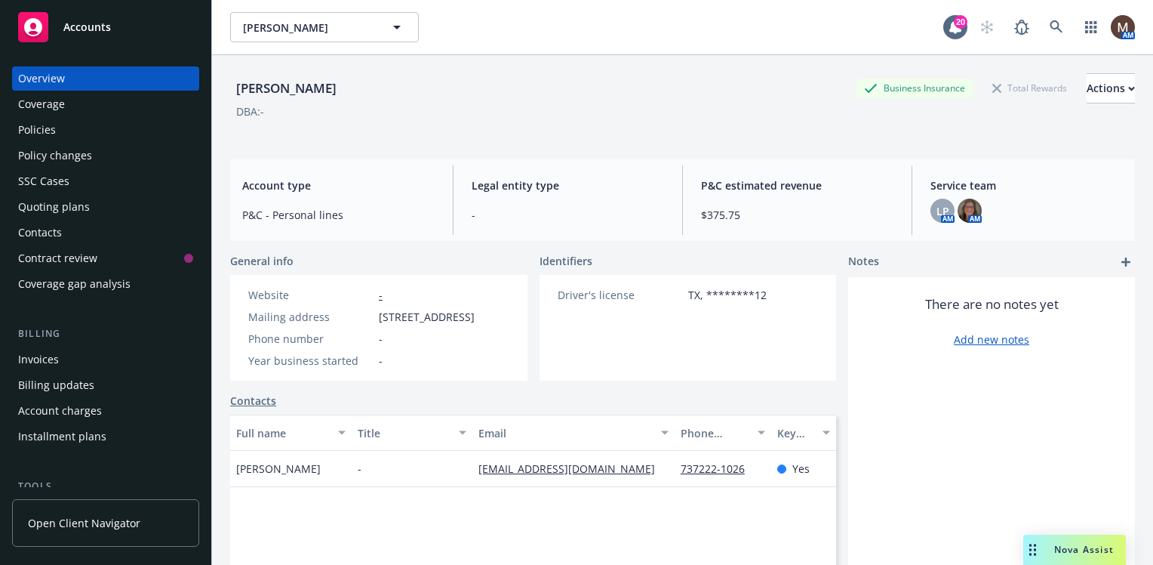
scroll to position [75, 0]
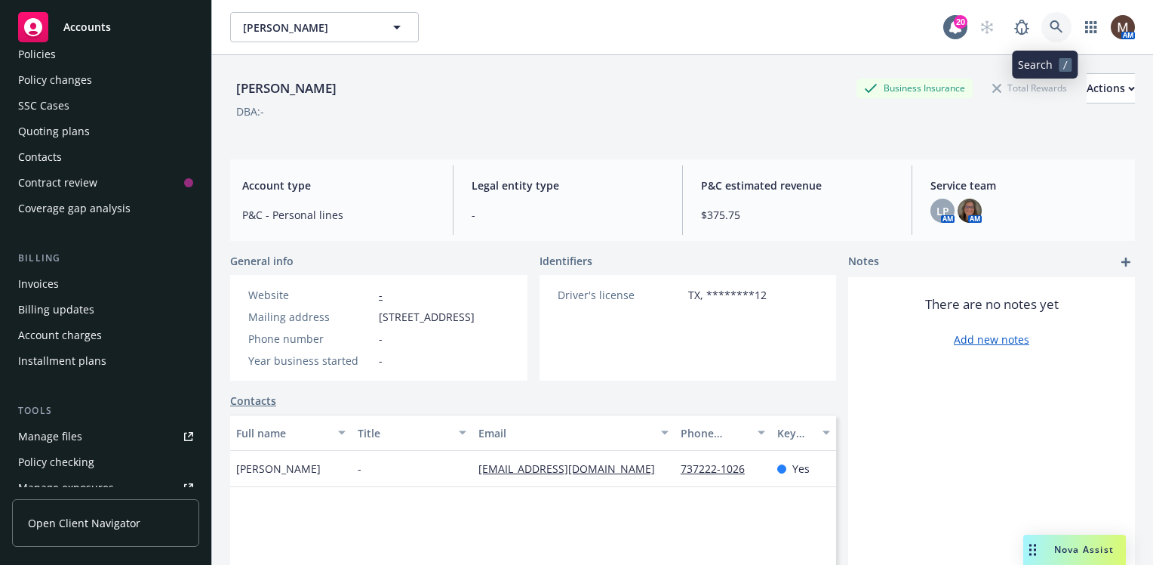
click at [1050, 22] on icon at bounding box center [1056, 26] width 13 height 13
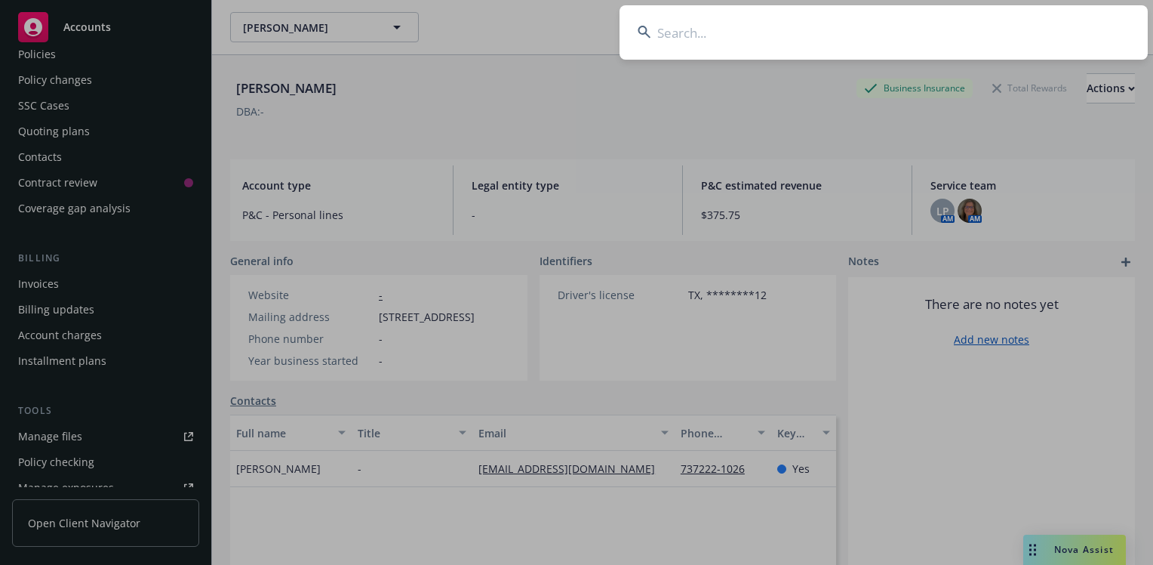
click at [670, 33] on input at bounding box center [884, 32] width 528 height 54
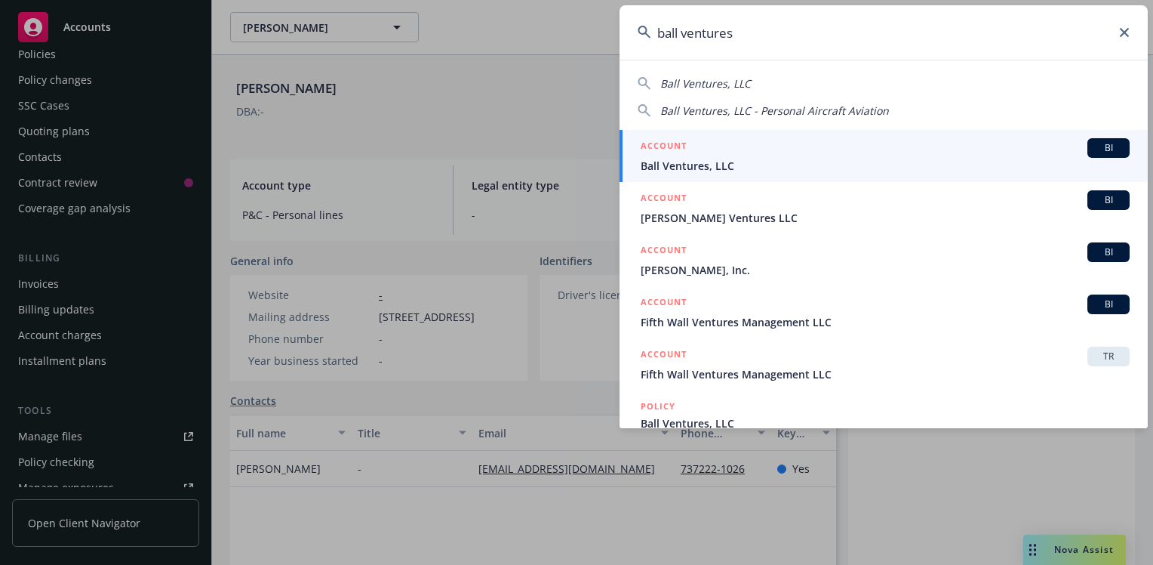
type input "ball ventures"
click at [656, 163] on li "ACCOUNT BI Ball Ventures, LLC" at bounding box center [884, 156] width 528 height 52
click at [683, 161] on span "Ball Ventures, LLC" at bounding box center [885, 166] width 489 height 16
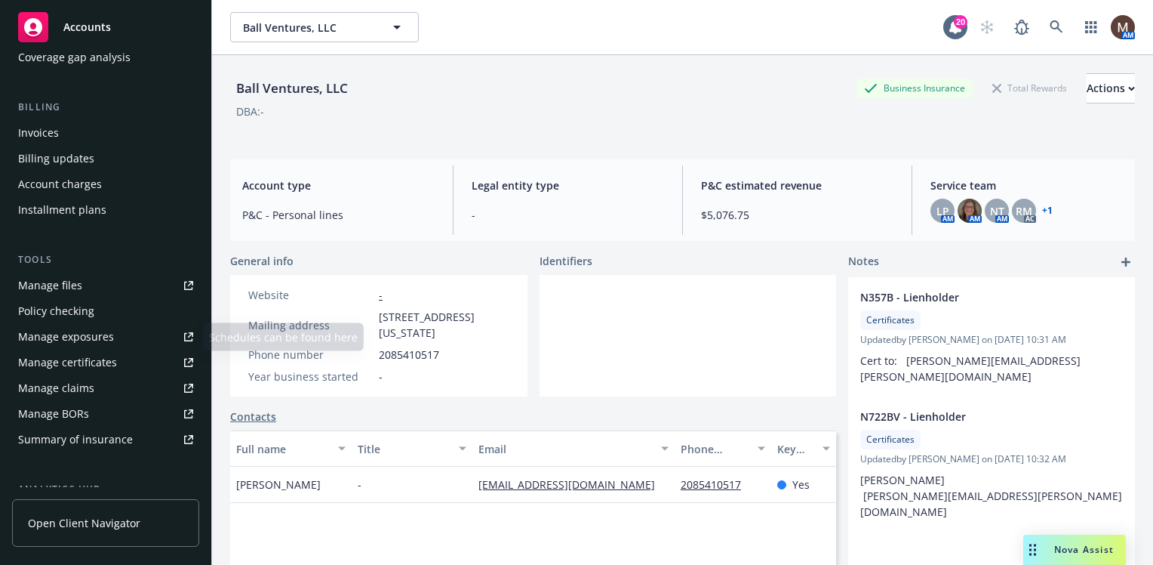
scroll to position [302, 0]
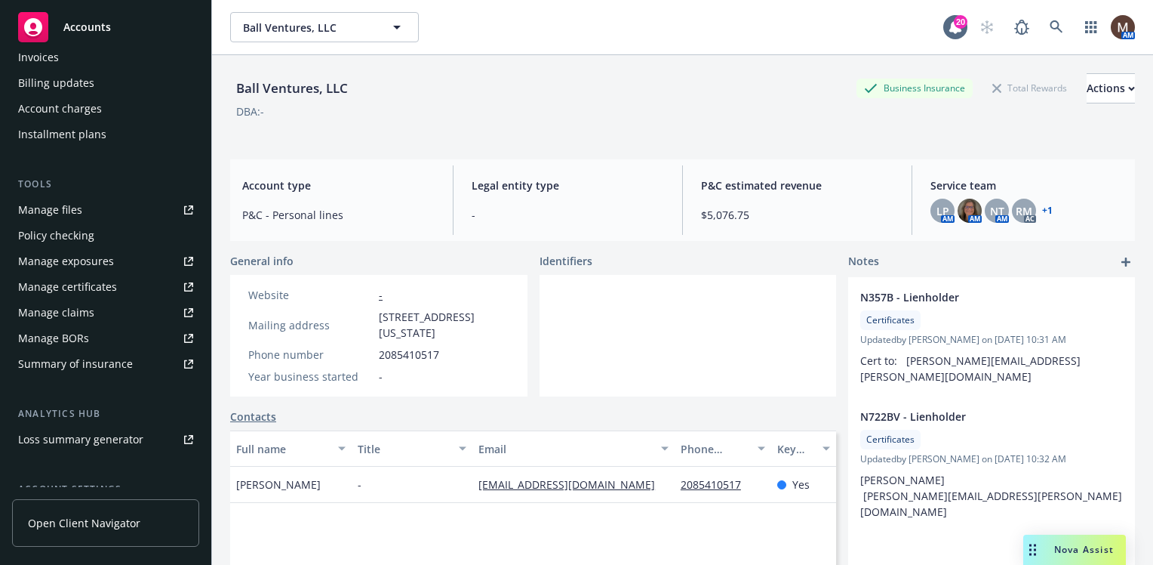
click at [62, 205] on div "Manage files" at bounding box center [50, 210] width 64 height 24
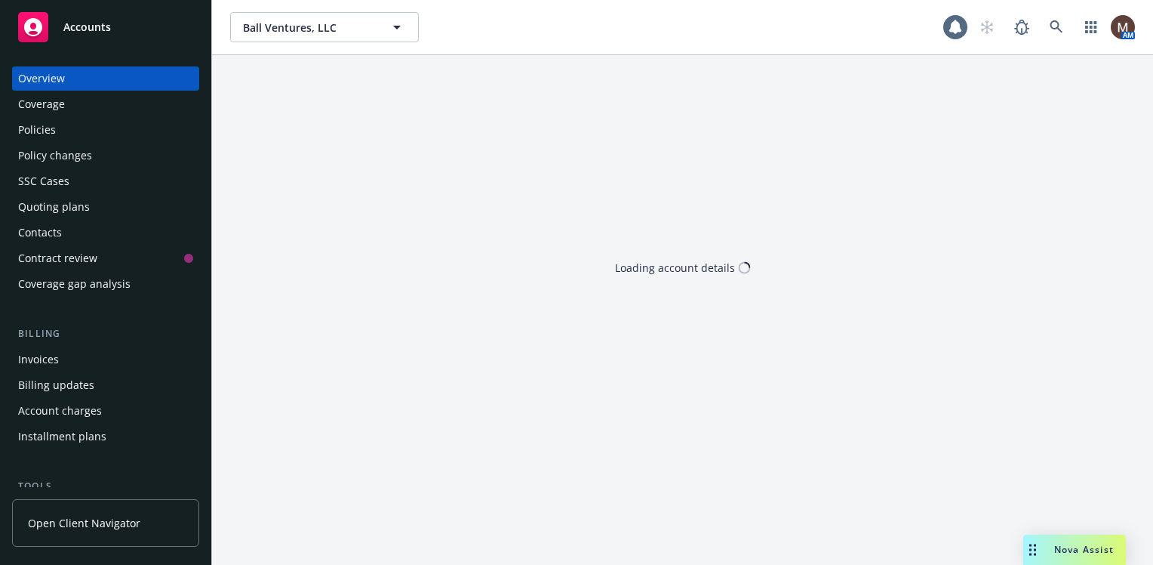
click at [43, 128] on div "Policies" at bounding box center [37, 130] width 38 height 24
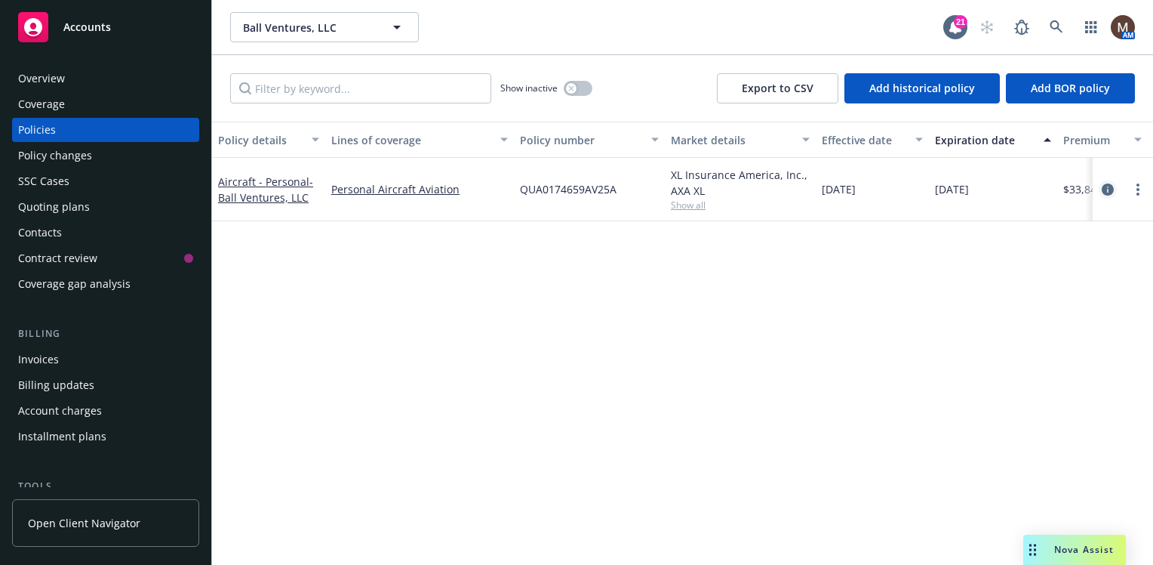
click at [1106, 187] on icon "circleInformation" at bounding box center [1108, 189] width 12 height 12
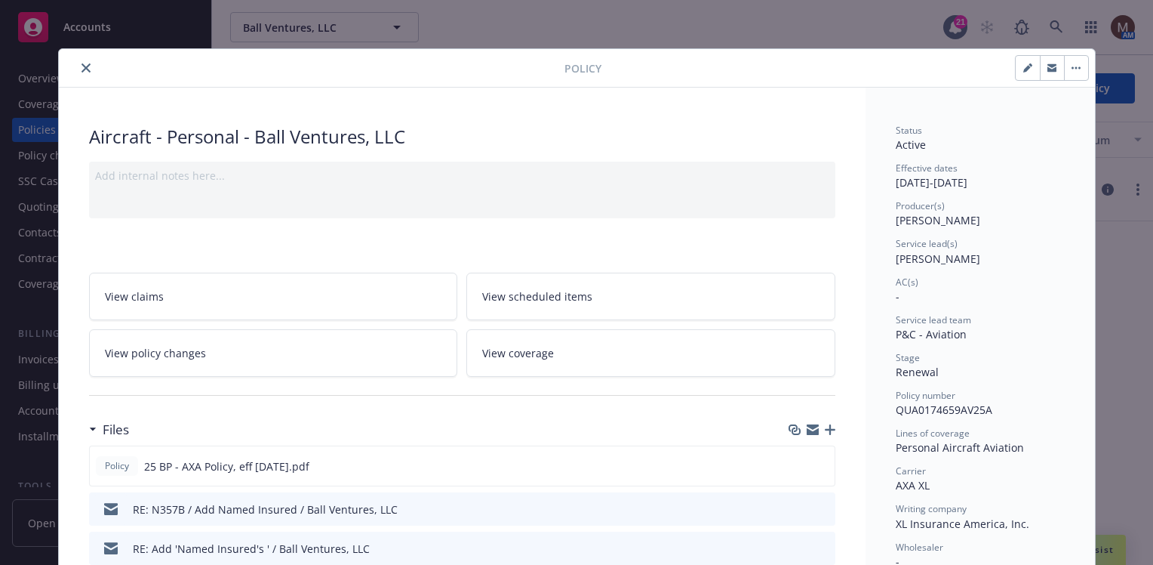
scroll to position [75, 0]
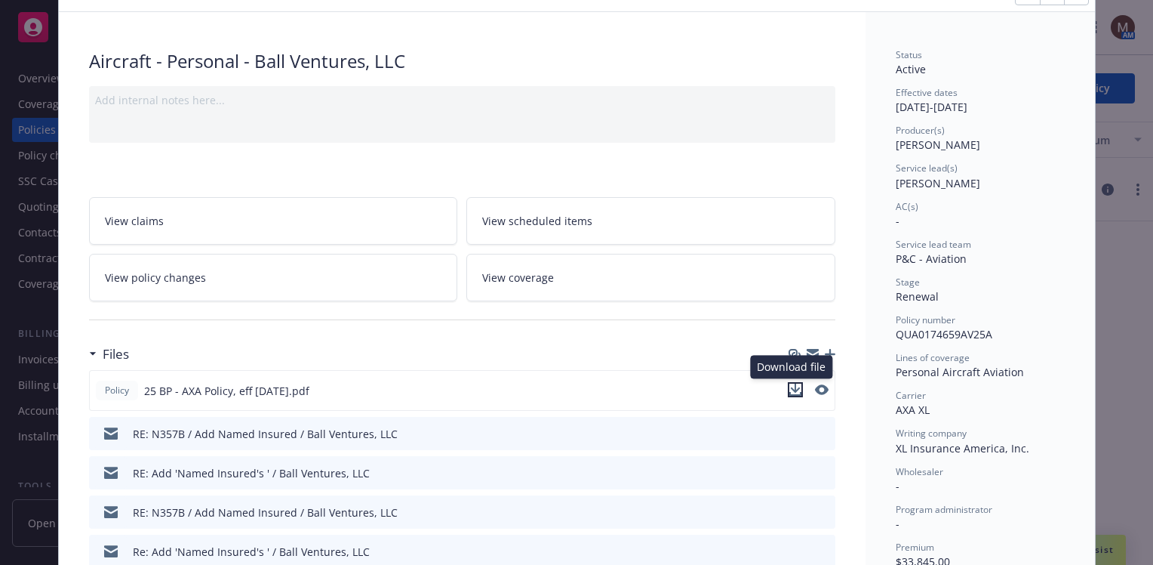
click at [790, 383] on icon "download file" at bounding box center [796, 389] width 12 height 12
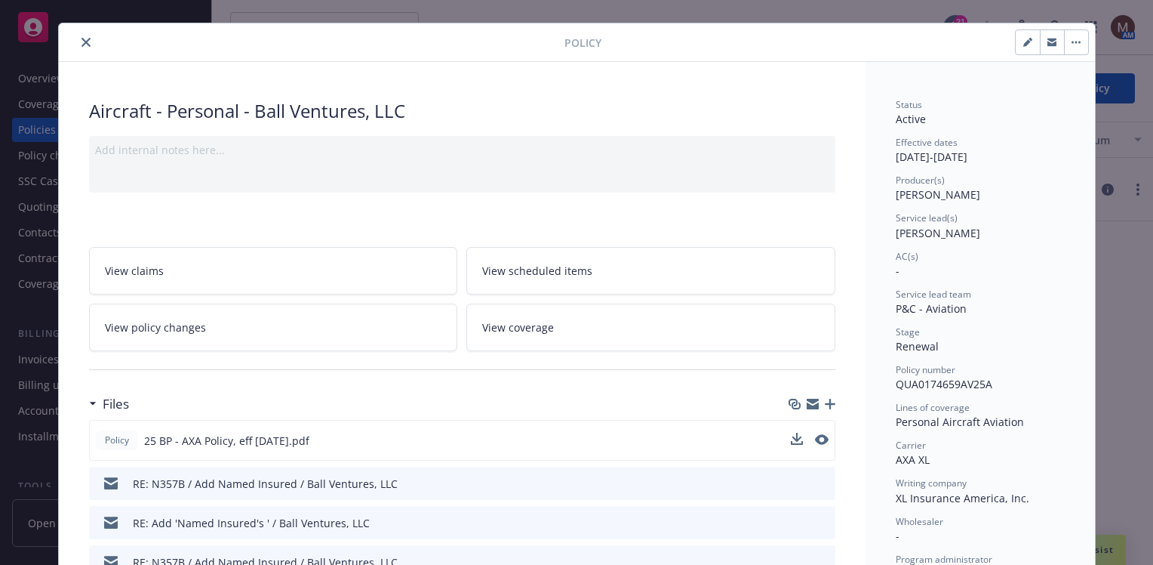
scroll to position [0, 0]
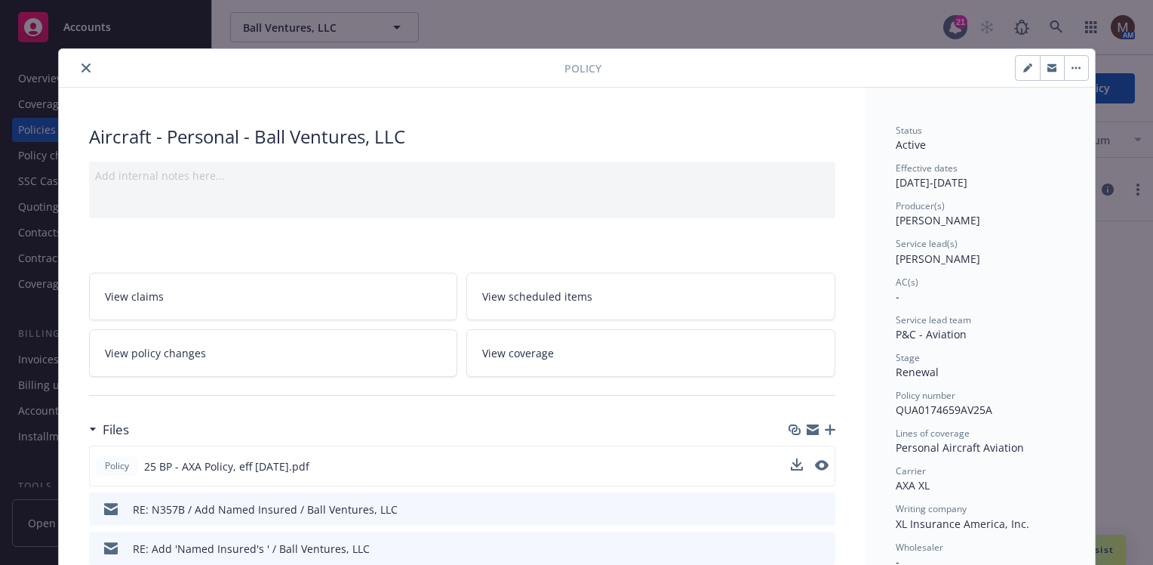
drag, startPoint x: 78, startPoint y: 65, endPoint x: 88, endPoint y: 93, distance: 29.6
click at [82, 65] on icon "close" at bounding box center [86, 67] width 9 height 9
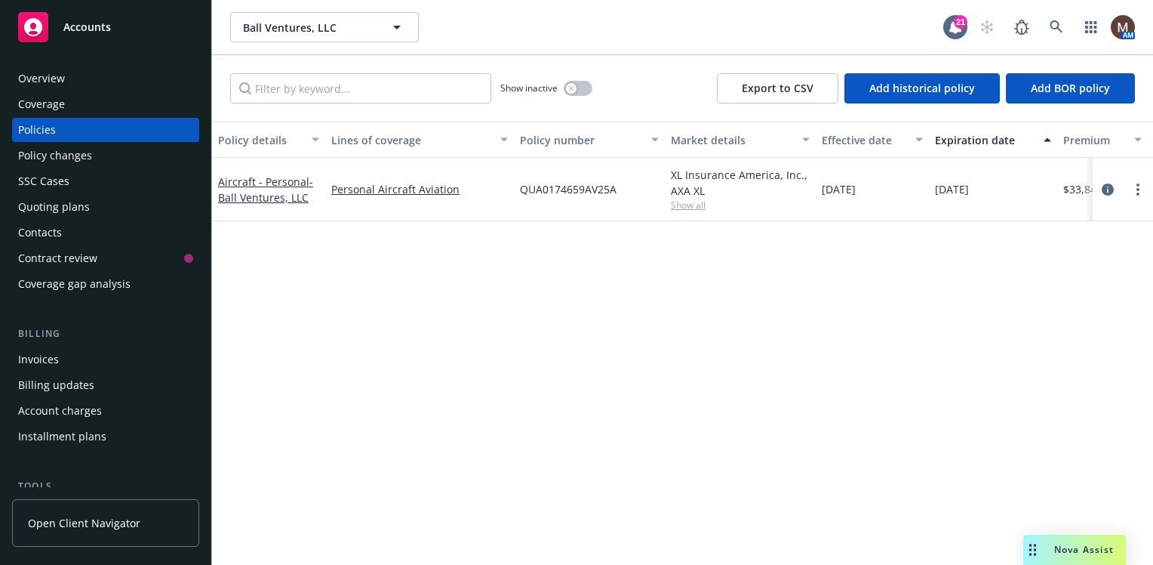
click at [60, 126] on div "Policies" at bounding box center [105, 130] width 175 height 24
click at [676, 369] on div "Policy details Lines of coverage Policy number Market details Effective date Ex…" at bounding box center [682, 343] width 941 height 443
click at [1054, 23] on icon at bounding box center [1057, 27] width 14 height 14
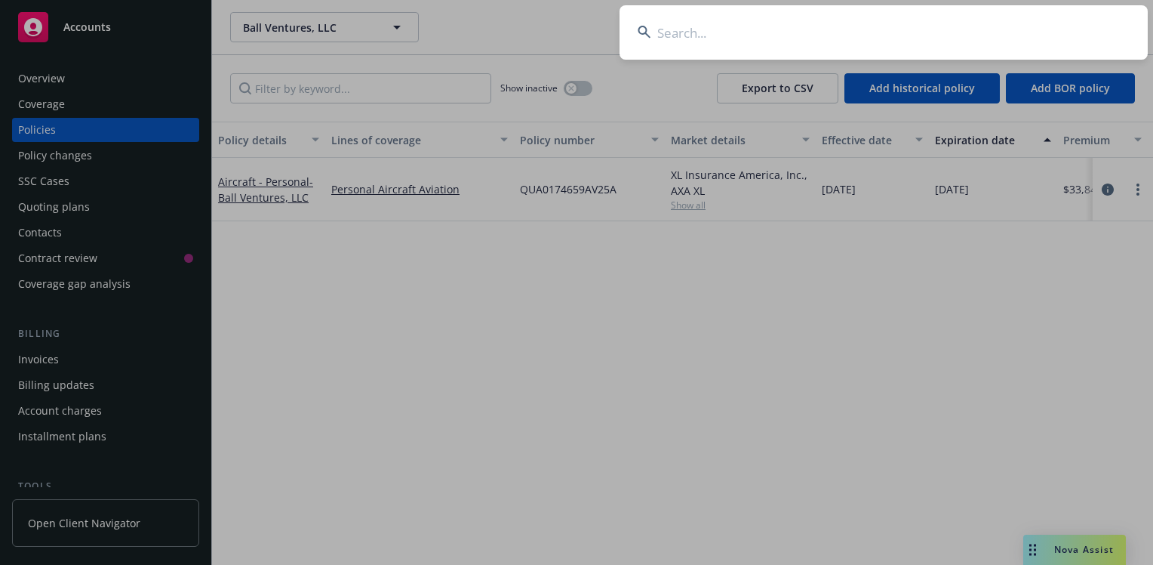
click at [664, 32] on input at bounding box center [884, 32] width 528 height 54
type input "l"
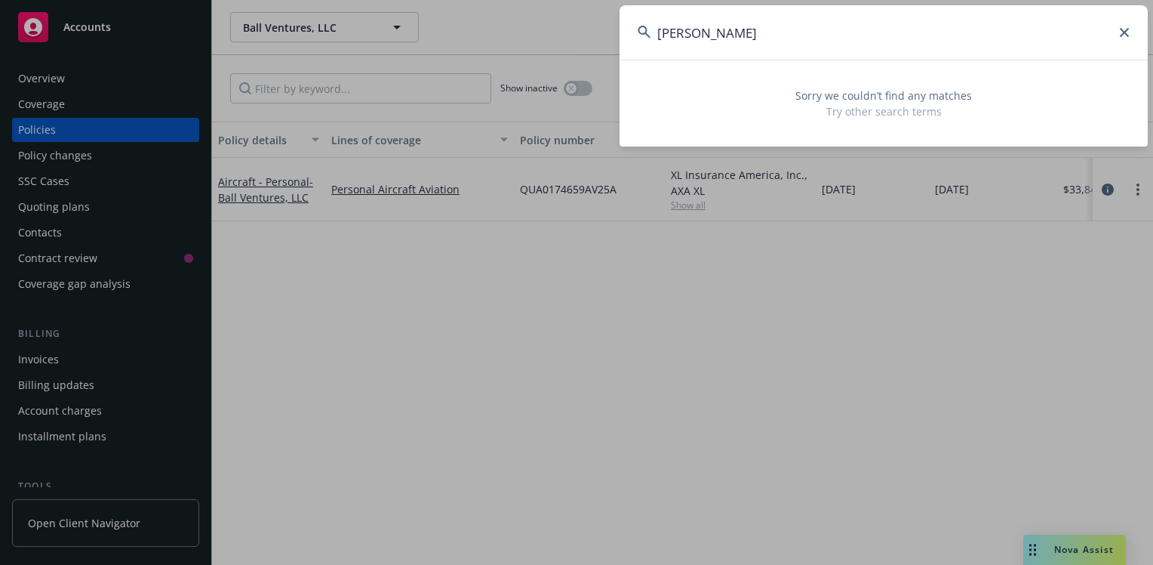
drag, startPoint x: 706, startPoint y: 35, endPoint x: 689, endPoint y: 34, distance: 16.6
click at [689, 34] on input "kenneth wayne" at bounding box center [884, 32] width 528 height 54
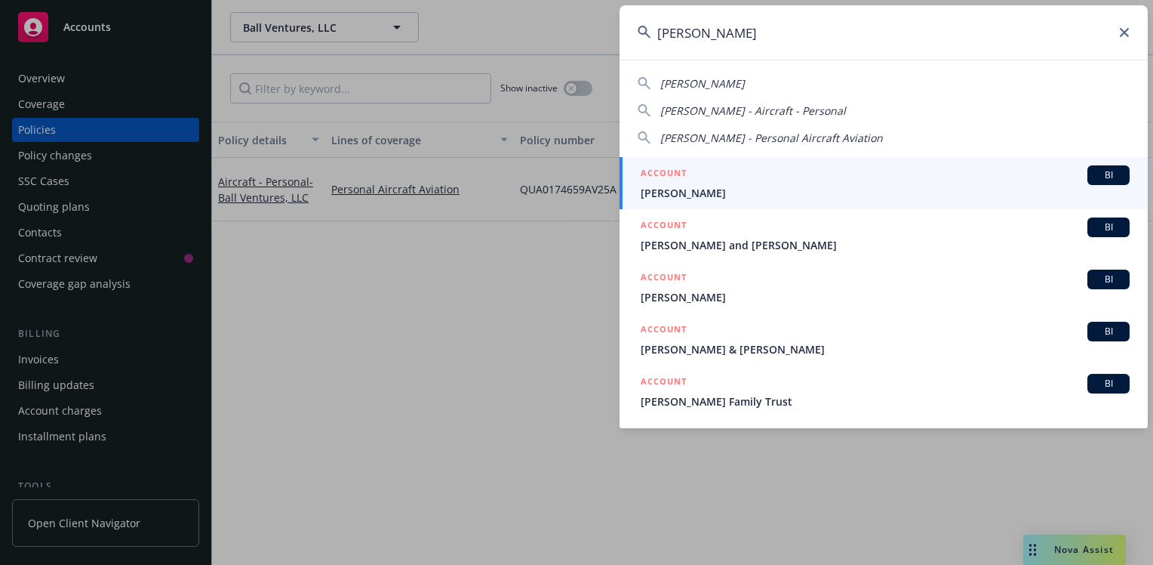
type input "ken wayne"
click at [666, 190] on span "Ken Wayne" at bounding box center [885, 193] width 489 height 16
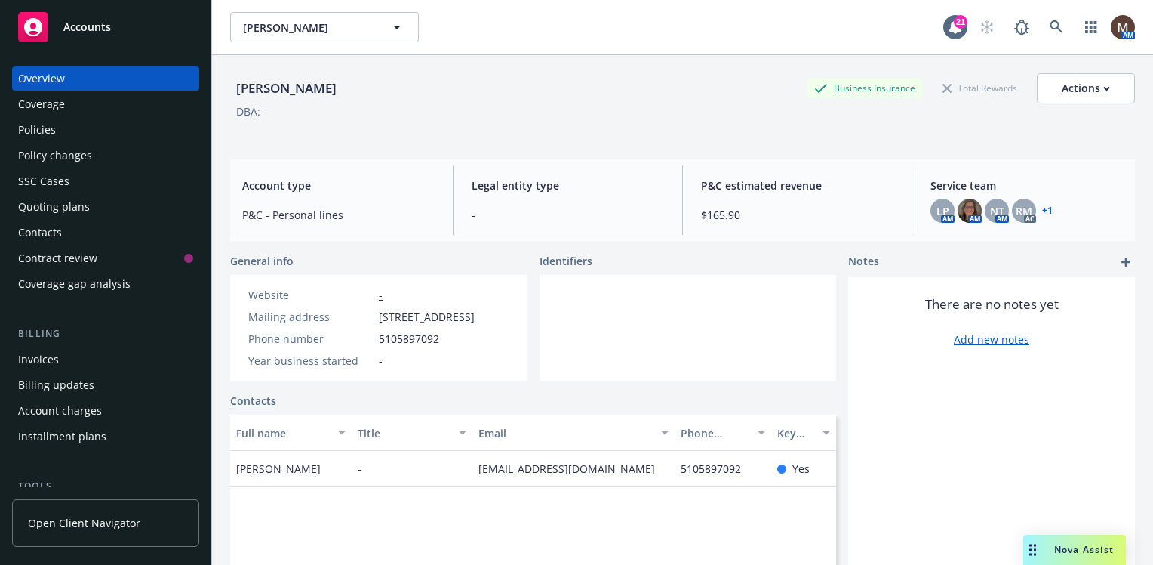
click at [35, 125] on div "Policies" at bounding box center [37, 130] width 38 height 24
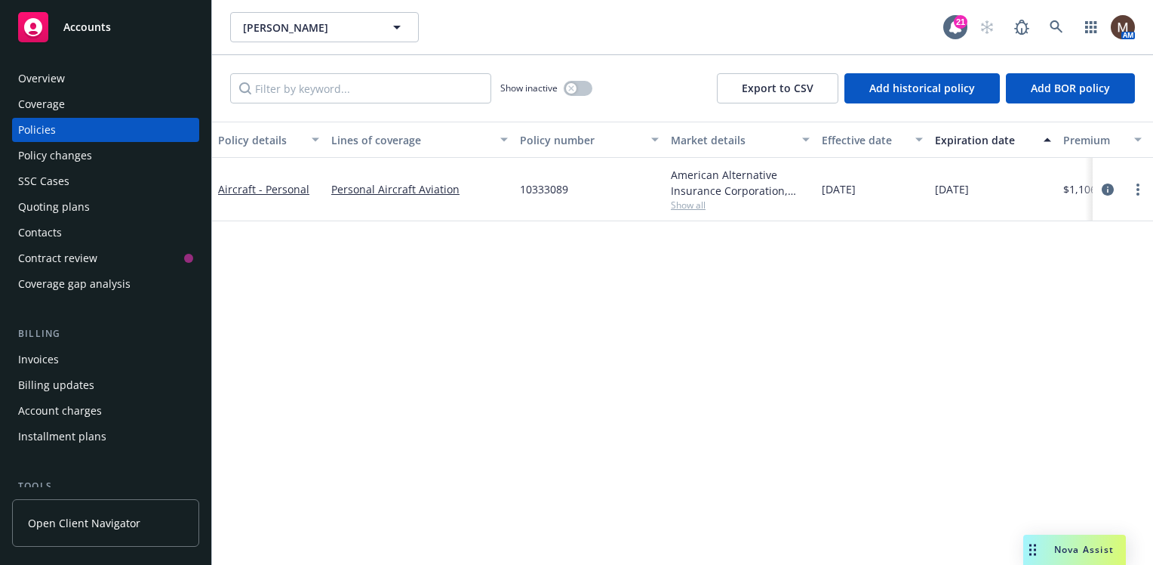
drag, startPoint x: 38, startPoint y: 122, endPoint x: 48, endPoint y: 125, distance: 10.1
click at [38, 122] on div "Policies" at bounding box center [37, 130] width 38 height 24
drag, startPoint x: 48, startPoint y: 230, endPoint x: 242, endPoint y: 263, distance: 197.4
click at [49, 230] on div "Contacts" at bounding box center [40, 232] width 44 height 24
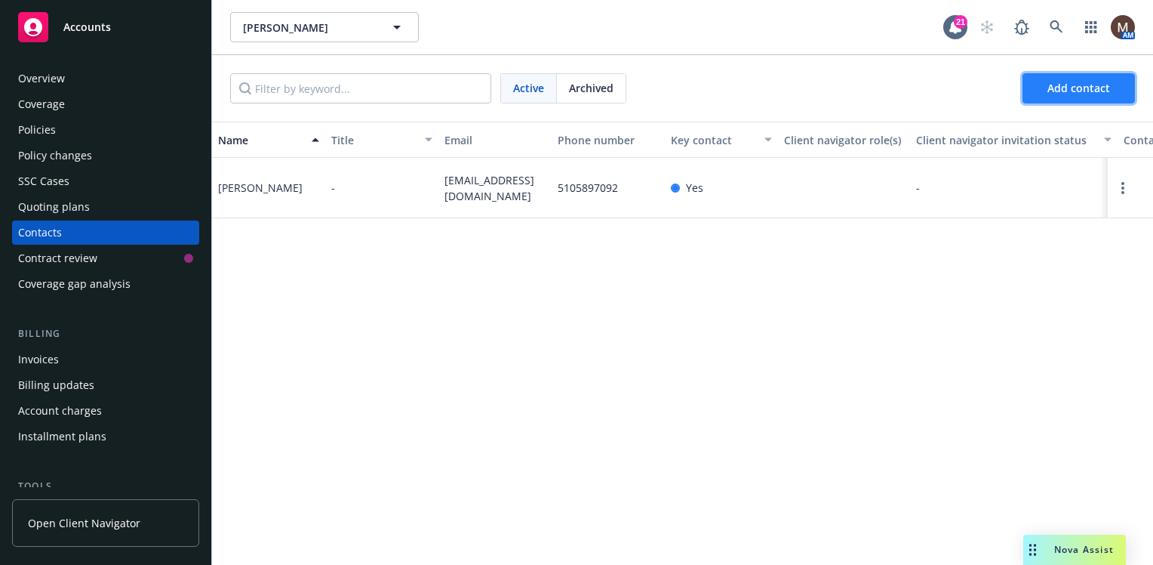
click at [1082, 83] on span "Add contact" at bounding box center [1079, 88] width 63 height 14
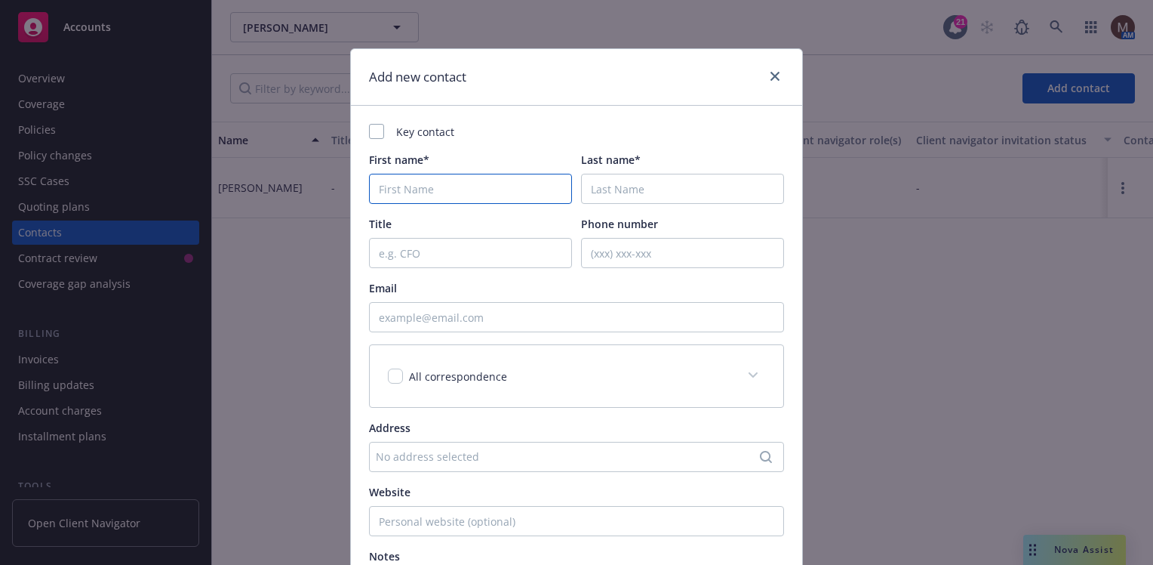
click at [408, 190] on input "First name*" at bounding box center [470, 189] width 203 height 30
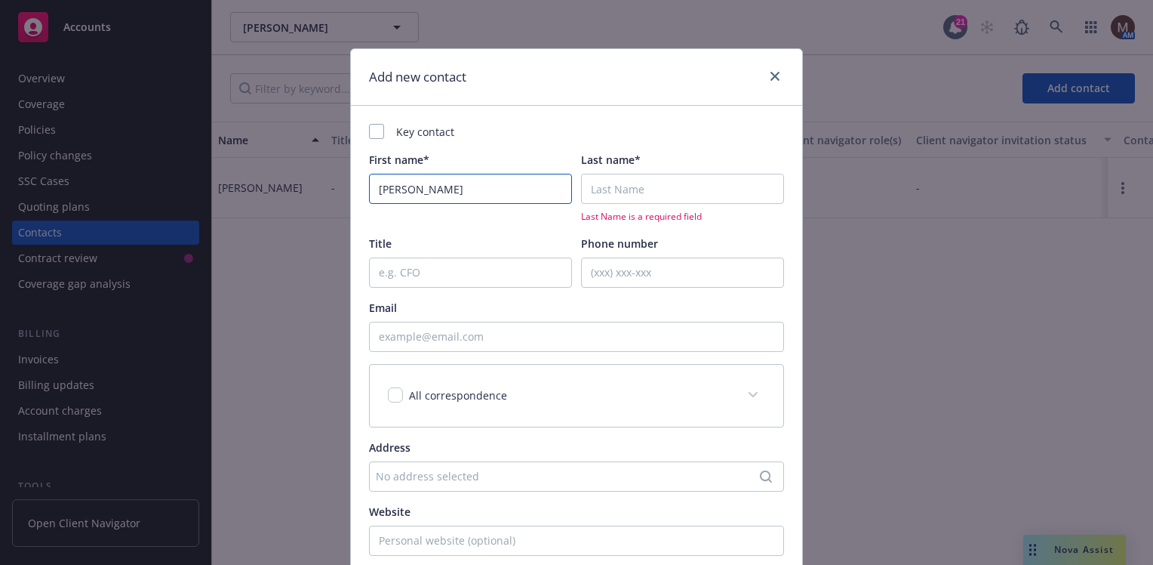
type input "Ken"
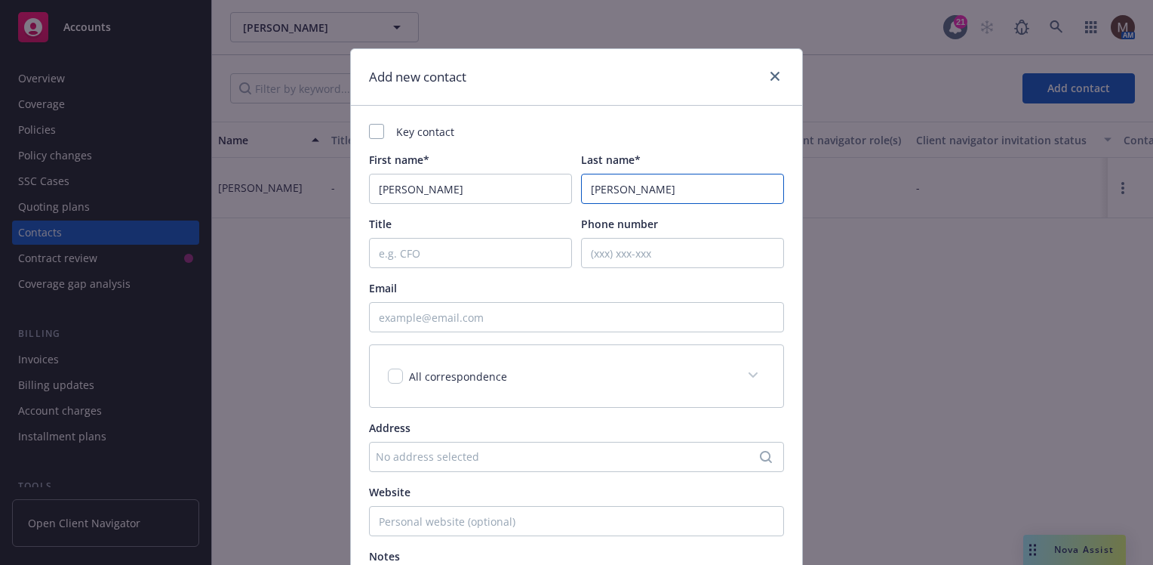
type input "Wayne"
click at [383, 252] on input "Title" at bounding box center [470, 253] width 203 height 30
type input "Owner"
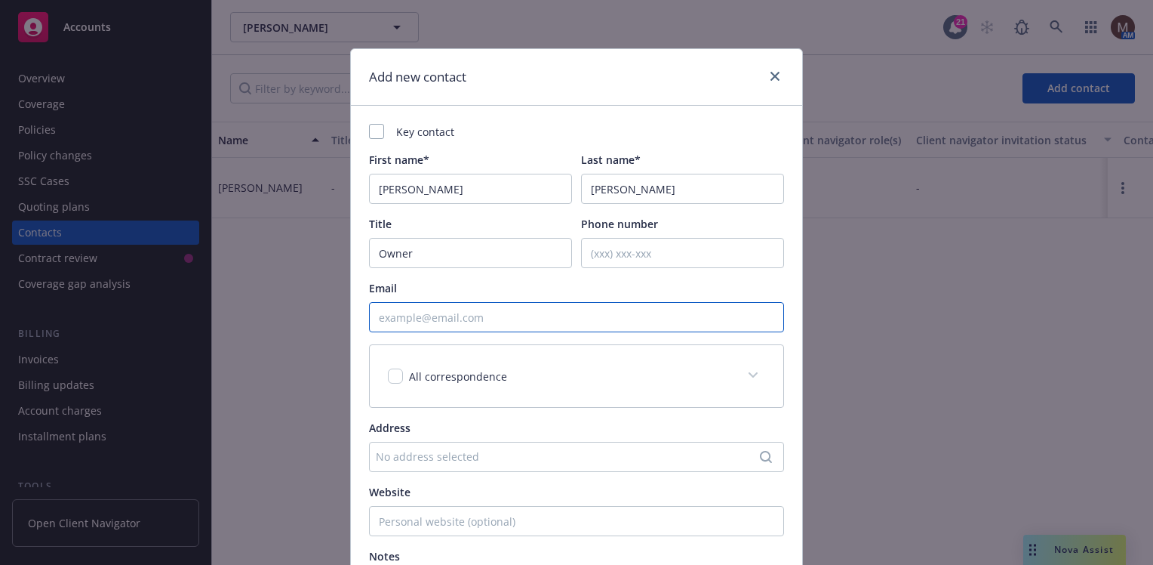
click at [392, 316] on input "Email" at bounding box center [576, 317] width 415 height 30
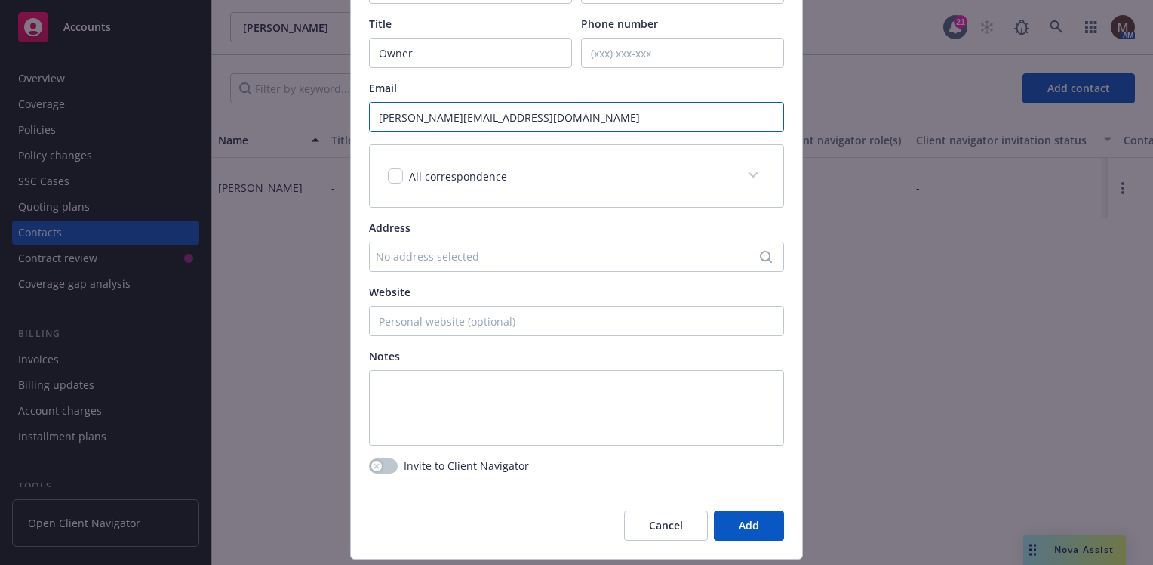
scroll to position [226, 0]
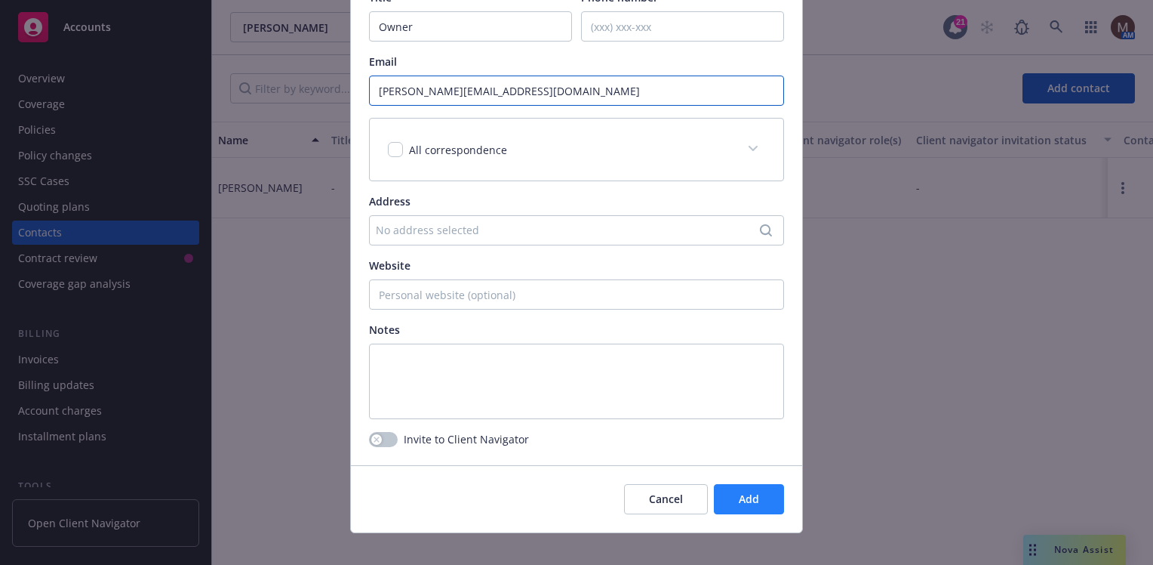
type input "ken@flyingtrails.org"
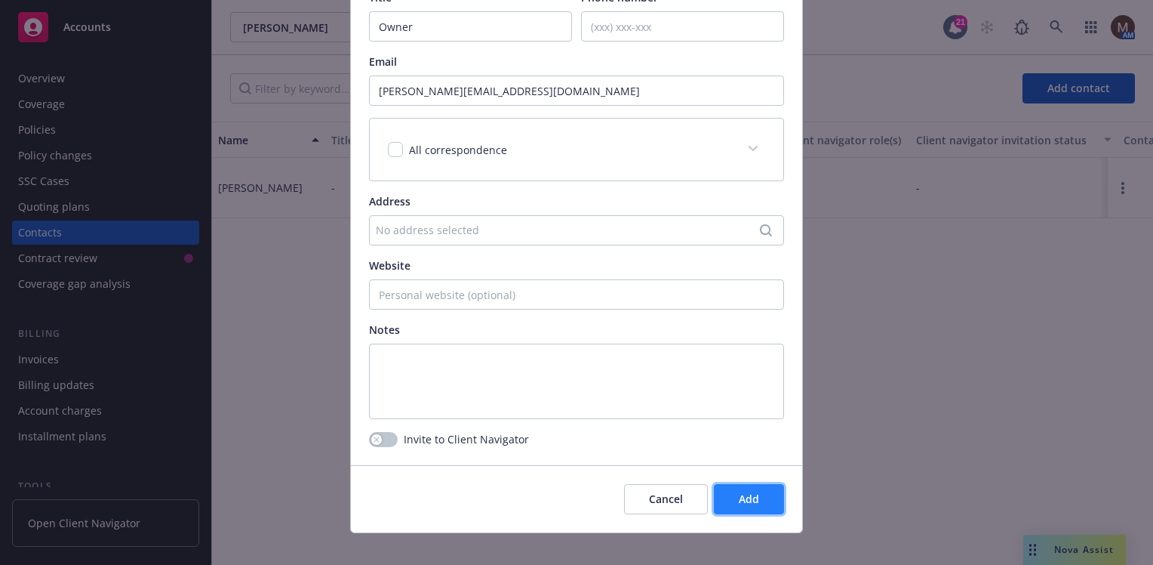
click at [744, 494] on span "Add" at bounding box center [749, 498] width 20 height 14
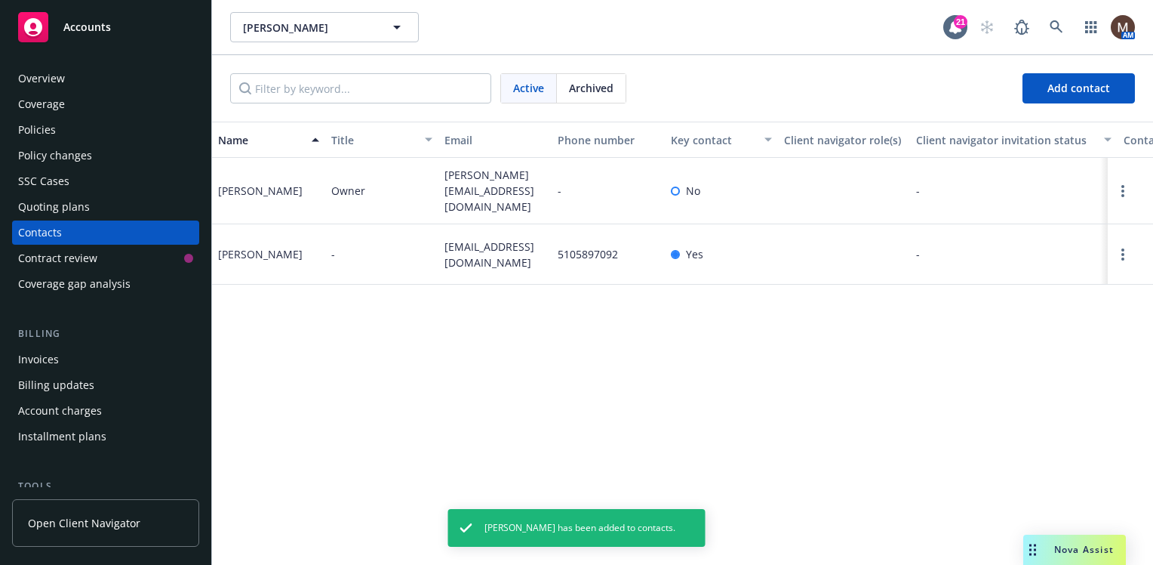
click at [53, 126] on div "Policies" at bounding box center [37, 130] width 38 height 24
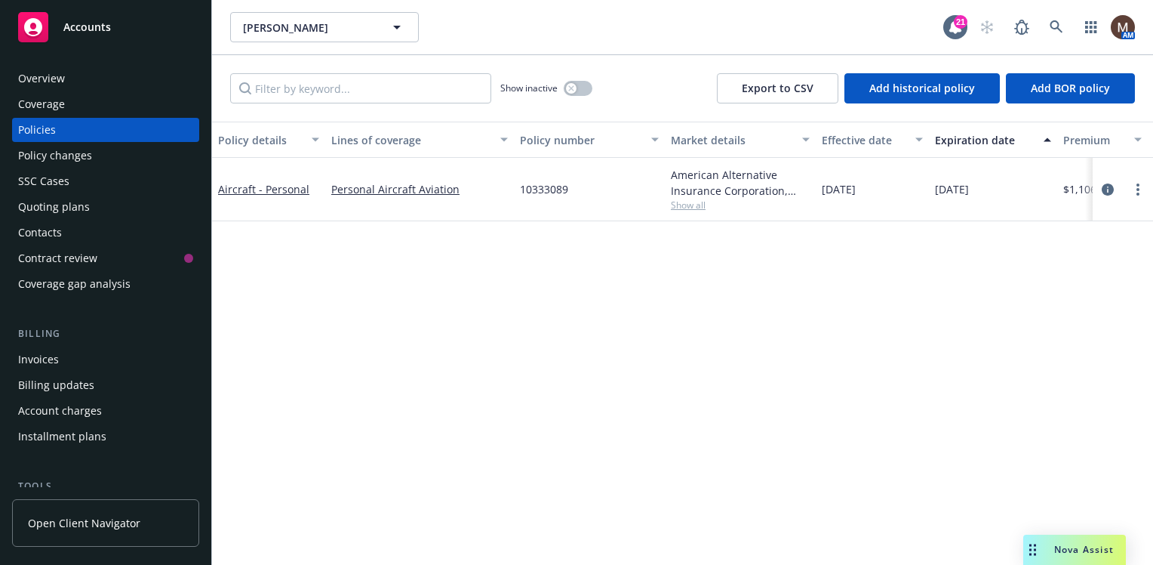
click at [57, 234] on div "Contacts" at bounding box center [40, 232] width 44 height 24
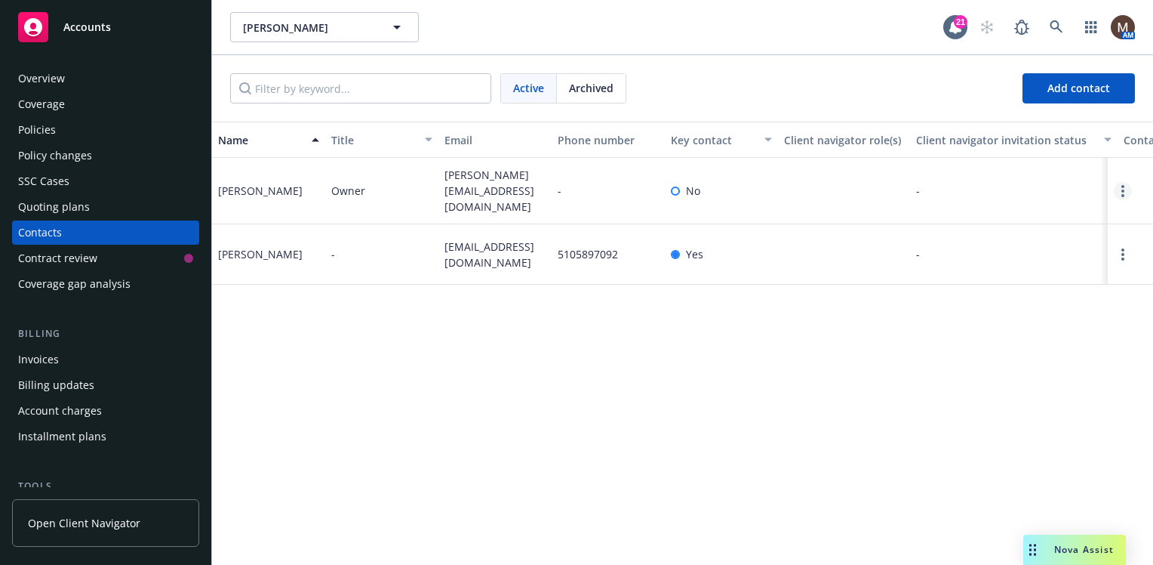
click at [1123, 185] on circle "Open options" at bounding box center [1123, 186] width 3 height 3
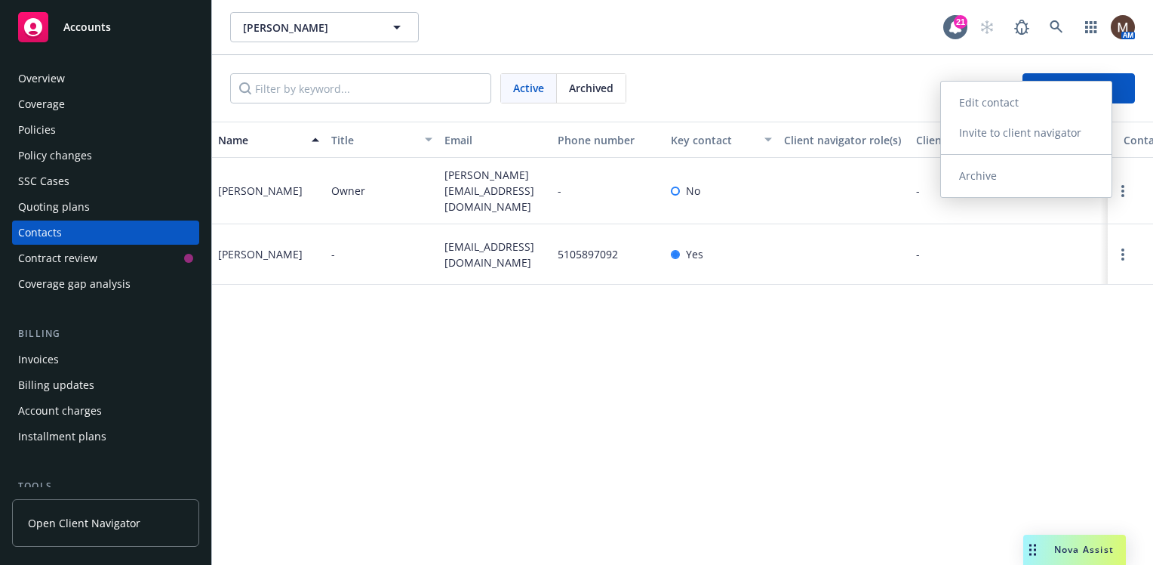
click at [996, 103] on link "Edit contact" at bounding box center [1026, 103] width 171 height 30
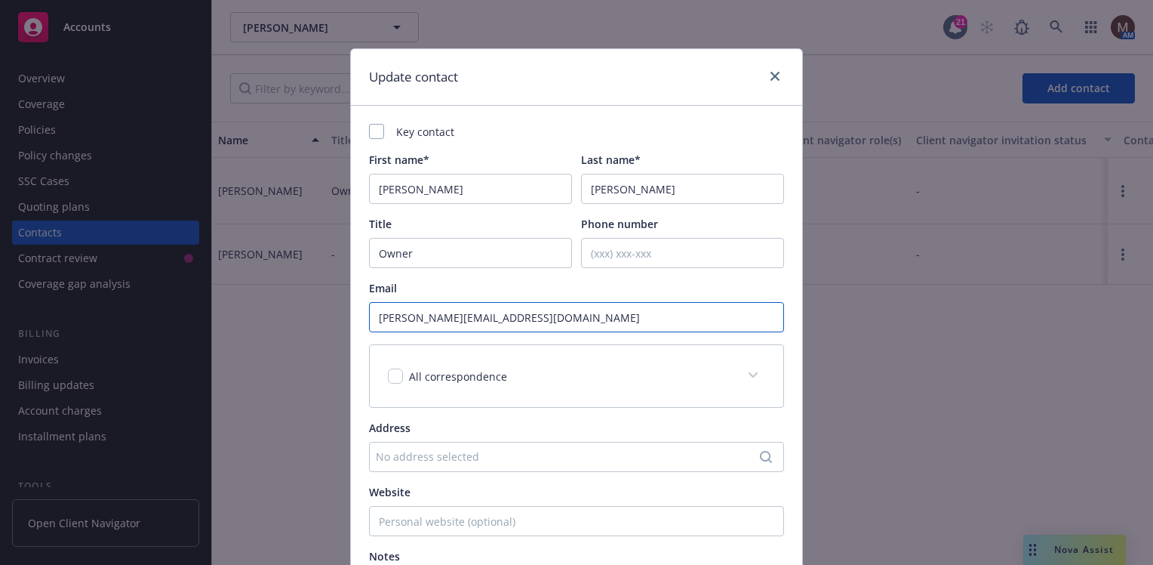
click at [434, 318] on input "ken@flyingtrails.org" at bounding box center [576, 317] width 415 height 30
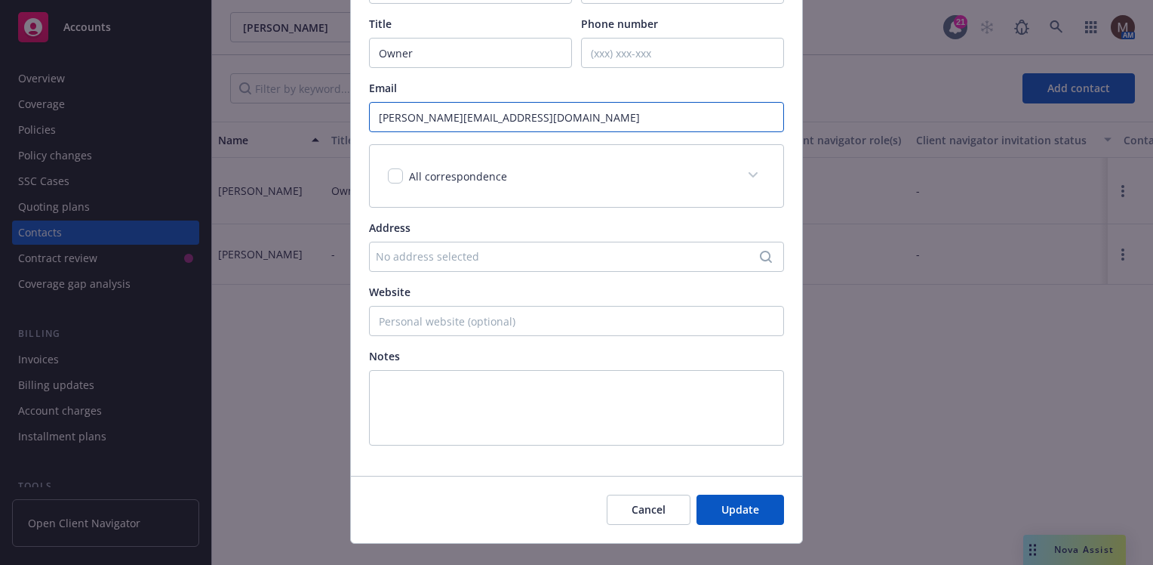
scroll to position [226, 0]
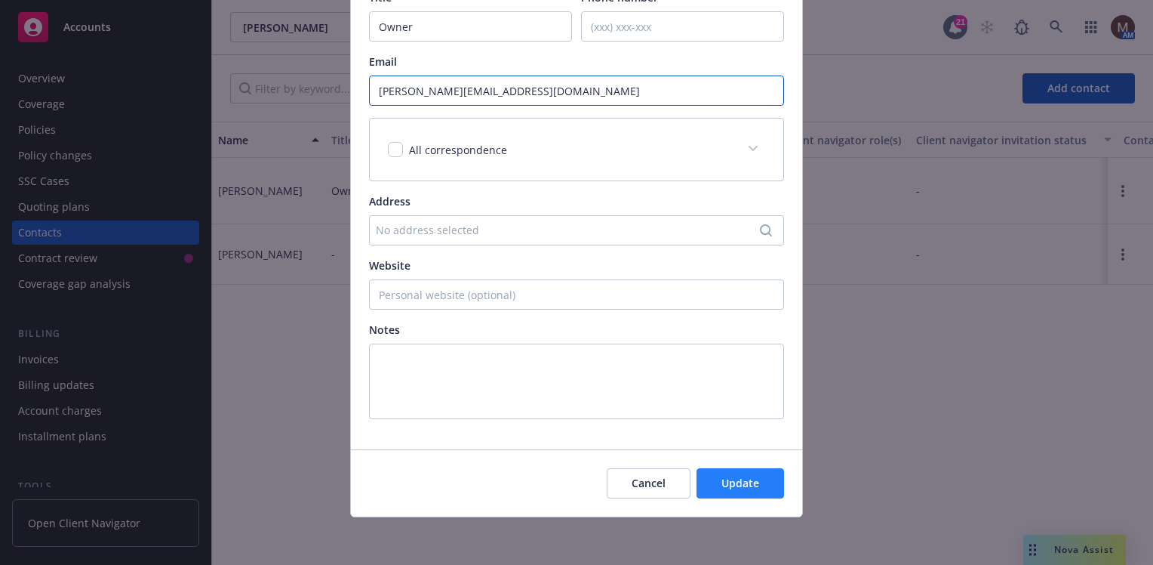
type input "ken@flyingtails.org"
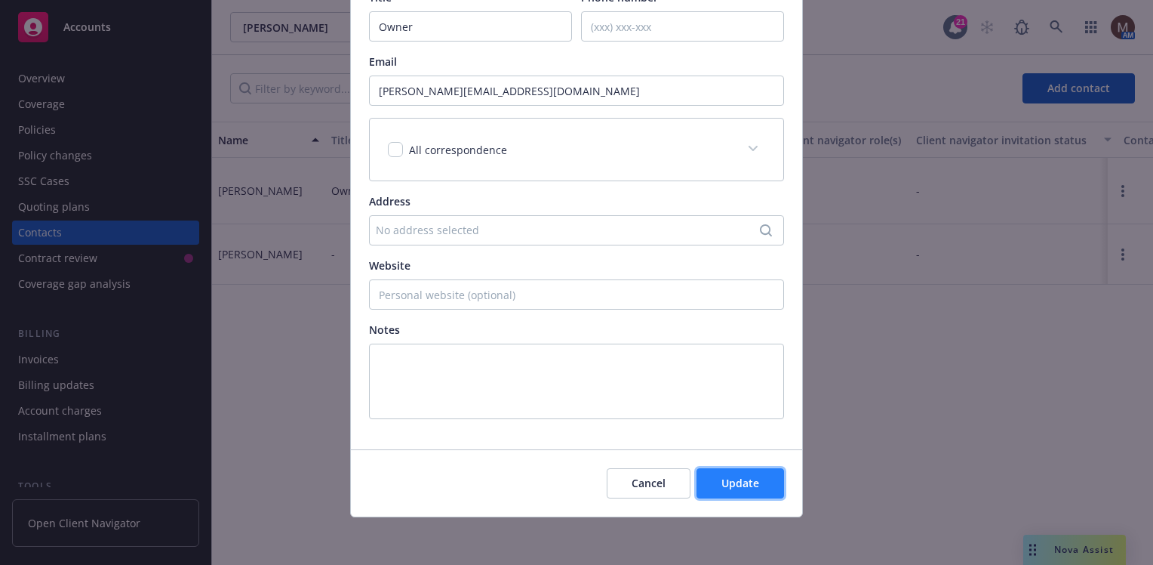
click at [743, 474] on button "Update" at bounding box center [741, 483] width 88 height 30
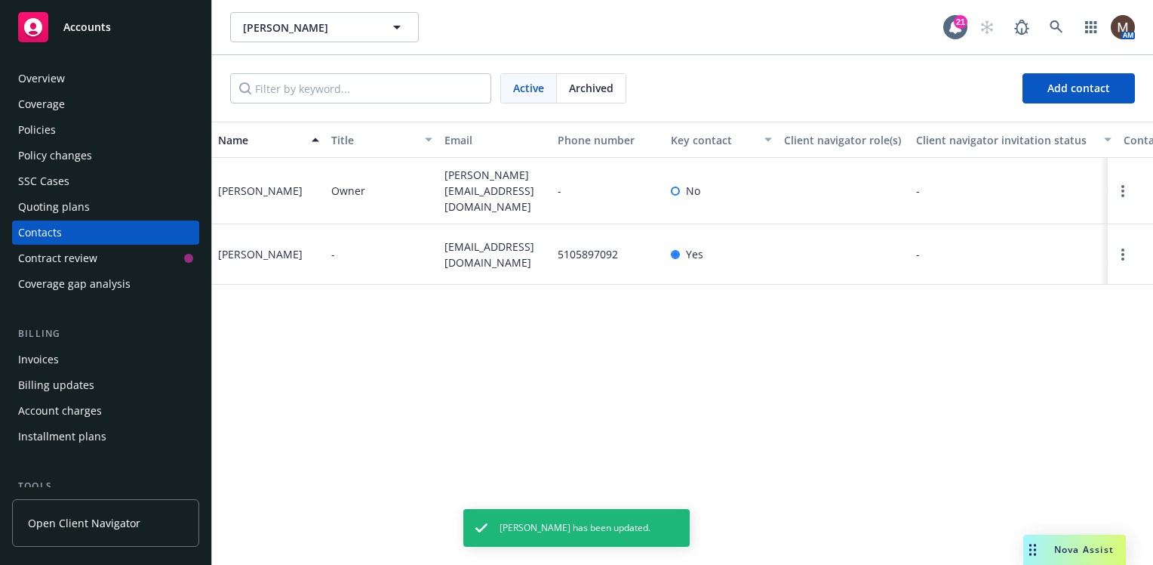
click at [45, 125] on div "Policies" at bounding box center [37, 130] width 38 height 24
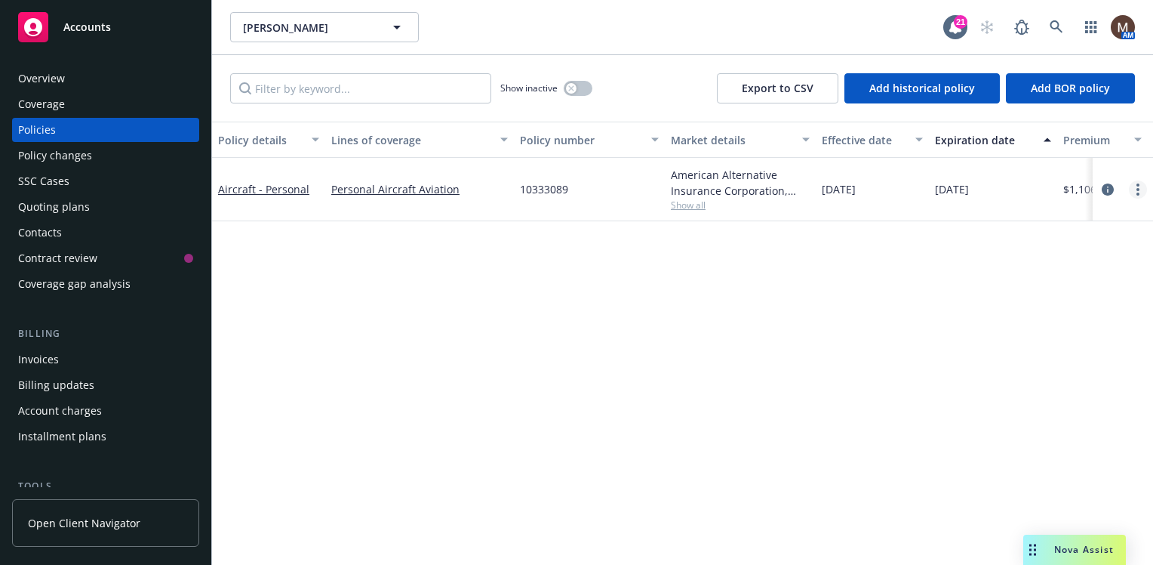
click at [1135, 186] on link "more" at bounding box center [1138, 189] width 18 height 18
drag, startPoint x: 1024, startPoint y: 394, endPoint x: 1009, endPoint y: 392, distance: 14.5
click at [1024, 394] on link "Copy logging email" at bounding box center [1057, 401] width 177 height 30
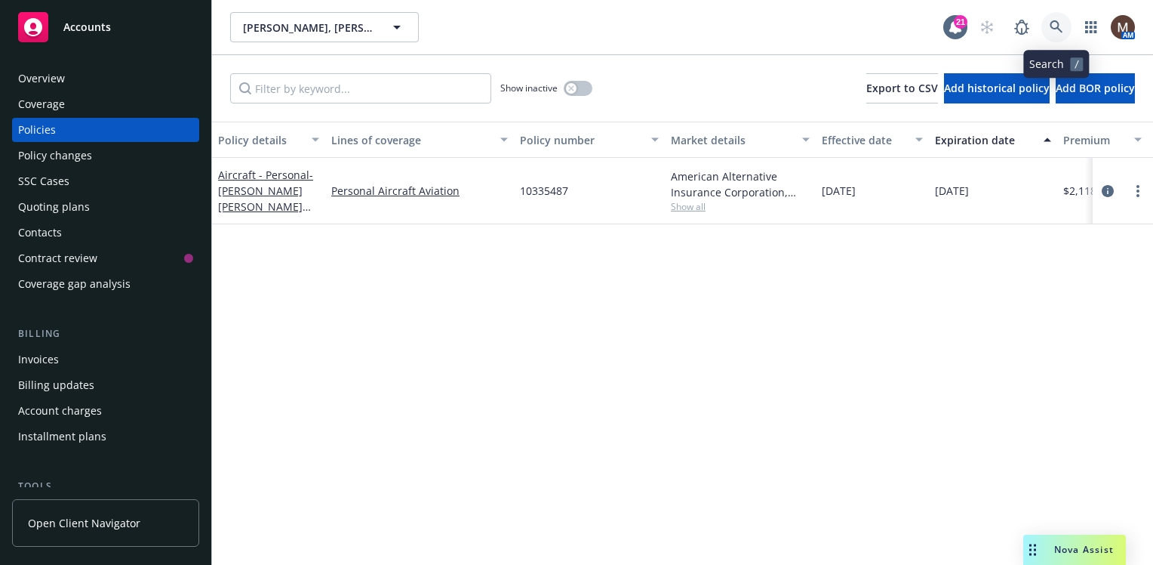
click at [1054, 21] on icon at bounding box center [1056, 26] width 13 height 13
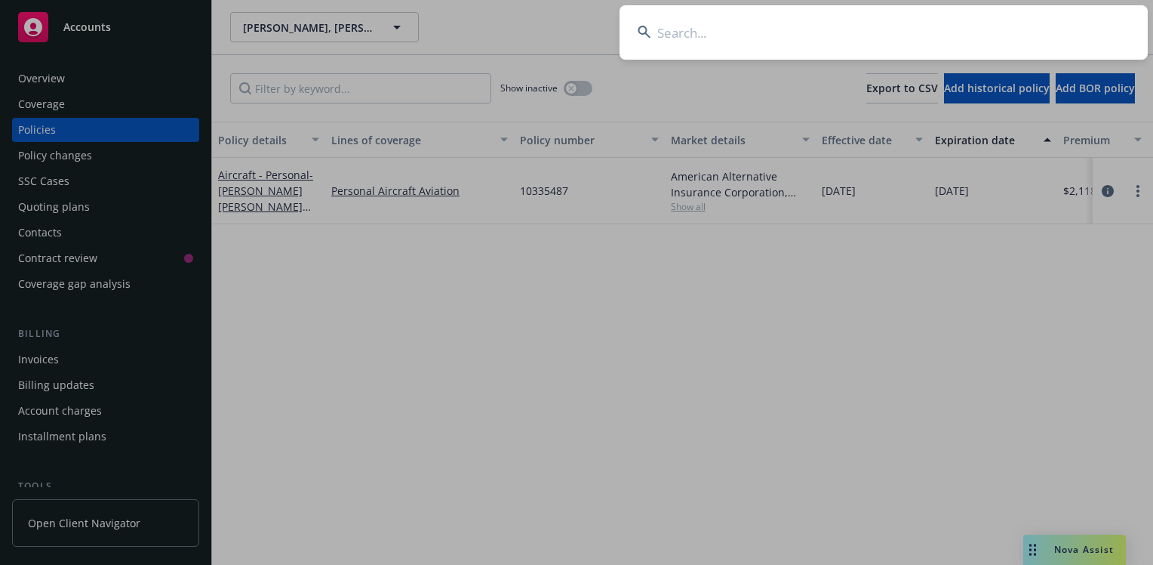
click at [684, 27] on input at bounding box center [884, 32] width 528 height 54
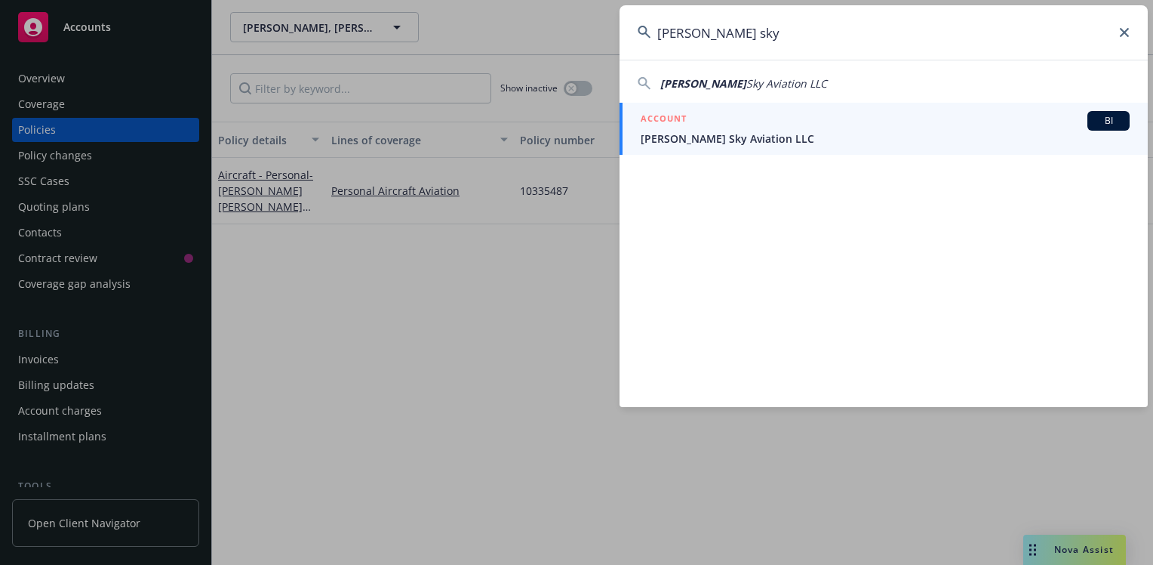
type input "Klier sky"
drag, startPoint x: 680, startPoint y: 137, endPoint x: 670, endPoint y: 139, distance: 9.9
click at [680, 137] on span "Klier Sky Aviation LLC" at bounding box center [885, 139] width 489 height 16
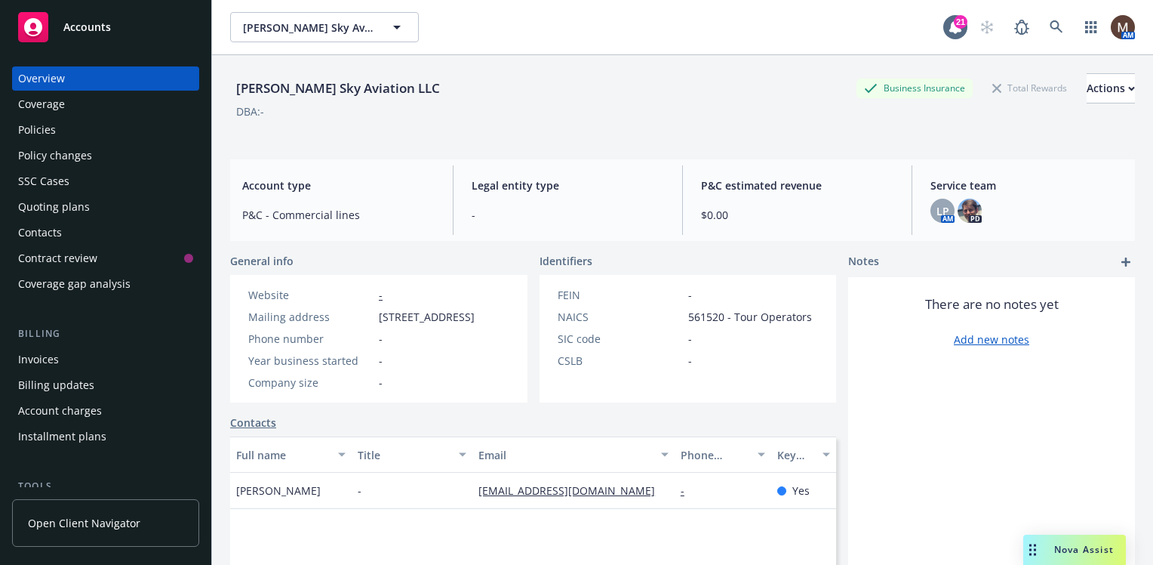
click at [51, 131] on div "Policies" at bounding box center [37, 130] width 38 height 24
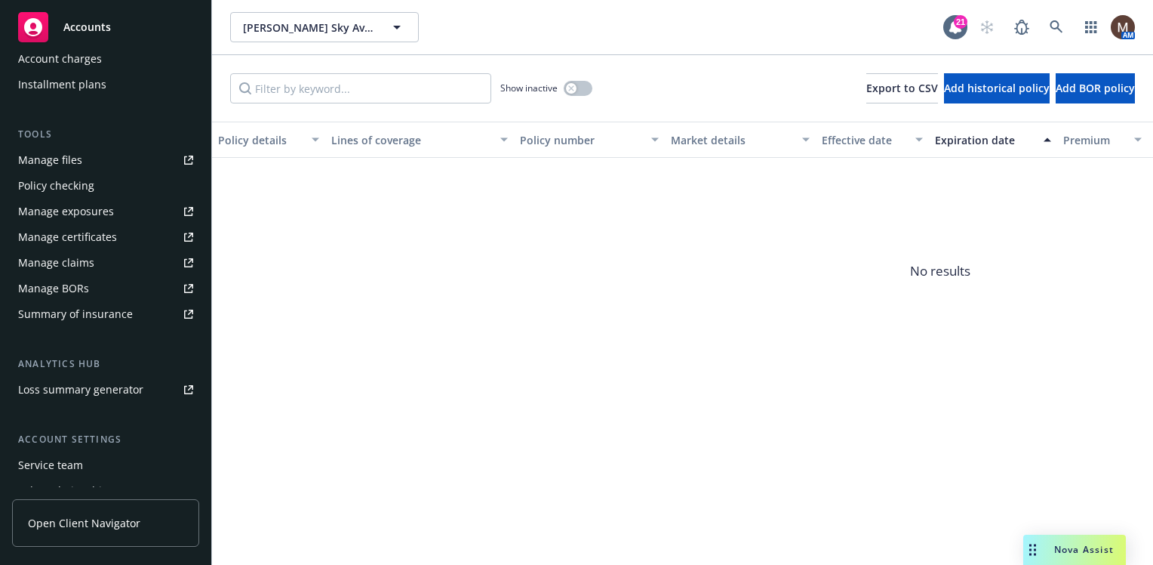
scroll to position [377, 0]
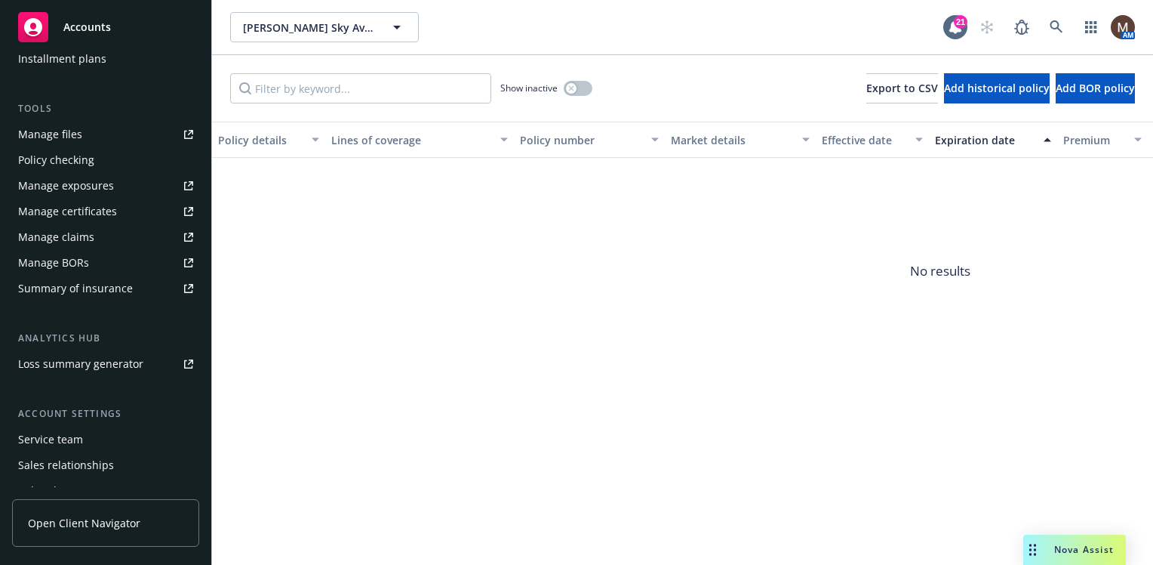
click at [75, 436] on div "Service team" at bounding box center [50, 439] width 65 height 24
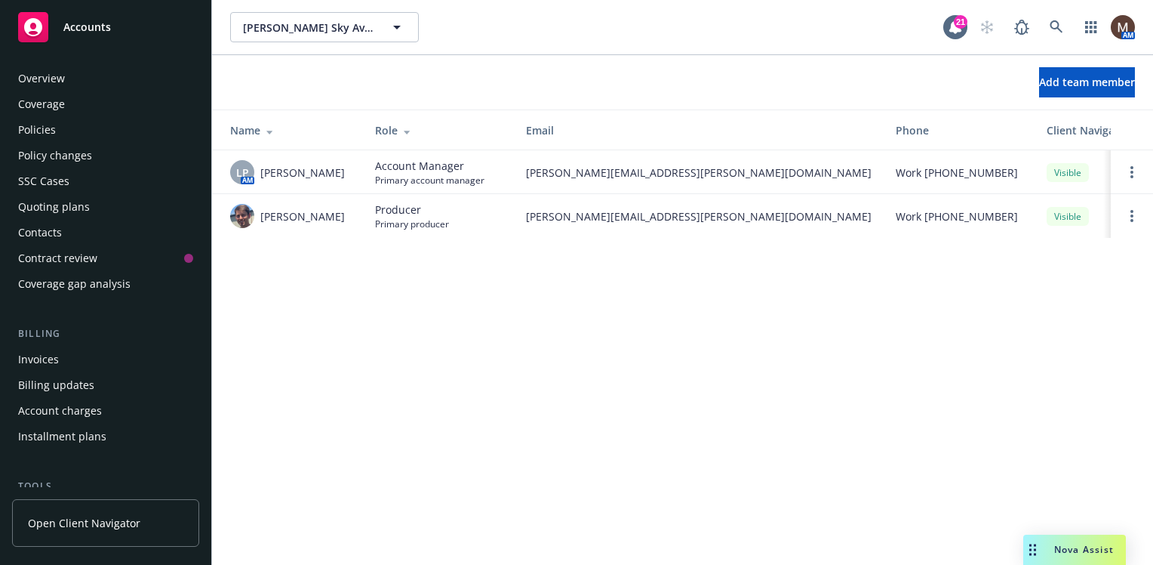
click at [30, 128] on div "Policies" at bounding box center [37, 130] width 38 height 24
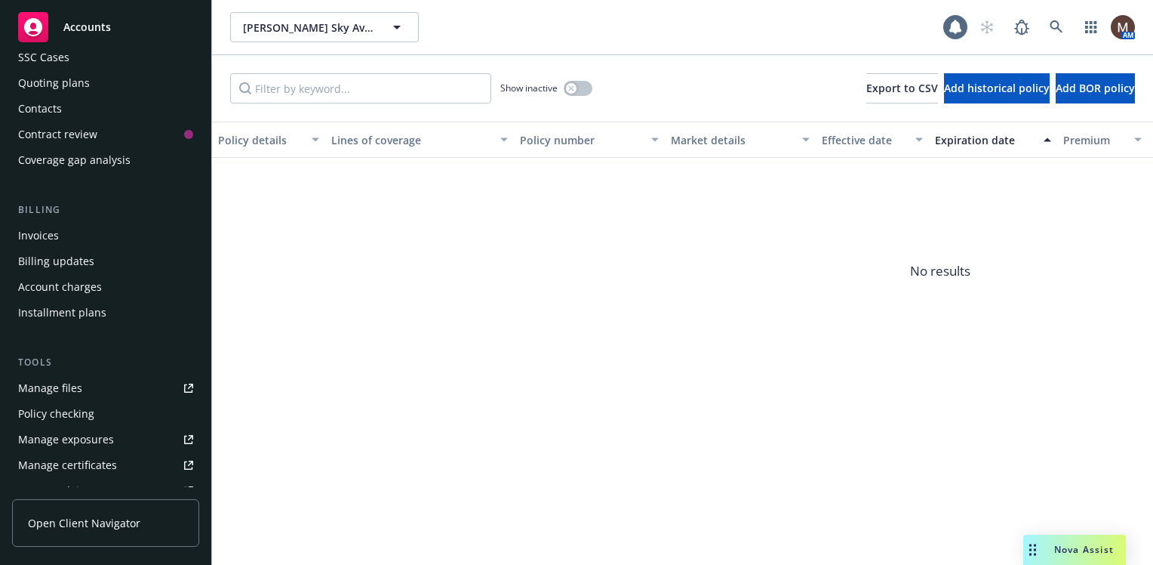
scroll to position [151, 0]
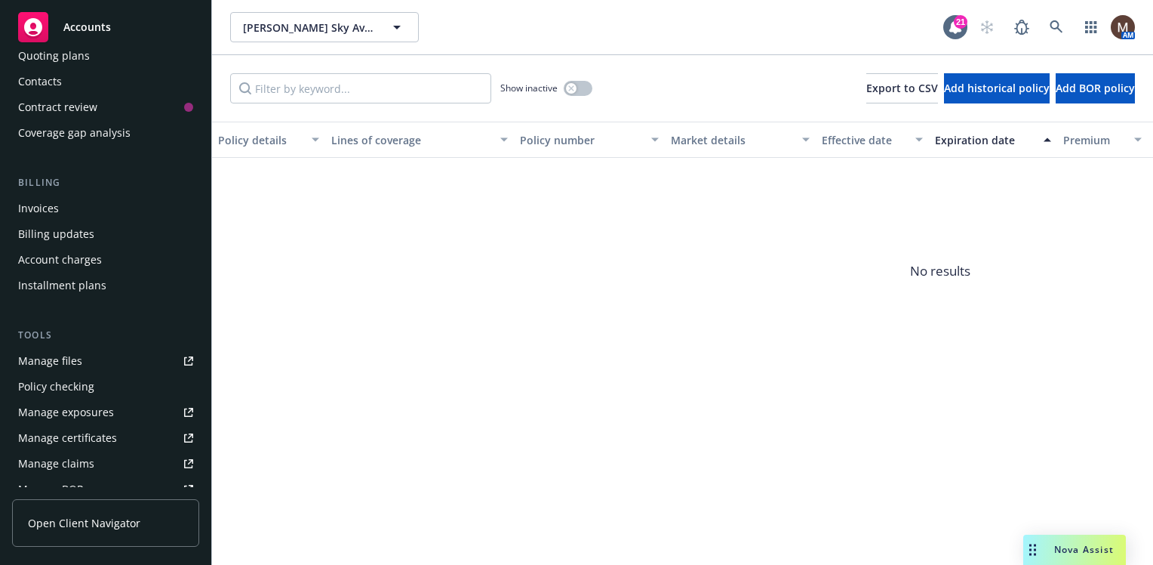
click at [66, 358] on div "Manage files" at bounding box center [50, 361] width 64 height 24
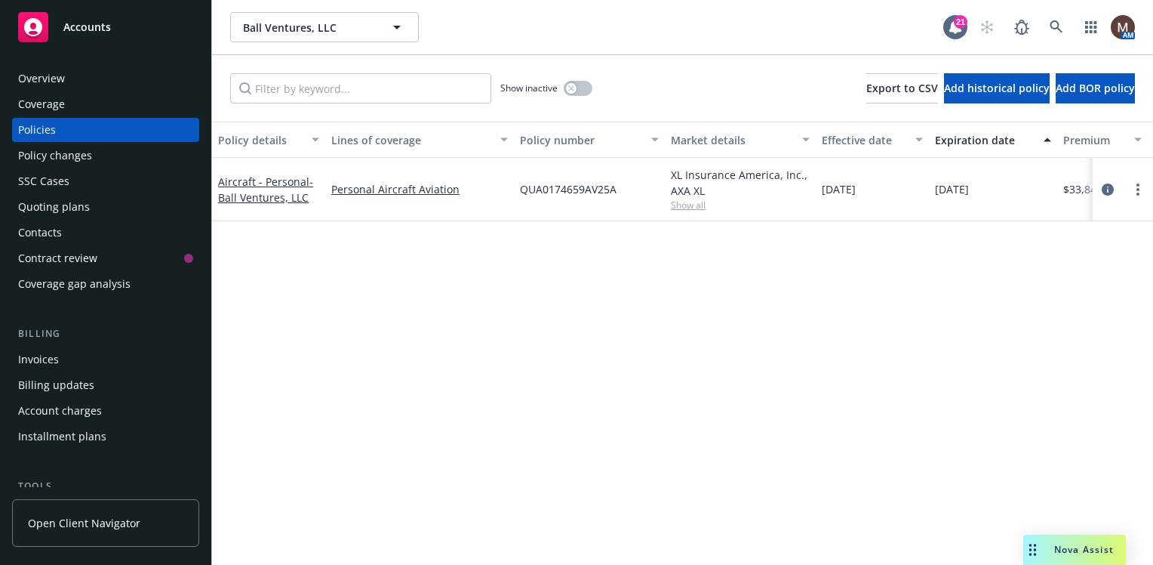
scroll to position [75, 0]
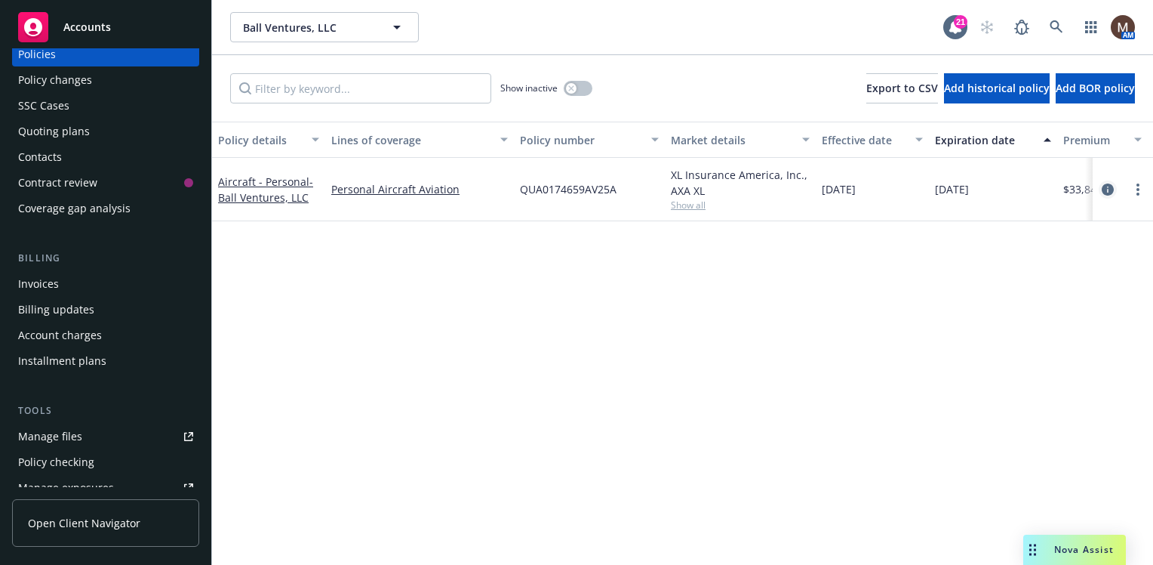
click at [1109, 189] on icon "circleInformation" at bounding box center [1108, 189] width 12 height 12
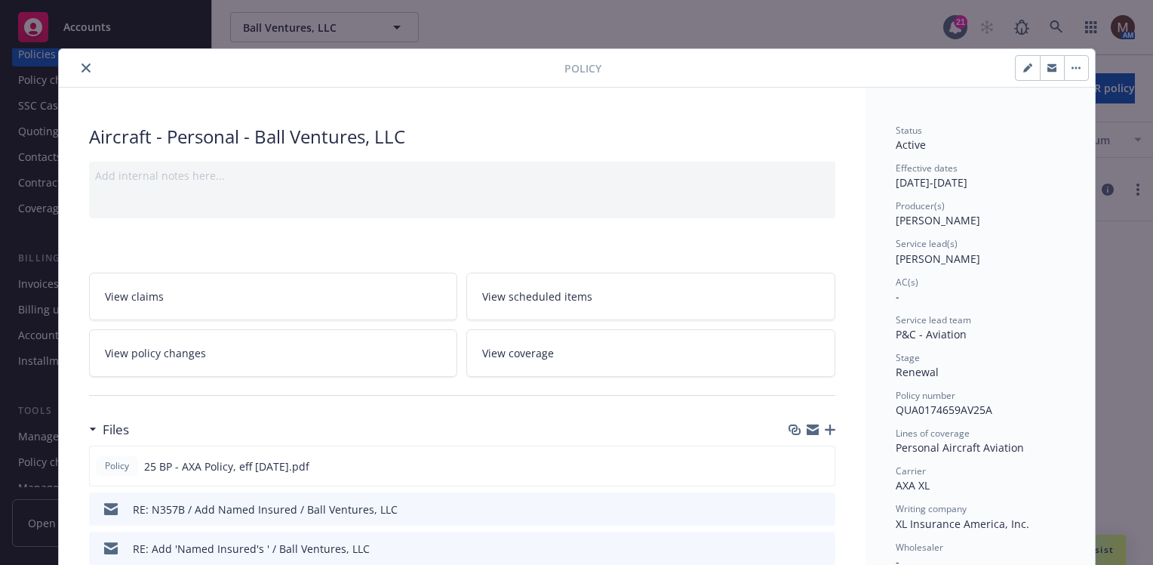
drag, startPoint x: 81, startPoint y: 65, endPoint x: 91, endPoint y: 99, distance: 35.4
click at [82, 65] on icon "close" at bounding box center [86, 67] width 9 height 9
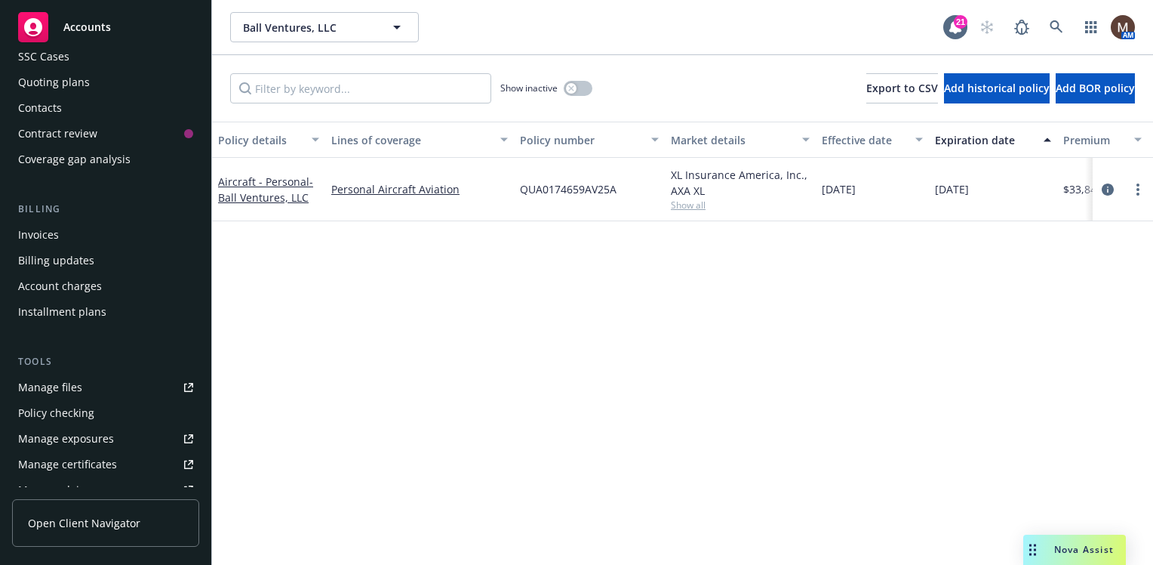
scroll to position [151, 0]
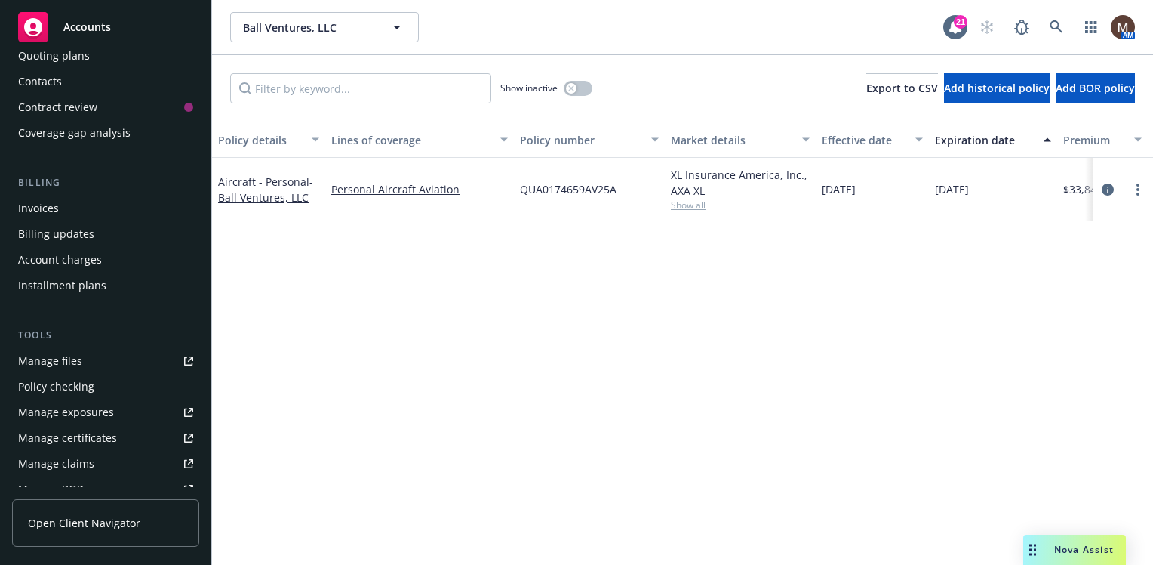
click at [66, 356] on div "Manage files" at bounding box center [50, 361] width 64 height 24
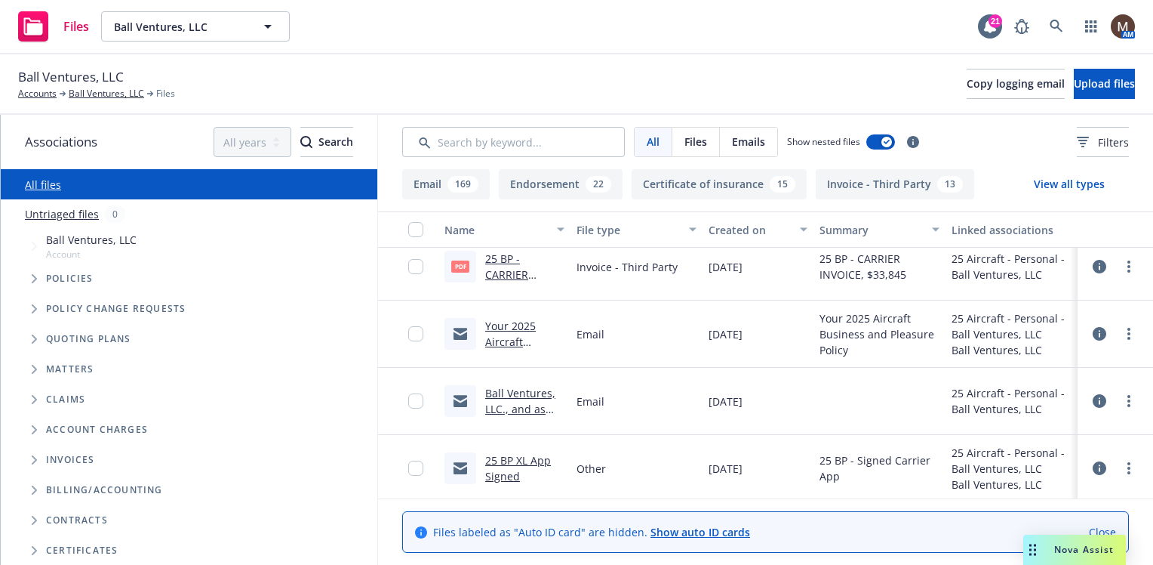
scroll to position [755, 0]
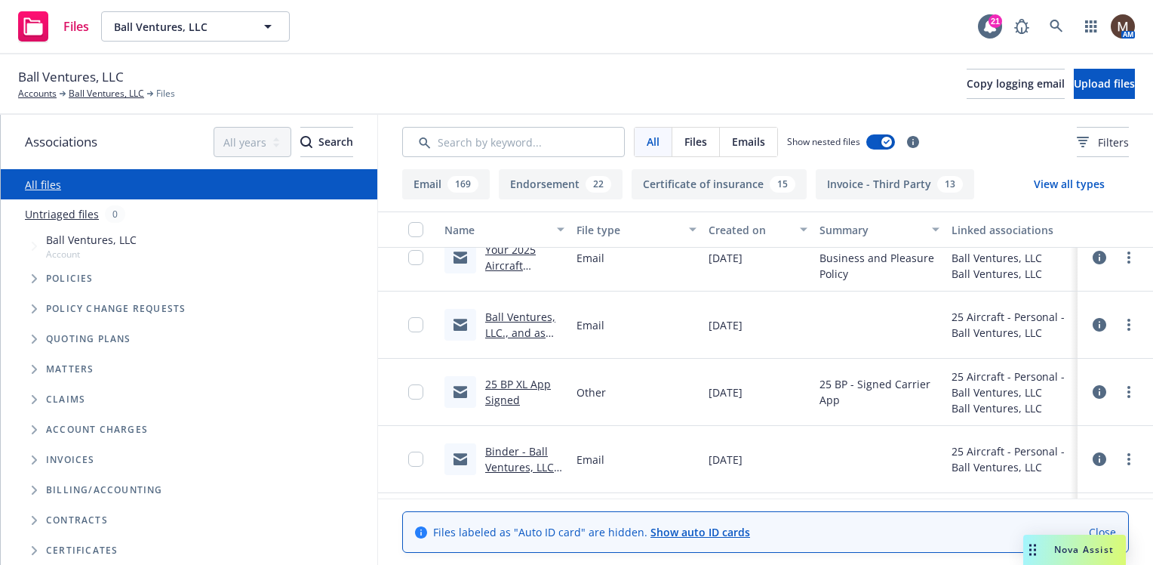
click at [541, 380] on link "25 BP XL App Signed" at bounding box center [518, 392] width 66 height 30
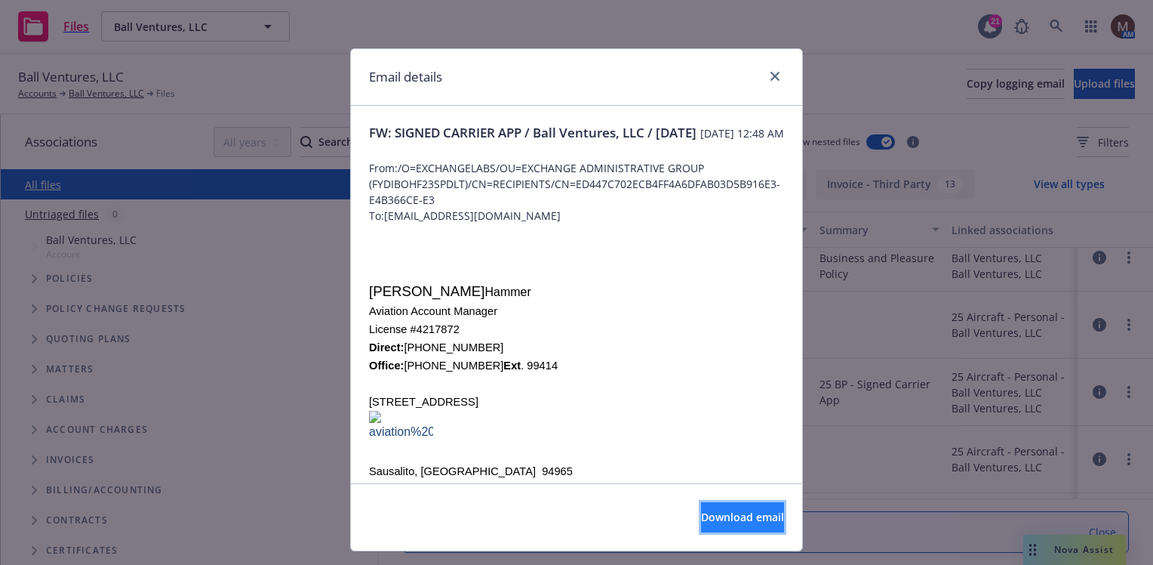
click at [718, 512] on span "Download email" at bounding box center [742, 516] width 83 height 14
drag, startPoint x: 767, startPoint y: 70, endPoint x: 726, endPoint y: 124, distance: 67.3
click at [767, 70] on link "close" at bounding box center [775, 76] width 18 height 18
